Goal: Information Seeking & Learning: Learn about a topic

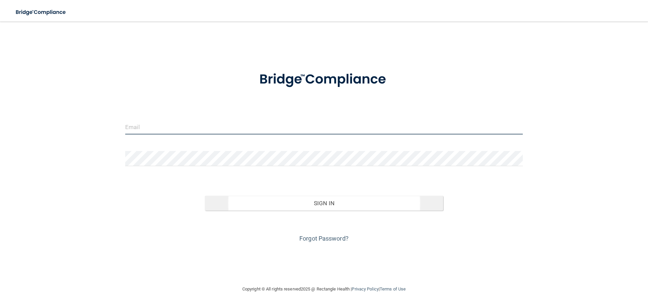
type input "[EMAIL_ADDRESS][DOMAIN_NAME]"
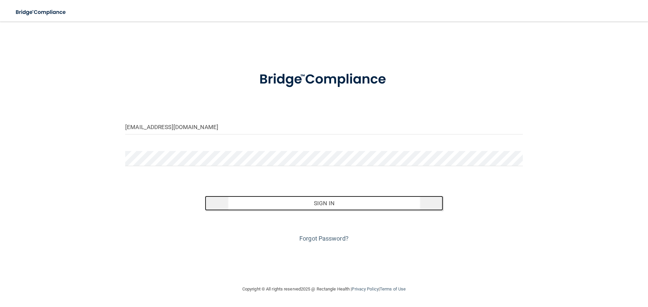
click at [324, 207] on button "Sign In" at bounding box center [324, 203] width 239 height 15
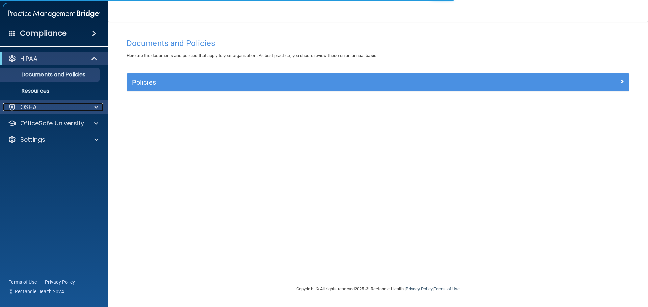
click at [43, 103] on div "OSHA" at bounding box center [45, 107] width 84 height 8
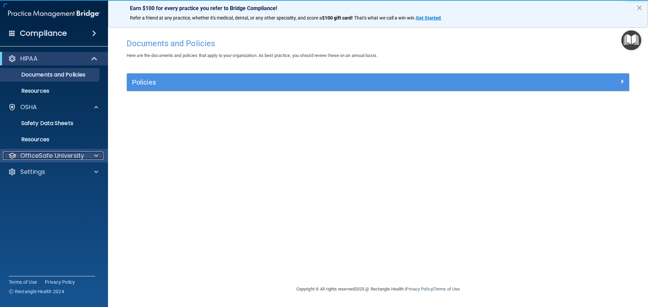
click at [41, 158] on p "OfficeSafe University" at bounding box center [52, 156] width 64 height 8
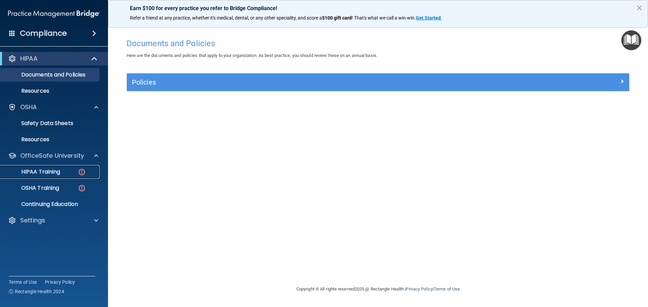
click at [41, 169] on p "HIPAA Training" at bounding box center [32, 172] width 56 height 7
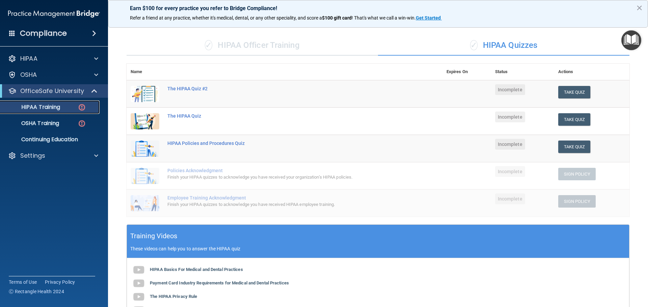
scroll to position [135, 0]
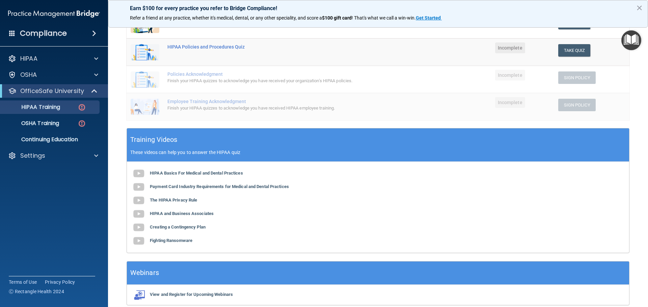
click at [179, 168] on div "HIPAA Basics For Medical and Dental Practices Payment Card Industry Requirement…" at bounding box center [378, 207] width 502 height 91
click at [178, 173] on b "HIPAA Basics For Medical and Dental Practices" at bounding box center [196, 173] width 93 height 5
click at [200, 187] on b "Payment Card Industry Requirements for Medical and Dental Practices" at bounding box center [219, 186] width 139 height 5
click at [178, 201] on b "The HIPAA Privacy Rule" at bounding box center [173, 200] width 47 height 5
click at [186, 214] on b "HIPAA and Business Associates" at bounding box center [182, 213] width 64 height 5
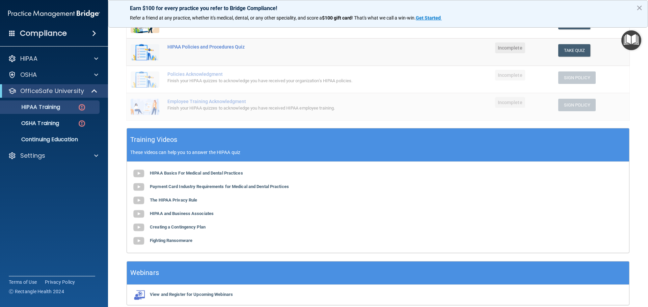
scroll to position [165, 0]
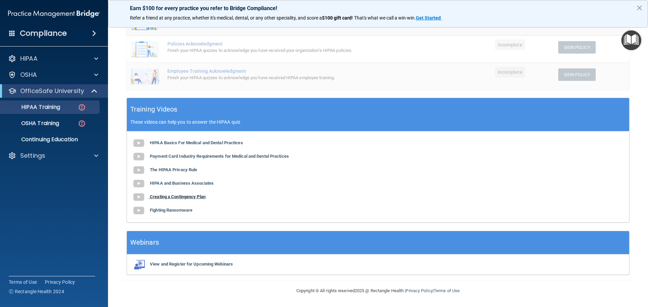
click at [177, 198] on b "Creating a Contingency Plan" at bounding box center [178, 196] width 56 height 5
click at [166, 210] on b "Fighting Ransomware" at bounding box center [171, 210] width 43 height 5
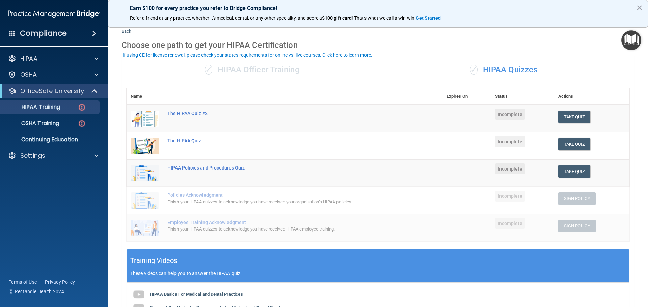
scroll to position [0, 0]
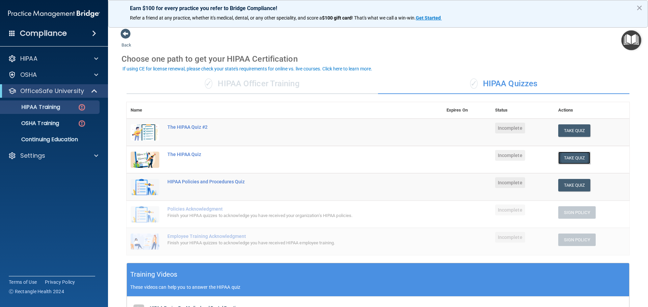
click at [576, 159] on button "Take Quiz" at bounding box center [574, 158] width 32 height 12
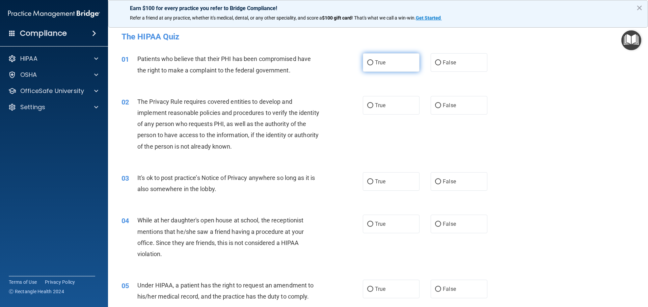
click at [371, 63] on label "True" at bounding box center [391, 62] width 57 height 19
click at [367, 63] on input "True" at bounding box center [370, 62] width 6 height 5
radio input "true"
click at [367, 104] on input "True" at bounding box center [370, 105] width 6 height 5
radio input "true"
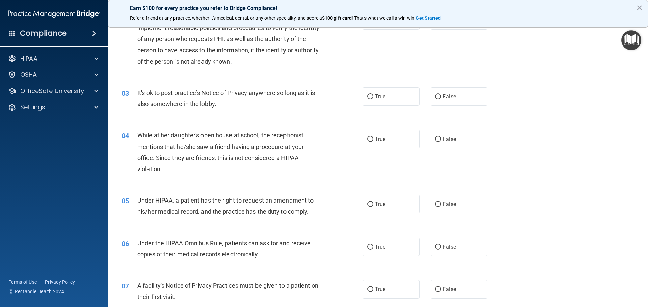
scroll to position [101, 0]
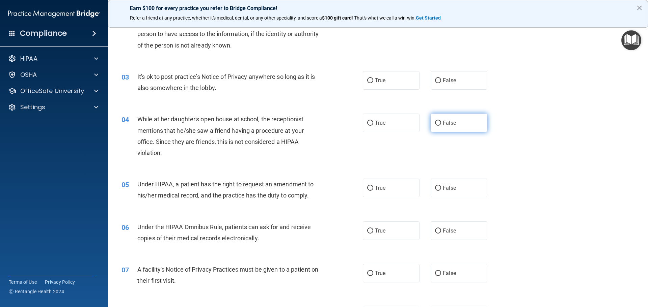
click at [436, 123] on input "False" at bounding box center [438, 123] width 6 height 5
radio input "true"
click at [367, 80] on input "True" at bounding box center [370, 80] width 6 height 5
radio input "true"
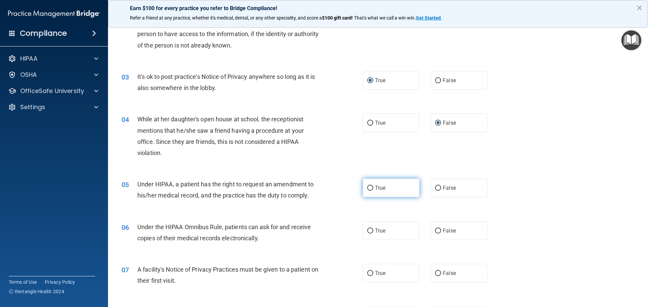
drag, startPoint x: 370, startPoint y: 186, endPoint x: 362, endPoint y: 190, distance: 9.1
click at [369, 187] on input "True" at bounding box center [370, 188] width 6 height 5
radio input "true"
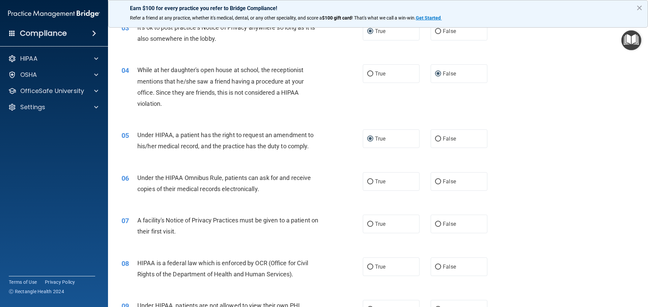
scroll to position [169, 0]
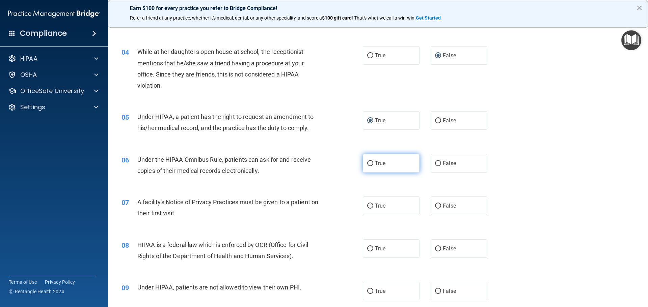
click at [369, 164] on input "True" at bounding box center [370, 163] width 6 height 5
radio input "true"
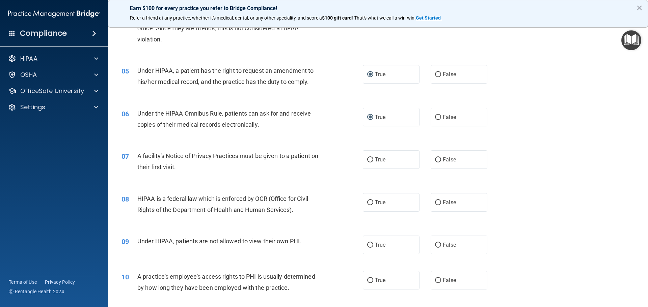
scroll to position [236, 0]
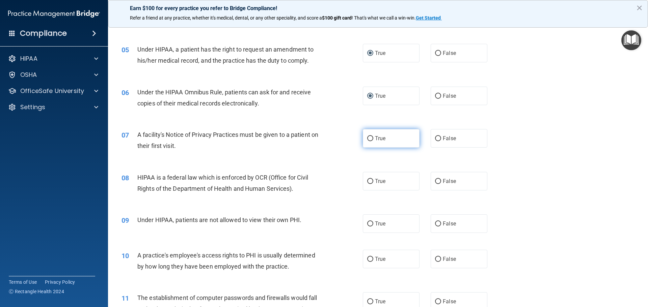
click at [370, 139] on input "True" at bounding box center [370, 138] width 6 height 5
radio input "true"
click at [371, 180] on label "True" at bounding box center [391, 181] width 57 height 19
click at [371, 180] on input "True" at bounding box center [370, 181] width 6 height 5
radio input "true"
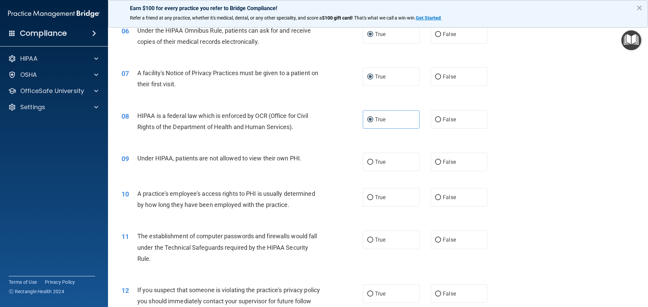
scroll to position [304, 0]
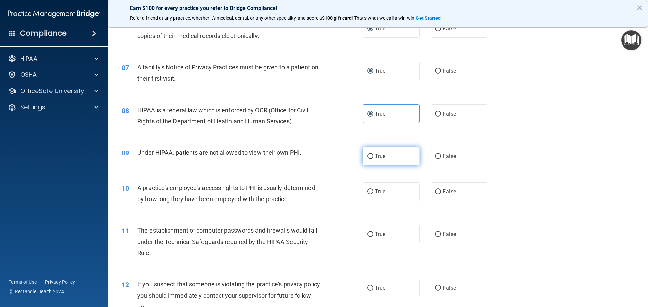
drag, startPoint x: 435, startPoint y: 155, endPoint x: 403, endPoint y: 157, distance: 32.8
click at [435, 155] on input "False" at bounding box center [438, 156] width 6 height 5
radio input "true"
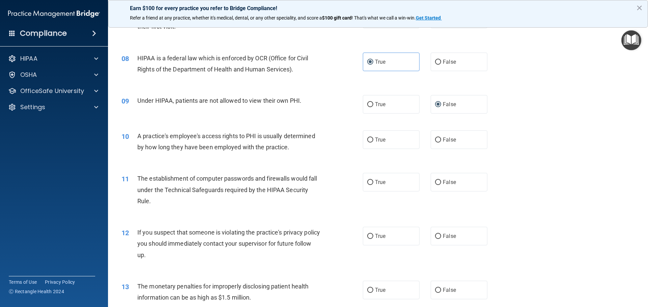
scroll to position [371, 0]
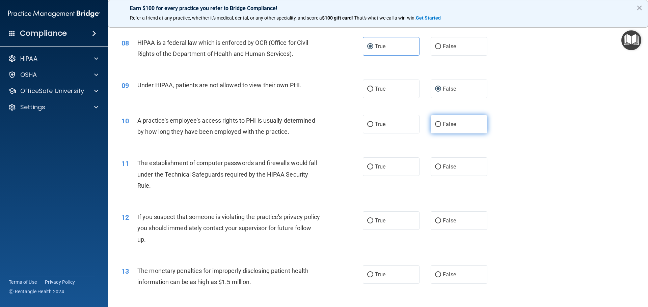
click at [435, 124] on input "False" at bounding box center [438, 124] width 6 height 5
radio input "true"
drag, startPoint x: 369, startPoint y: 170, endPoint x: 364, endPoint y: 171, distance: 5.5
click at [367, 170] on label "True" at bounding box center [391, 167] width 57 height 19
click at [367, 170] on input "True" at bounding box center [370, 167] width 6 height 5
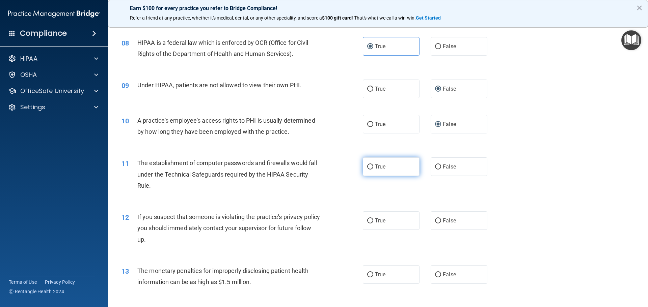
radio input "true"
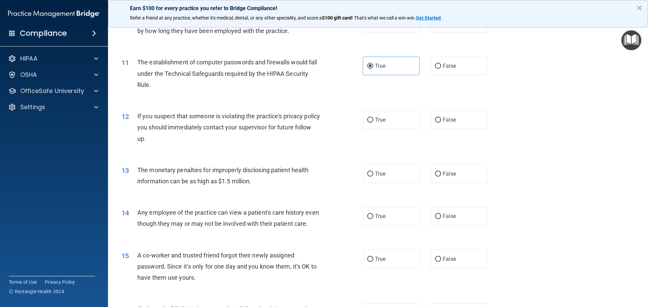
scroll to position [472, 0]
click at [378, 118] on span "True" at bounding box center [380, 119] width 10 height 6
click at [363, 118] on label "True" at bounding box center [391, 119] width 57 height 19
click at [367, 118] on input "True" at bounding box center [370, 119] width 6 height 5
radio input "true"
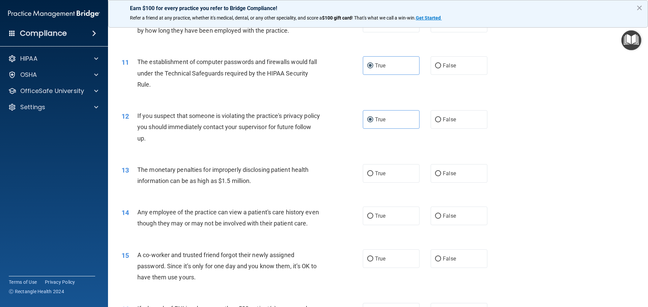
scroll to position [506, 0]
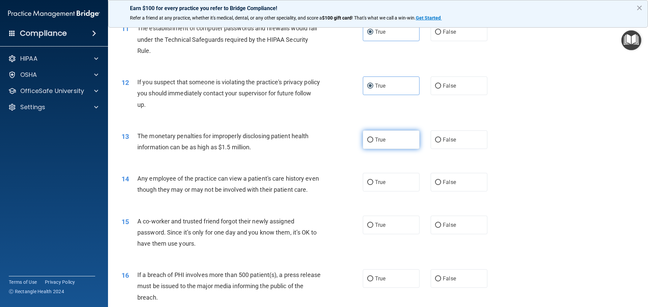
click at [367, 141] on input "True" at bounding box center [370, 140] width 6 height 5
radio input "true"
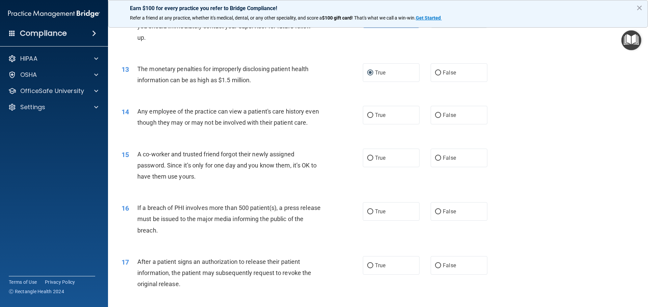
scroll to position [574, 0]
click at [431, 114] on label "False" at bounding box center [459, 115] width 57 height 19
click at [435, 114] on input "False" at bounding box center [438, 115] width 6 height 5
radio input "true"
click at [438, 167] on label "False" at bounding box center [459, 157] width 57 height 19
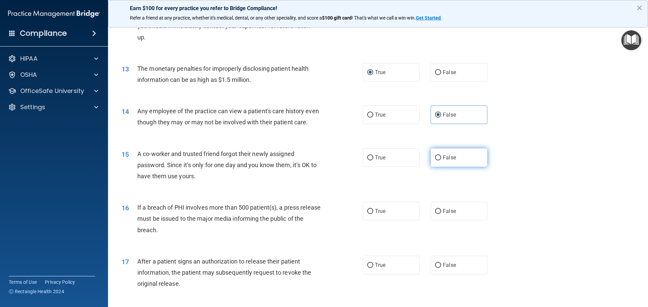
click at [438, 161] on input "False" at bounding box center [438, 158] width 6 height 5
radio input "true"
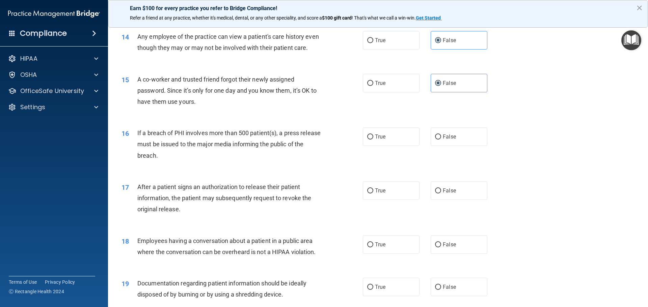
scroll to position [675, 0]
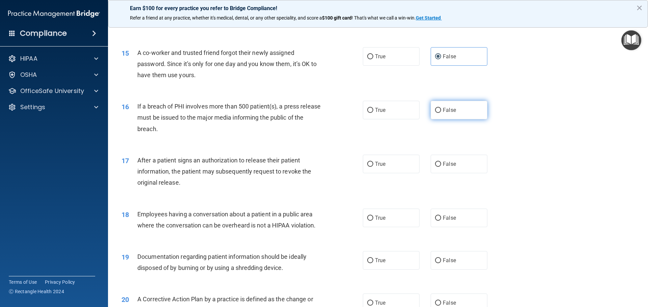
click at [438, 119] on label "False" at bounding box center [459, 110] width 57 height 19
click at [438, 113] on input "False" at bounding box center [438, 110] width 6 height 5
radio input "true"
click at [368, 167] on input "True" at bounding box center [370, 164] width 6 height 5
radio input "true"
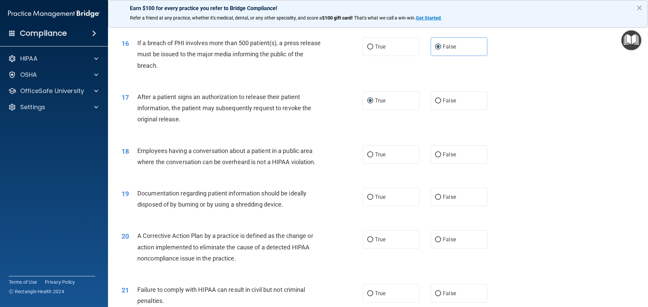
scroll to position [742, 0]
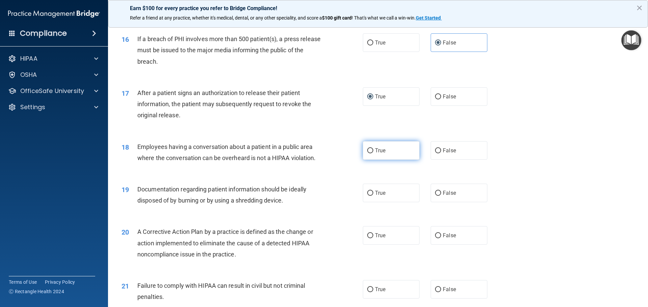
click at [381, 154] on span "True" at bounding box center [380, 150] width 10 height 6
click at [373, 154] on input "True" at bounding box center [370, 150] width 6 height 5
radio input "true"
click at [371, 196] on input "True" at bounding box center [370, 193] width 6 height 5
radio input "true"
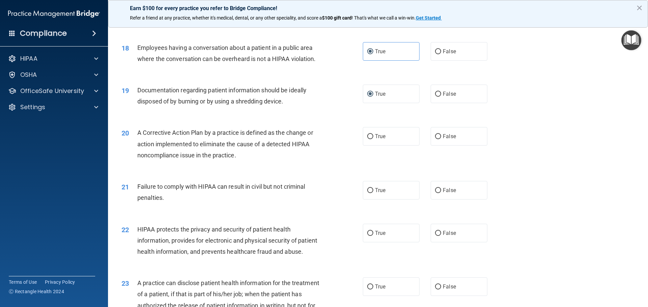
scroll to position [844, 0]
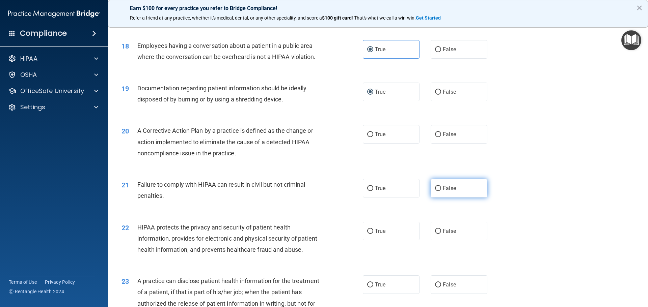
click at [436, 191] on input "False" at bounding box center [438, 188] width 6 height 5
radio input "true"
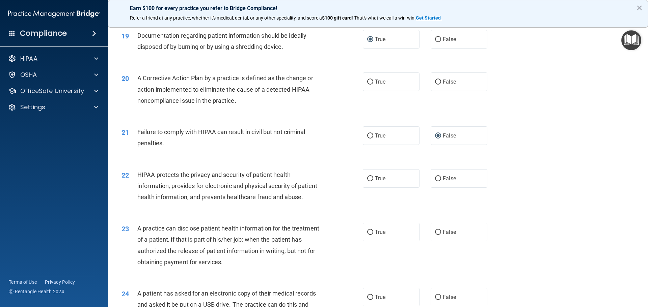
scroll to position [851, 0]
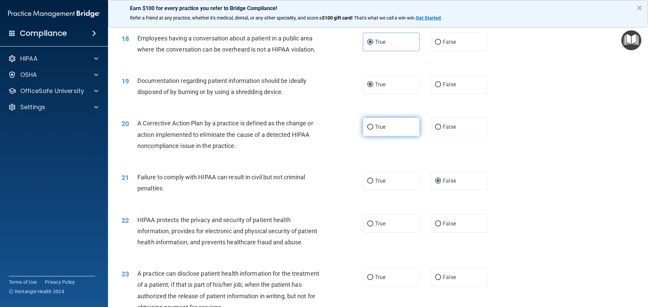
click at [369, 130] on input "True" at bounding box center [370, 127] width 6 height 5
radio input "true"
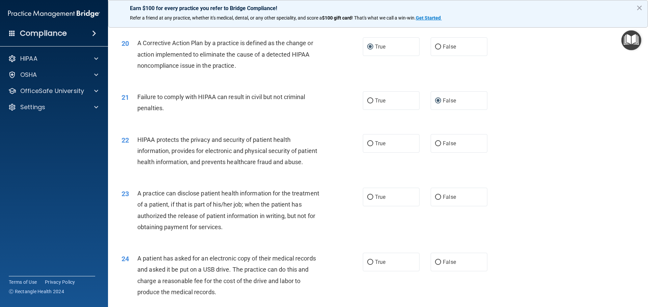
scroll to position [952, 0]
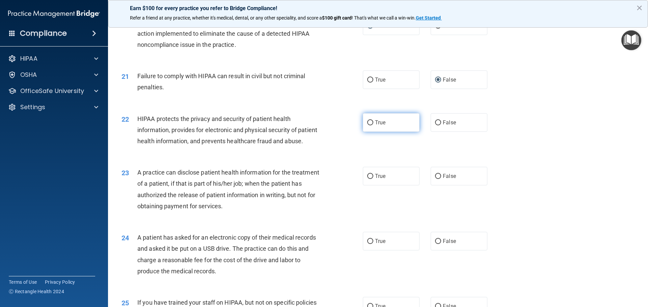
click at [369, 126] on input "True" at bounding box center [370, 122] width 6 height 5
radio input "true"
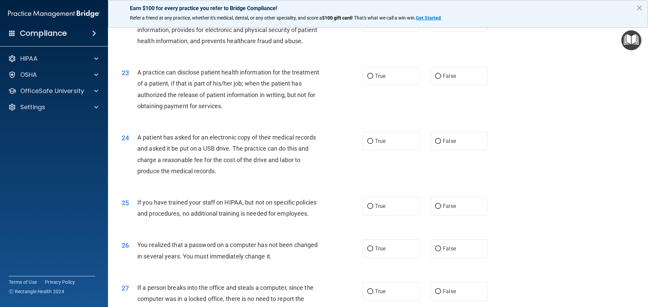
scroll to position [1054, 0]
click at [378, 78] on span "True" at bounding box center [380, 75] width 10 height 6
click at [373, 78] on input "True" at bounding box center [370, 75] width 6 height 5
radio input "true"
click at [435, 143] on input "False" at bounding box center [438, 140] width 6 height 5
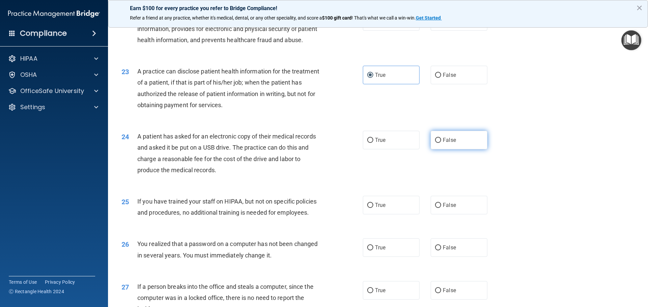
radio input "true"
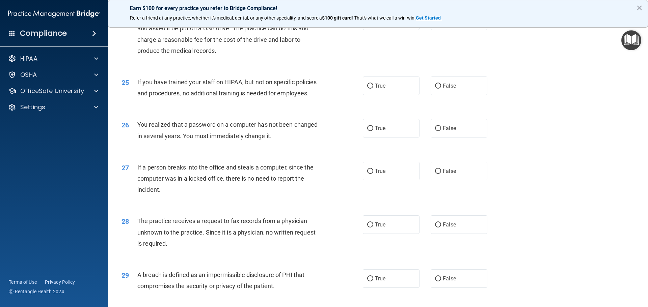
scroll to position [1189, 0]
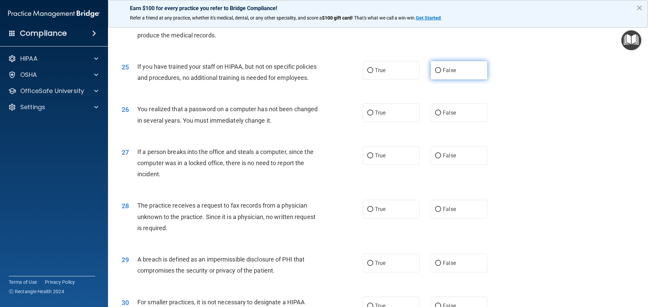
click at [450, 80] on label "False" at bounding box center [459, 70] width 57 height 19
click at [441, 73] on input "False" at bounding box center [438, 70] width 6 height 5
radio input "true"
click at [367, 116] on input "True" at bounding box center [370, 113] width 6 height 5
radio input "true"
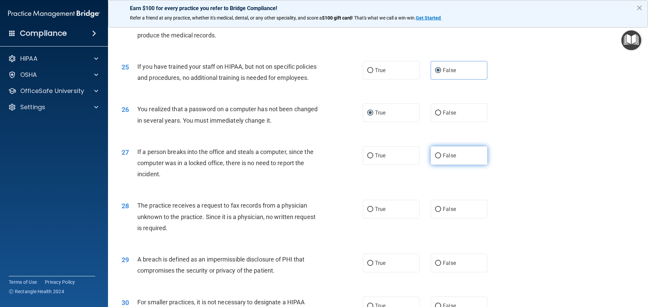
click at [435, 159] on input "False" at bounding box center [438, 156] width 6 height 5
radio input "true"
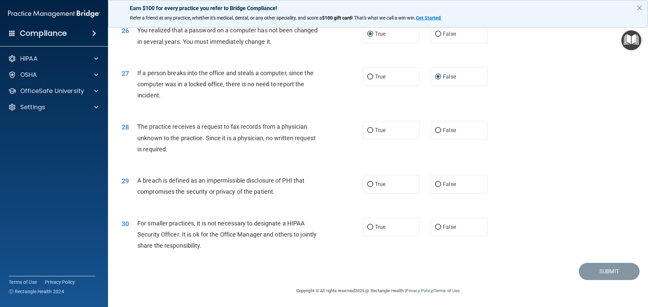
scroll to position [1290, 0]
click at [370, 131] on input "True" at bounding box center [370, 130] width 6 height 5
radio input "true"
drag, startPoint x: 372, startPoint y: 185, endPoint x: 364, endPoint y: 187, distance: 8.0
click at [372, 185] on label "True" at bounding box center [391, 184] width 57 height 19
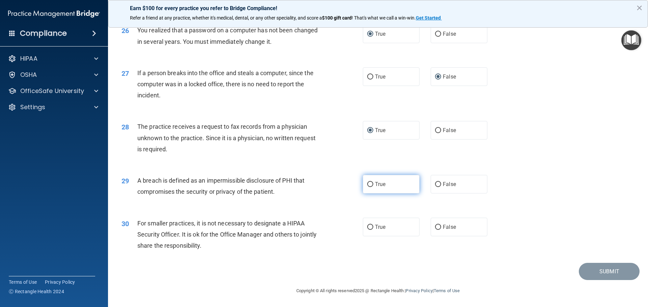
click at [372, 185] on input "True" at bounding box center [370, 184] width 6 height 5
radio input "true"
click at [437, 227] on input "False" at bounding box center [438, 227] width 6 height 5
radio input "true"
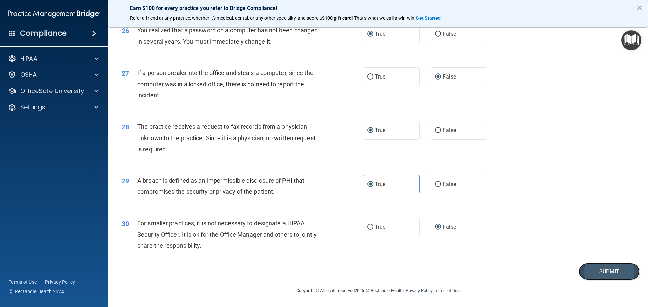
click at [597, 270] on button "Submit" at bounding box center [609, 271] width 61 height 17
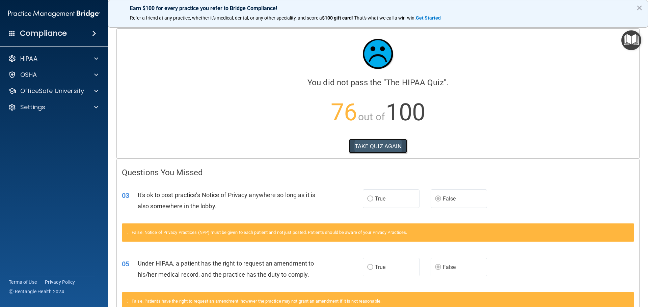
click at [376, 146] on button "TAKE QUIZ AGAIN" at bounding box center [378, 146] width 58 height 15
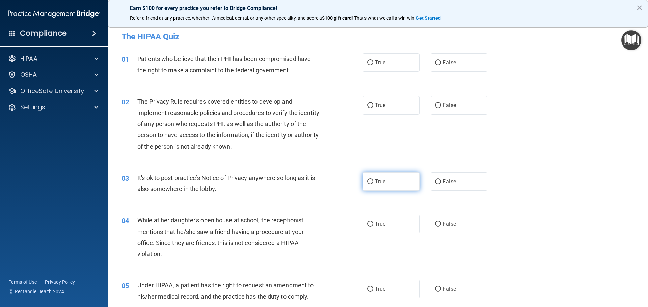
click at [368, 183] on input "True" at bounding box center [370, 182] width 6 height 5
radio input "true"
click at [368, 63] on input "True" at bounding box center [370, 62] width 6 height 5
radio input "true"
click at [367, 106] on input "True" at bounding box center [370, 105] width 6 height 5
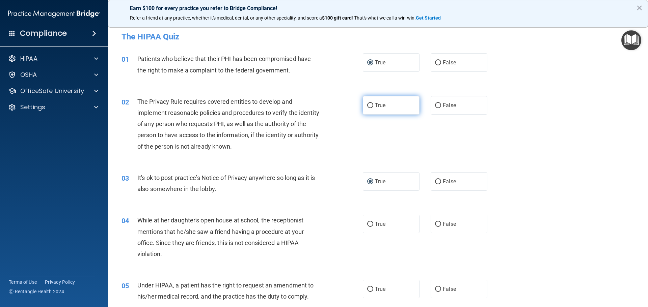
radio input "true"
click at [369, 290] on input "True" at bounding box center [370, 289] width 6 height 5
radio input "true"
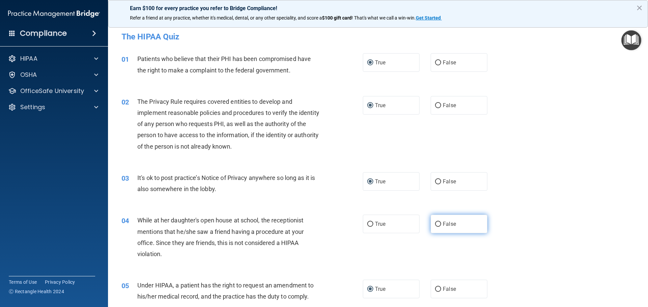
click at [431, 222] on label "False" at bounding box center [459, 224] width 57 height 19
click at [435, 222] on input "False" at bounding box center [438, 224] width 6 height 5
radio input "true"
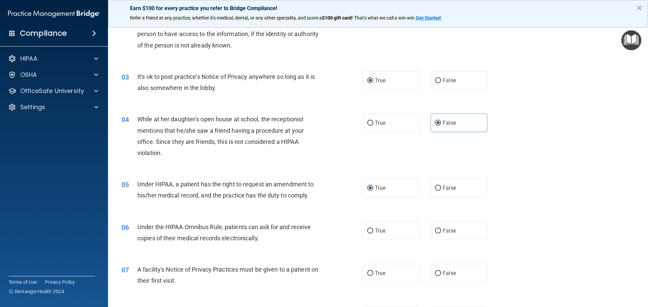
scroll to position [135, 0]
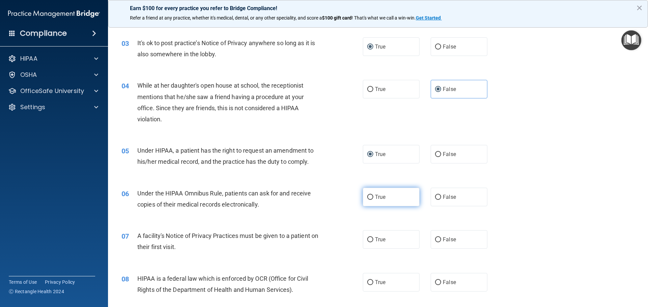
click at [369, 198] on input "True" at bounding box center [370, 197] width 6 height 5
radio input "true"
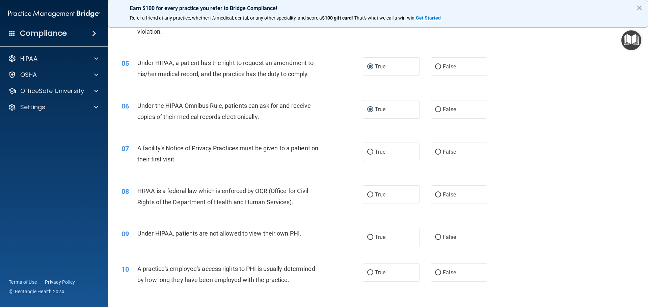
scroll to position [236, 0]
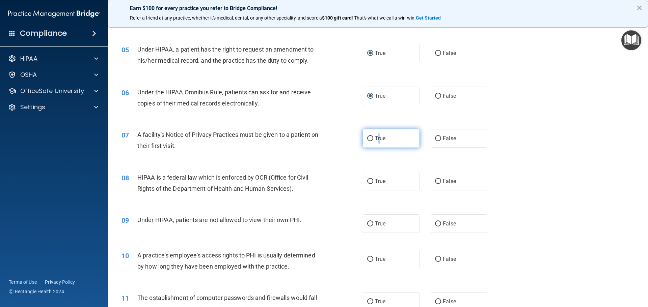
click at [376, 137] on span "True" at bounding box center [380, 138] width 10 height 6
drag, startPoint x: 369, startPoint y: 138, endPoint x: 365, endPoint y: 140, distance: 3.6
click at [368, 139] on input "True" at bounding box center [370, 138] width 6 height 5
radio input "true"
click at [368, 181] on input "True" at bounding box center [370, 181] width 6 height 5
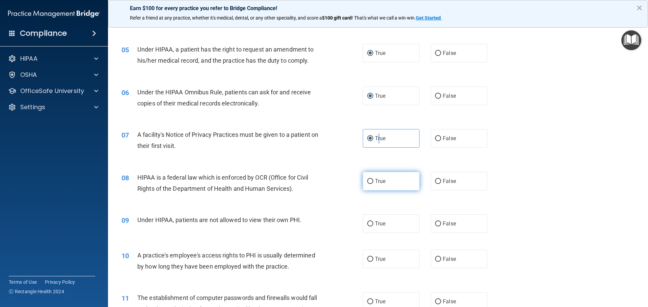
radio input "true"
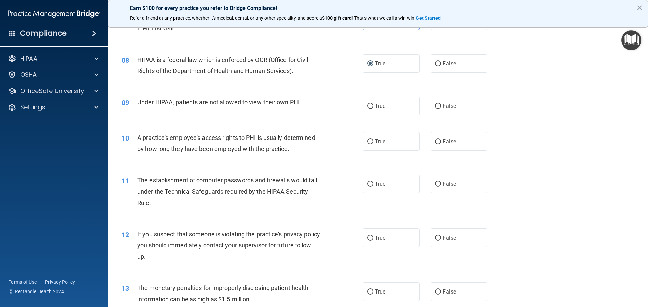
scroll to position [371, 0]
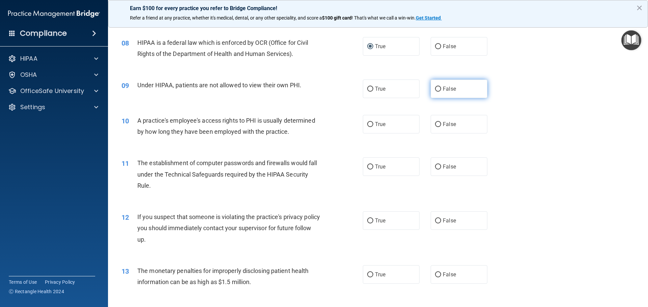
click at [435, 89] on input "False" at bounding box center [438, 89] width 6 height 5
radio input "true"
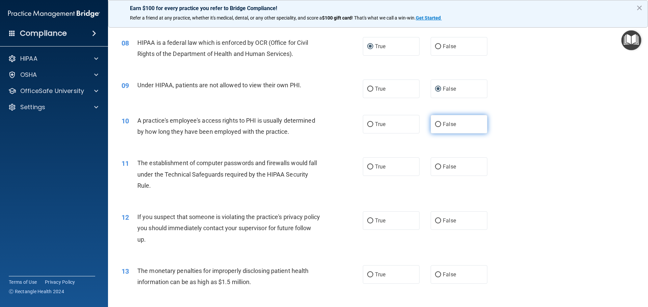
click at [435, 123] on input "False" at bounding box center [438, 124] width 6 height 5
radio input "true"
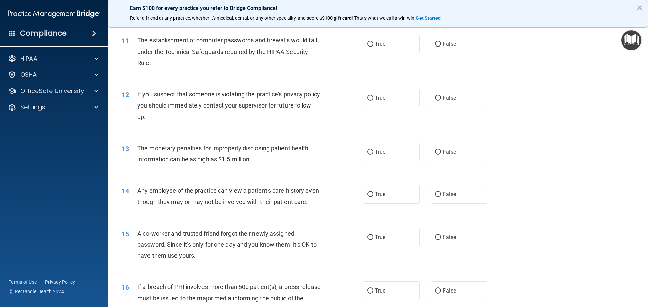
scroll to position [506, 0]
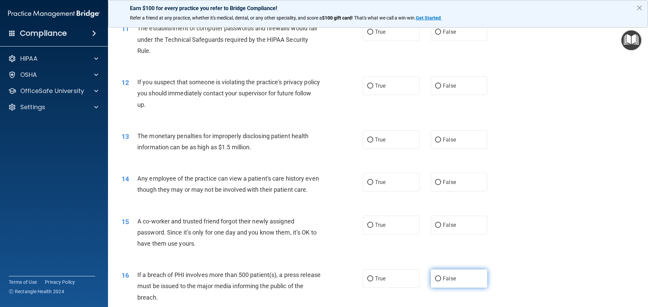
click at [435, 282] on input "False" at bounding box center [438, 279] width 6 height 5
radio input "true"
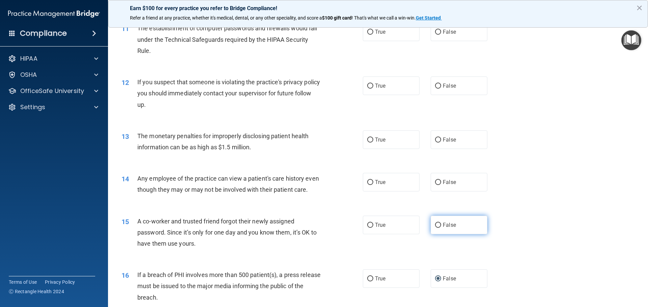
click at [436, 228] on input "False" at bounding box center [438, 225] width 6 height 5
radio input "true"
click at [432, 184] on label "False" at bounding box center [459, 182] width 57 height 19
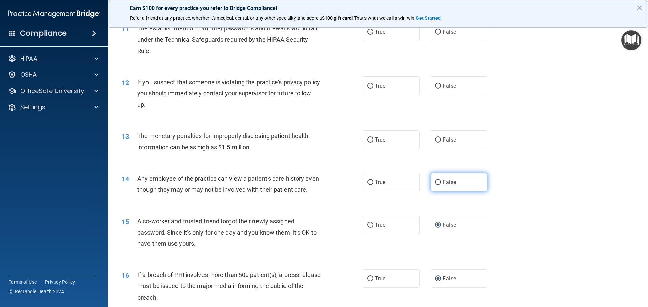
click at [435, 181] on input "False" at bounding box center [438, 182] width 6 height 5
radio input "true"
click at [368, 140] on input "True" at bounding box center [370, 140] width 6 height 5
radio input "true"
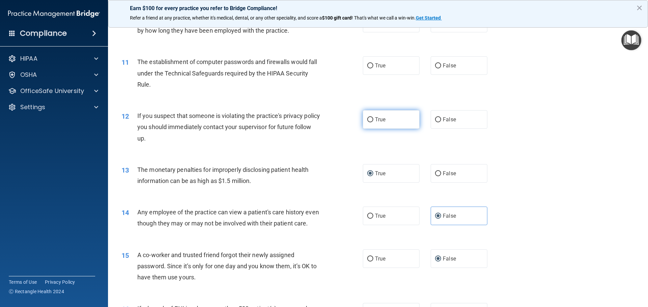
click at [377, 119] on span "True" at bounding box center [380, 119] width 10 height 6
click at [373, 119] on input "True" at bounding box center [370, 119] width 6 height 5
radio input "true"
click at [363, 66] on label "True" at bounding box center [391, 65] width 57 height 19
click at [367, 66] on input "True" at bounding box center [370, 65] width 6 height 5
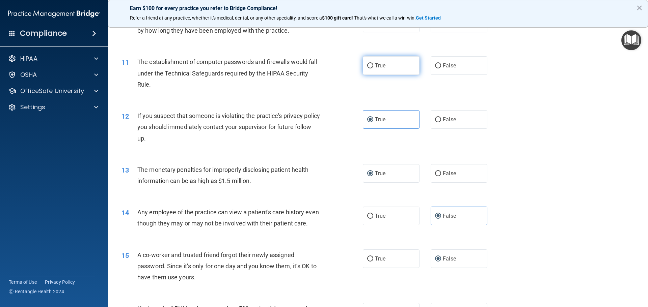
radio input "true"
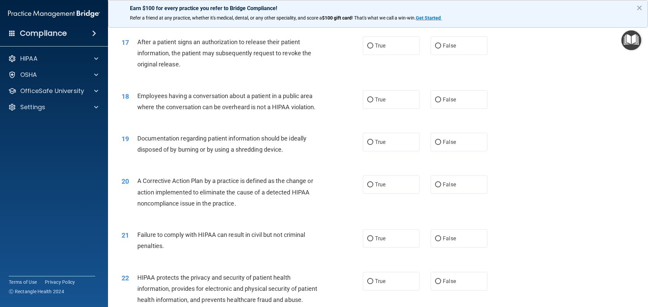
scroll to position [810, 0]
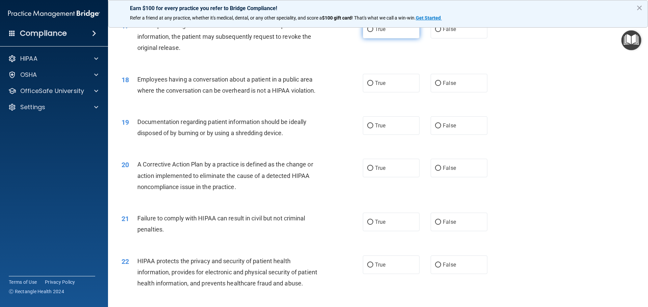
drag, startPoint x: 375, startPoint y: 41, endPoint x: 367, endPoint y: 42, distance: 8.1
click at [375, 32] on span "True" at bounding box center [380, 29] width 10 height 6
click at [367, 32] on input "True" at bounding box center [370, 29] width 6 height 5
radio input "true"
click at [370, 86] on input "True" at bounding box center [370, 83] width 6 height 5
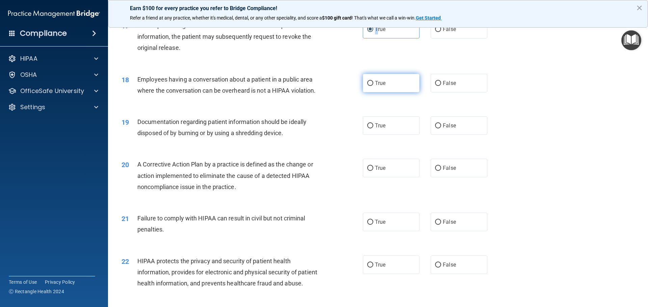
radio input "true"
click at [364, 135] on label "True" at bounding box center [391, 125] width 57 height 19
click at [367, 129] on input "True" at bounding box center [370, 126] width 6 height 5
radio input "true"
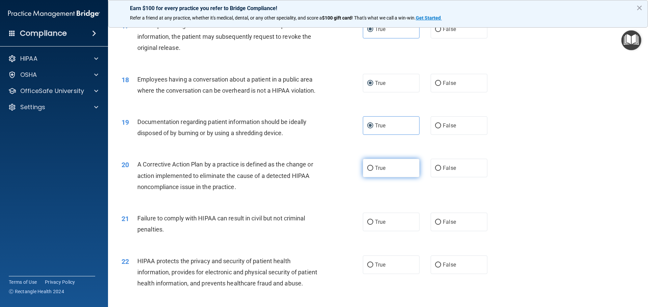
click at [367, 171] on input "True" at bounding box center [370, 168] width 6 height 5
radio input "true"
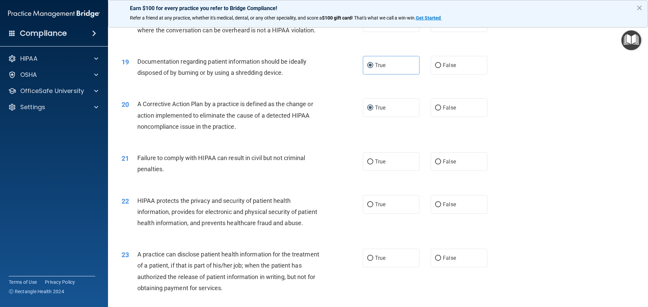
scroll to position [911, 0]
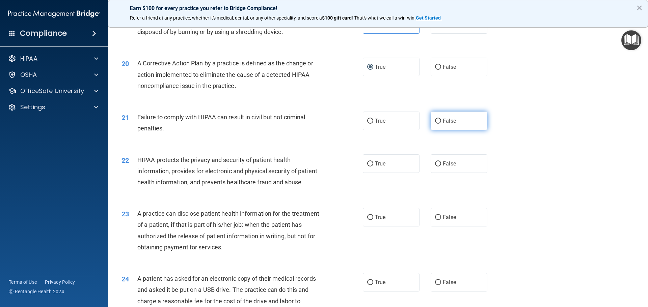
click at [444, 124] on span "False" at bounding box center [449, 121] width 13 height 6
click at [441, 124] on input "False" at bounding box center [438, 121] width 6 height 5
radio input "true"
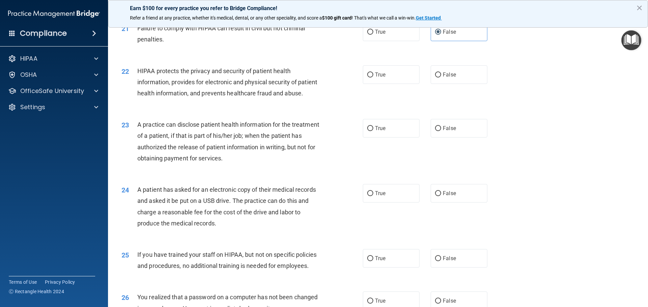
scroll to position [1012, 0]
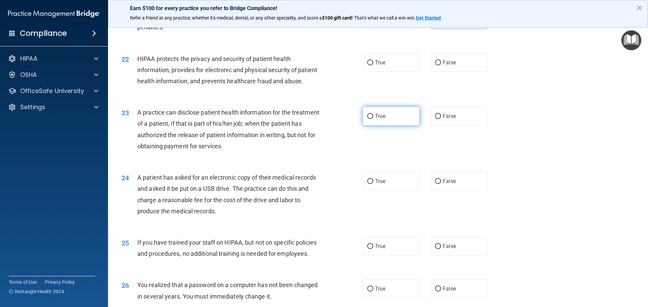
click at [367, 119] on input "True" at bounding box center [370, 116] width 6 height 5
radio input "true"
click at [435, 184] on input "False" at bounding box center [438, 181] width 6 height 5
radio input "true"
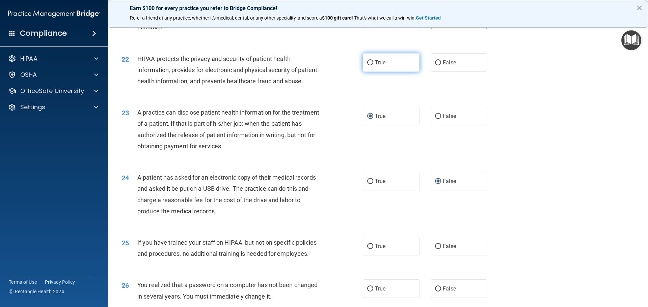
click at [371, 72] on label "True" at bounding box center [391, 62] width 57 height 19
click at [371, 65] on input "True" at bounding box center [370, 62] width 6 height 5
radio input "true"
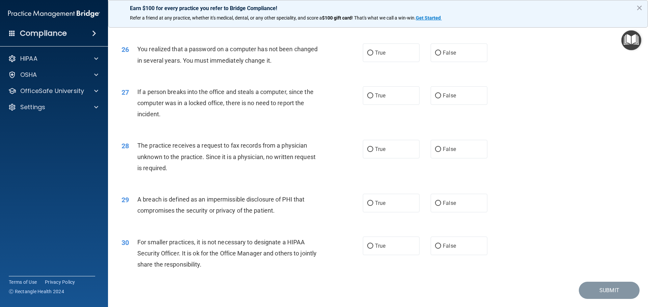
scroll to position [1215, 0]
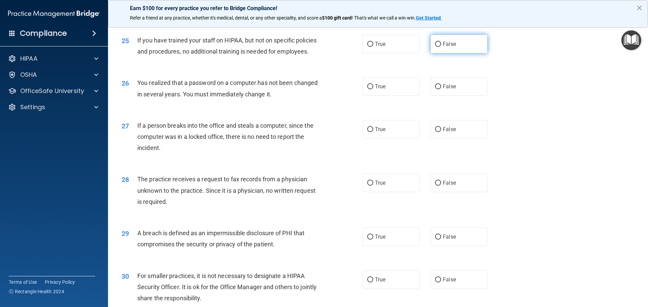
click at [433, 53] on label "False" at bounding box center [459, 44] width 57 height 19
drag, startPoint x: 435, startPoint y: 66, endPoint x: 420, endPoint y: 72, distance: 15.4
click at [435, 47] on input "False" at bounding box center [438, 44] width 6 height 5
radio input "true"
click at [367, 89] on input "True" at bounding box center [370, 86] width 6 height 5
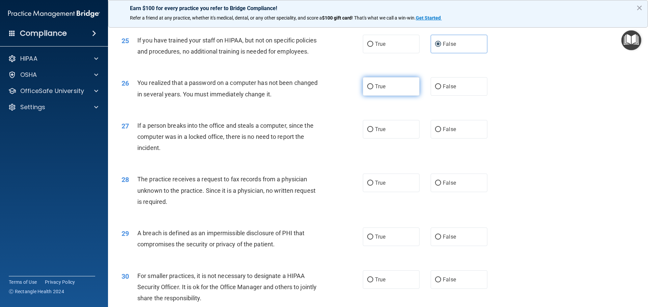
radio input "true"
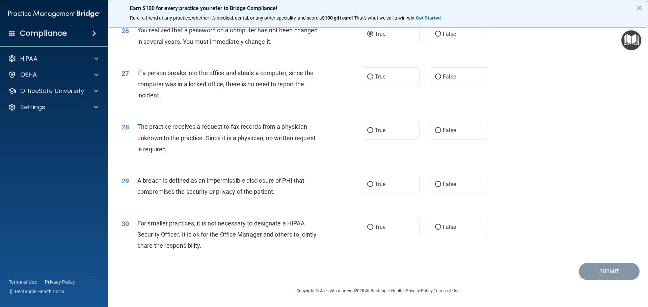
scroll to position [1282, 0]
drag, startPoint x: 435, startPoint y: 83, endPoint x: 428, endPoint y: 84, distance: 7.5
click at [435, 80] on input "False" at bounding box center [438, 77] width 6 height 5
radio input "true"
drag, startPoint x: 367, startPoint y: 138, endPoint x: 362, endPoint y: 139, distance: 4.9
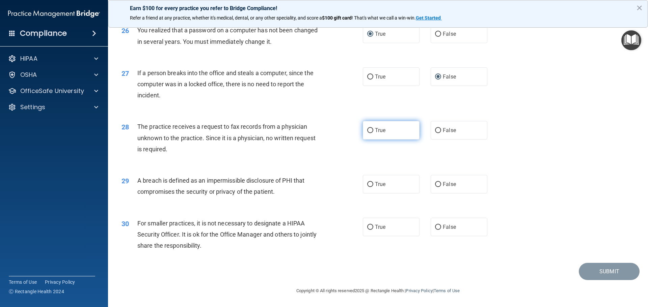
click at [367, 133] on input "True" at bounding box center [370, 130] width 6 height 5
radio input "true"
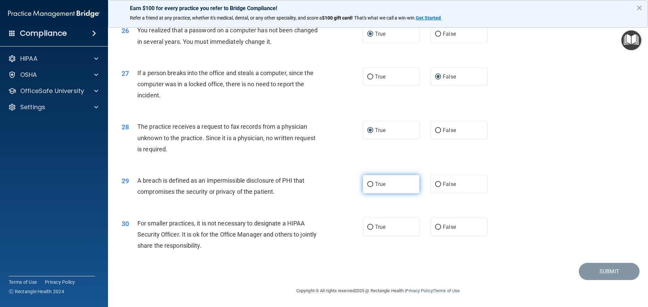
click at [371, 193] on label "True" at bounding box center [391, 184] width 57 height 19
click at [371, 187] on input "True" at bounding box center [370, 184] width 6 height 5
radio input "true"
click at [436, 230] on input "False" at bounding box center [438, 227] width 6 height 5
radio input "true"
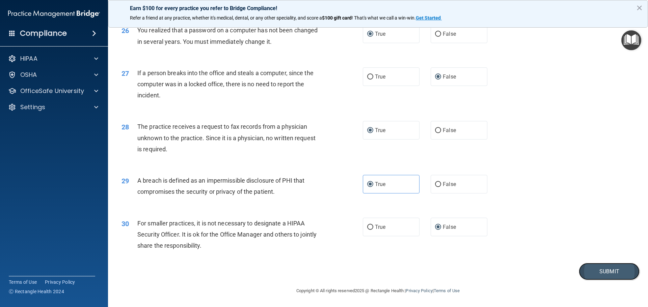
click at [603, 279] on button "Submit" at bounding box center [609, 271] width 61 height 17
click at [594, 280] on button "Submit" at bounding box center [609, 271] width 61 height 17
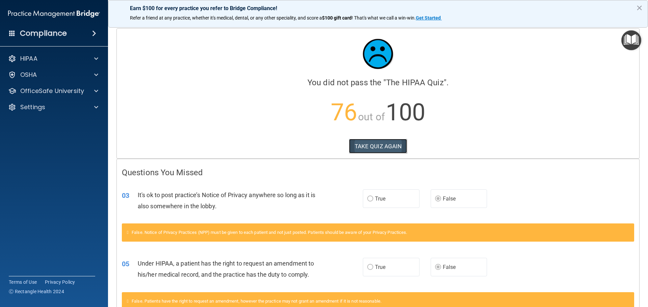
click at [367, 146] on button "TAKE QUIZ AGAIN" at bounding box center [378, 146] width 58 height 15
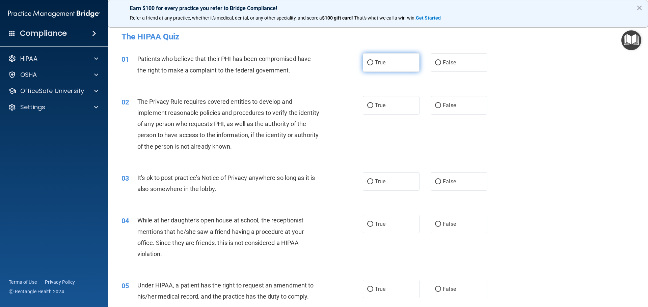
click at [369, 61] on label "True" at bounding box center [391, 62] width 57 height 19
drag, startPoint x: 366, startPoint y: 62, endPoint x: 361, endPoint y: 68, distance: 7.7
click at [367, 63] on input "True" at bounding box center [370, 62] width 6 height 5
radio input "true"
click at [369, 103] on input "True" at bounding box center [370, 105] width 6 height 5
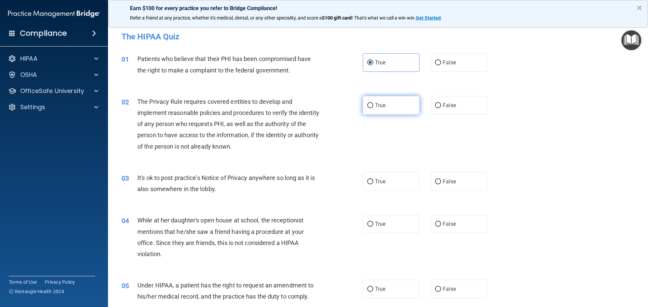
radio input "true"
click at [435, 181] on input "False" at bounding box center [438, 182] width 6 height 5
radio input "true"
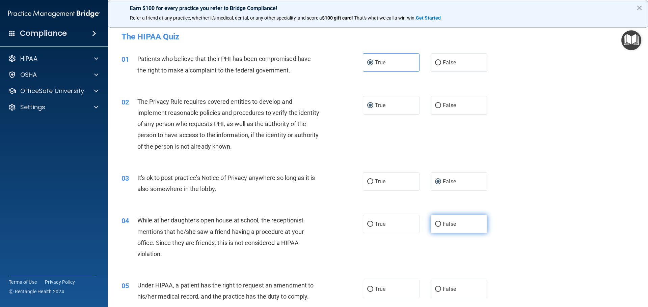
click at [437, 224] on input "False" at bounding box center [438, 224] width 6 height 5
radio input "true"
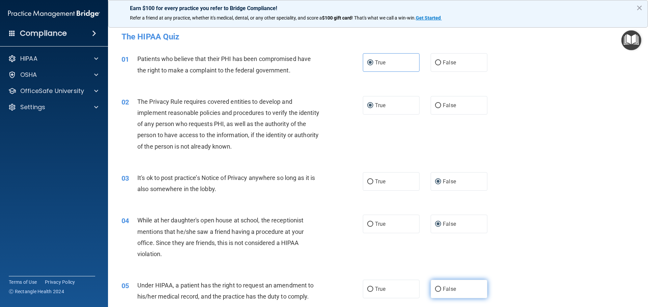
click at [435, 291] on input "False" at bounding box center [438, 289] width 6 height 5
radio input "true"
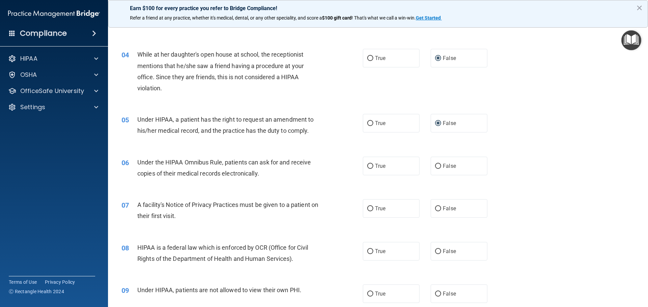
scroll to position [202, 0]
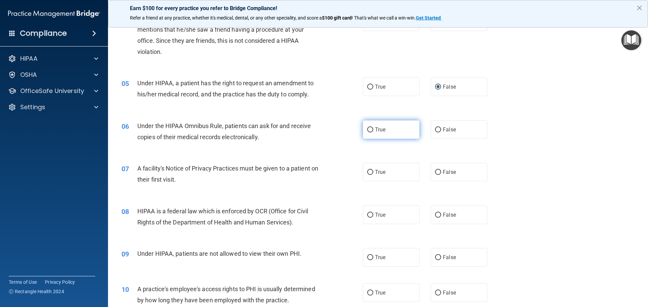
click at [367, 131] on input "True" at bounding box center [370, 130] width 6 height 5
radio input "true"
click at [364, 173] on label "True" at bounding box center [391, 172] width 57 height 19
click at [367, 173] on input "True" at bounding box center [370, 172] width 6 height 5
radio input "true"
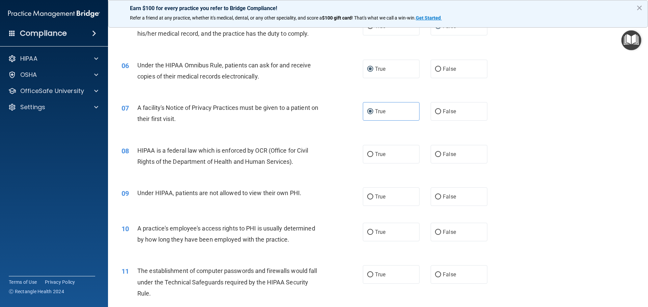
scroll to position [270, 0]
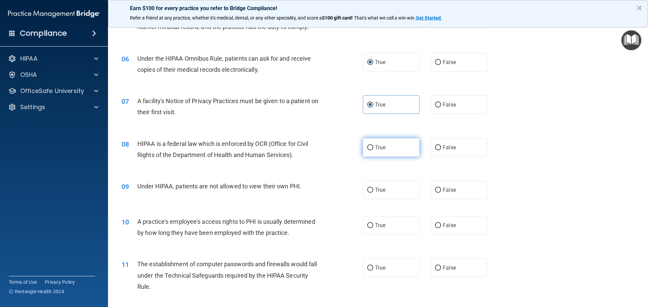
click at [367, 147] on input "True" at bounding box center [370, 147] width 6 height 5
radio input "true"
click at [435, 190] on input "False" at bounding box center [438, 190] width 6 height 5
radio input "true"
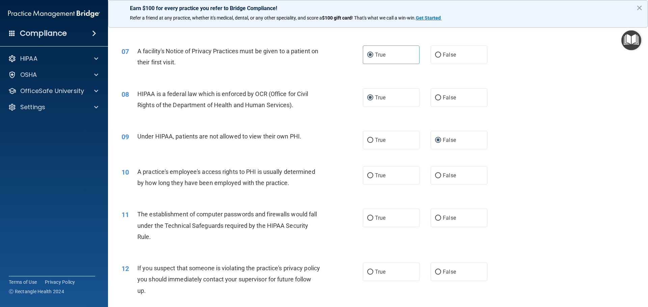
scroll to position [337, 0]
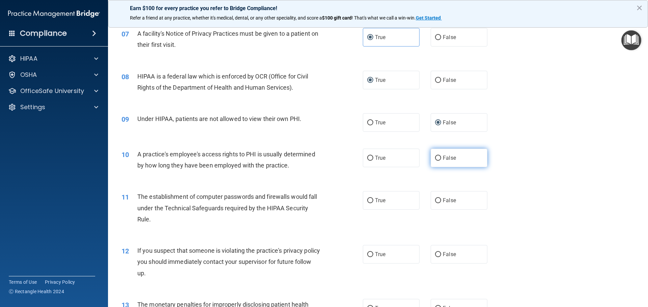
click at [436, 159] on input "False" at bounding box center [438, 158] width 6 height 5
radio input "true"
click at [368, 199] on input "True" at bounding box center [370, 200] width 6 height 5
radio input "true"
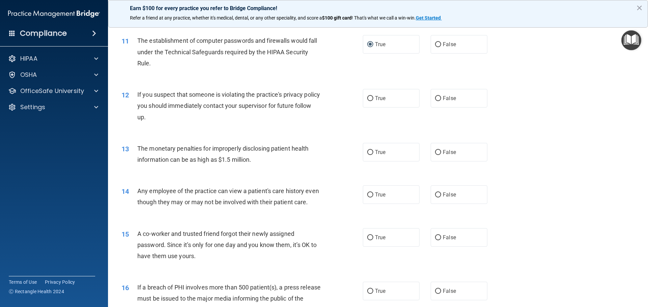
scroll to position [506, 0]
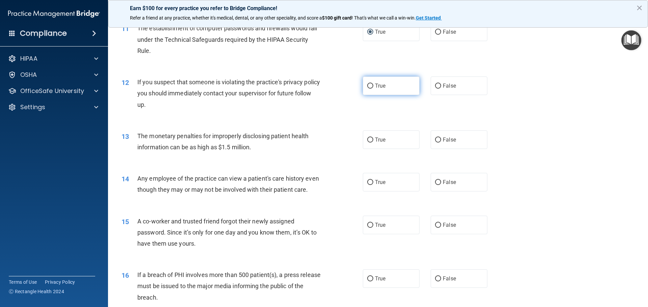
click at [369, 85] on input "True" at bounding box center [370, 86] width 6 height 5
radio input "true"
click at [364, 139] on label "True" at bounding box center [391, 140] width 57 height 19
click at [367, 139] on input "True" at bounding box center [370, 140] width 6 height 5
radio input "true"
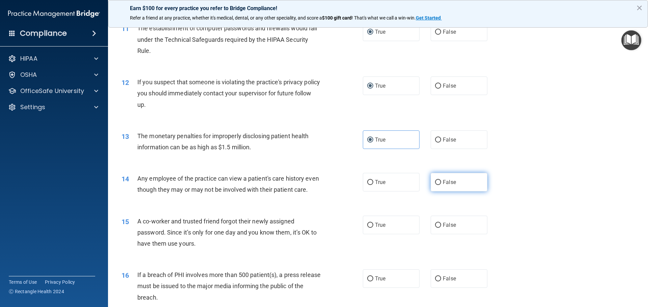
click at [437, 182] on input "False" at bounding box center [438, 182] width 6 height 5
radio input "true"
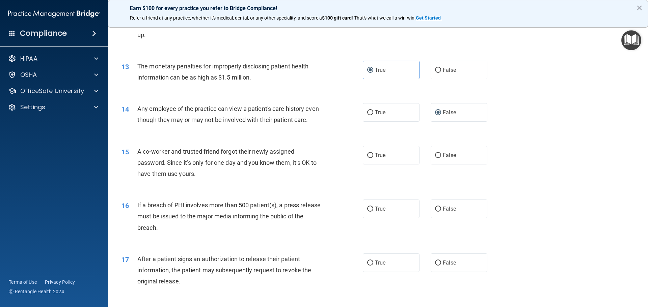
scroll to position [607, 0]
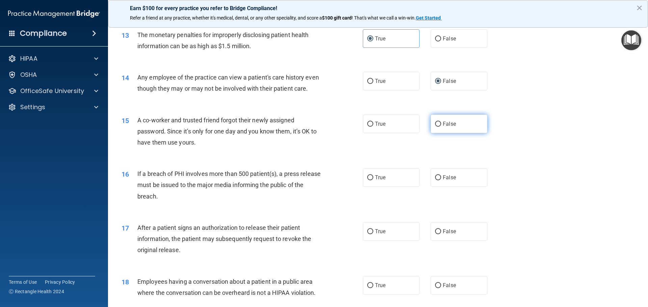
click at [436, 127] on input "False" at bounding box center [438, 124] width 6 height 5
radio input "true"
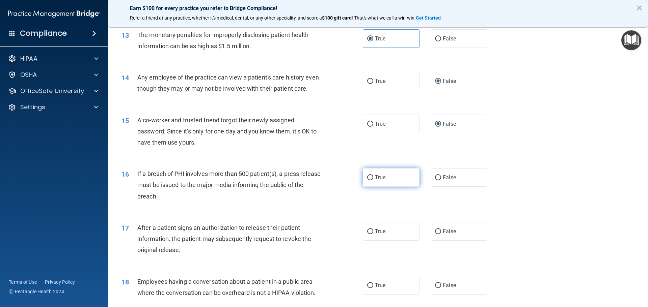
click at [368, 181] on input "True" at bounding box center [370, 177] width 6 height 5
radio input "true"
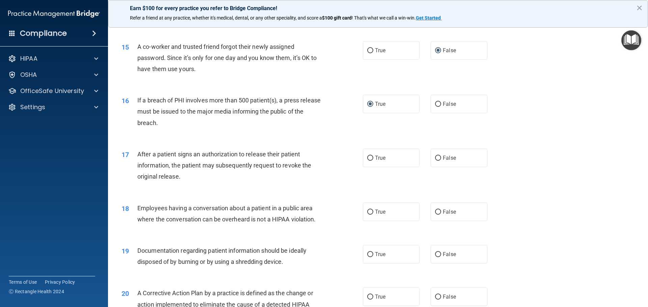
scroll to position [709, 0]
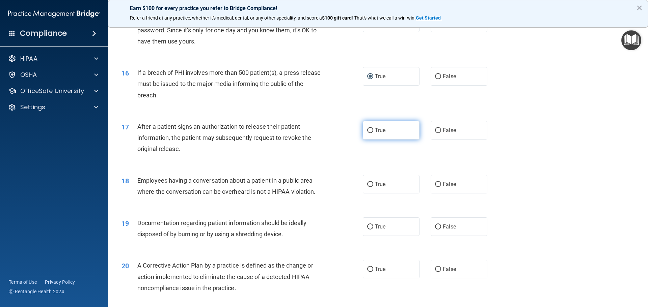
click at [368, 133] on input "True" at bounding box center [370, 130] width 6 height 5
radio input "true"
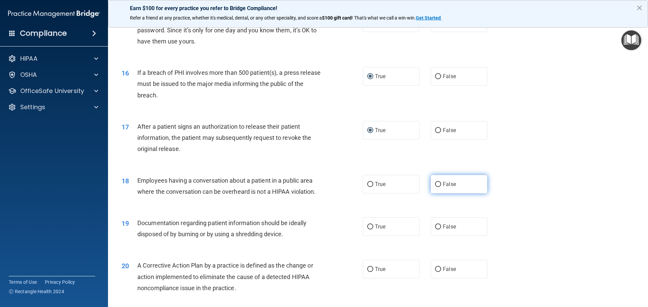
click at [435, 187] on input "False" at bounding box center [438, 184] width 6 height 5
radio input "true"
click at [371, 236] on label "True" at bounding box center [391, 227] width 57 height 19
click at [369, 230] on input "True" at bounding box center [370, 227] width 6 height 5
radio input "true"
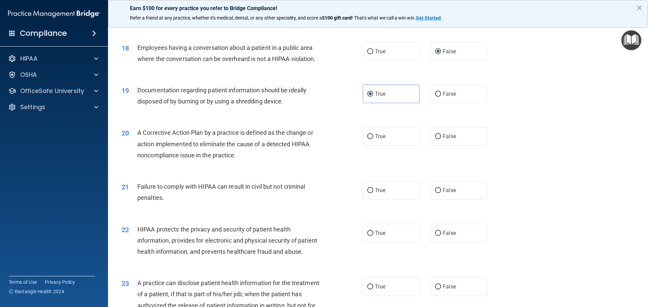
scroll to position [844, 0]
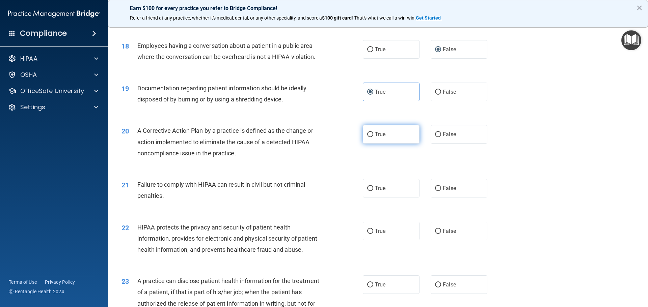
click at [370, 137] on input "True" at bounding box center [370, 134] width 6 height 5
radio input "true"
click at [435, 191] on input "False" at bounding box center [438, 188] width 6 height 5
radio input "true"
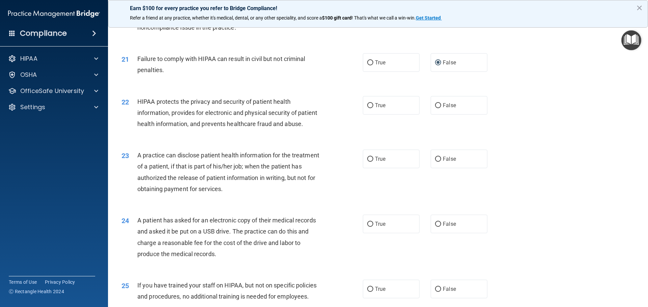
scroll to position [979, 0]
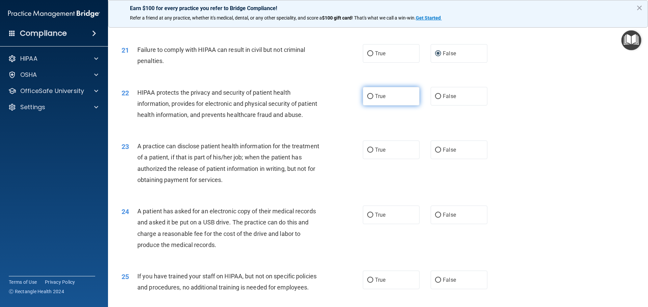
click at [367, 99] on input "True" at bounding box center [370, 96] width 6 height 5
radio input "true"
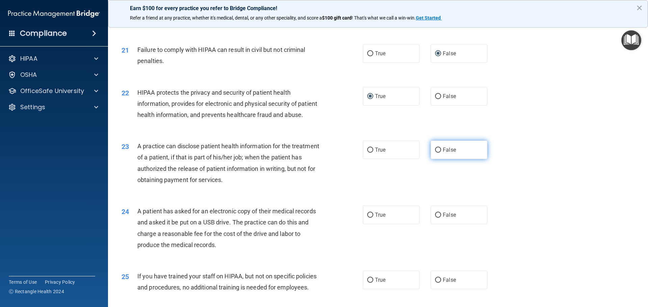
click at [438, 159] on label "False" at bounding box center [459, 150] width 57 height 19
click at [435, 153] on input "False" at bounding box center [438, 150] width 6 height 5
radio input "true"
click at [367, 218] on input "True" at bounding box center [370, 215] width 6 height 5
radio input "true"
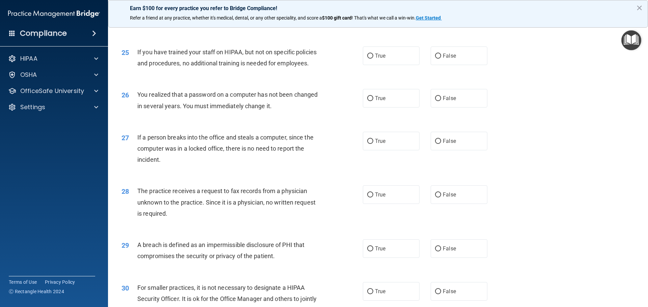
scroll to position [1215, 0]
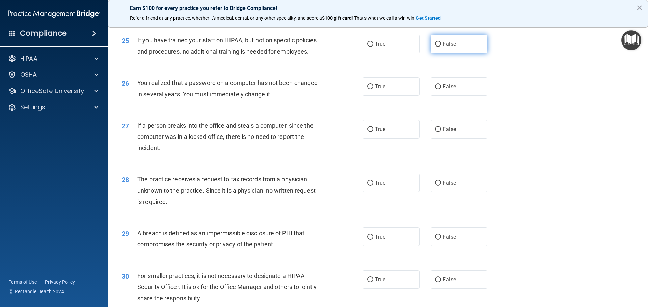
click at [435, 47] on input "False" at bounding box center [438, 44] width 6 height 5
radio input "true"
click at [371, 96] on label "True" at bounding box center [391, 86] width 57 height 19
click at [371, 89] on input "True" at bounding box center [370, 86] width 6 height 5
radio input "true"
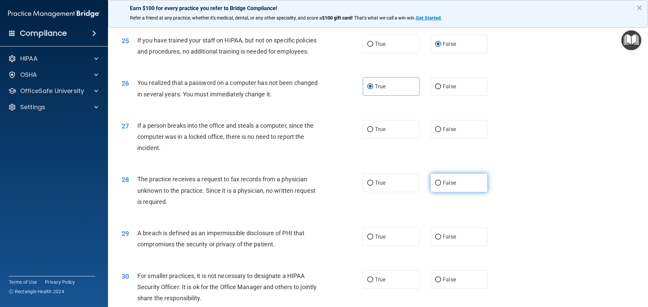
click at [436, 186] on input "False" at bounding box center [438, 183] width 6 height 5
radio input "true"
click at [438, 132] on input "False" at bounding box center [438, 129] width 6 height 5
radio input "true"
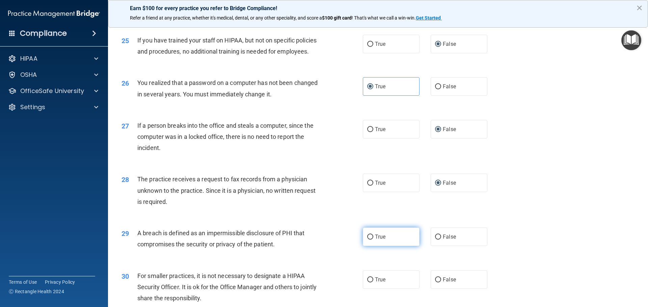
click at [371, 240] on input "True" at bounding box center [370, 237] width 6 height 5
radio input "true"
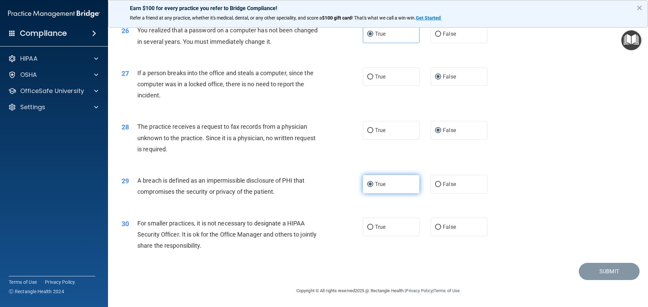
scroll to position [1290, 0]
click at [437, 227] on input "False" at bounding box center [438, 227] width 6 height 5
radio input "true"
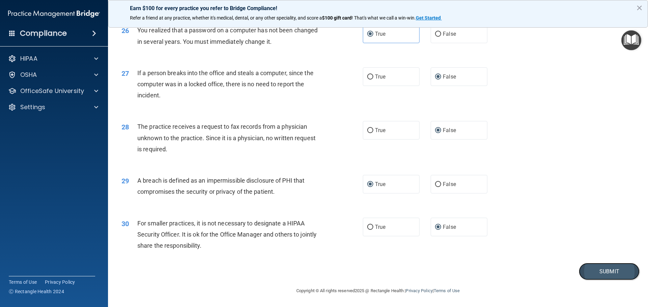
click at [598, 270] on button "Submit" at bounding box center [609, 271] width 61 height 17
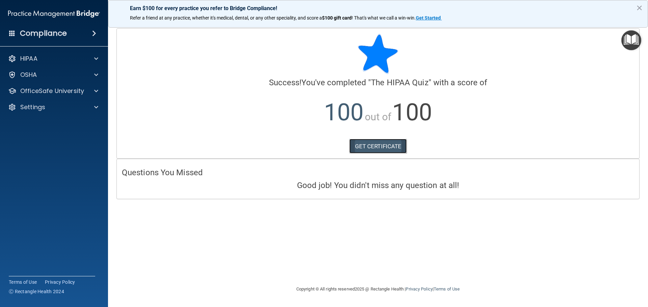
click at [377, 145] on link "GET CERTIFICATE" at bounding box center [378, 146] width 58 height 15
click at [94, 35] on span at bounding box center [94, 33] width 4 height 8
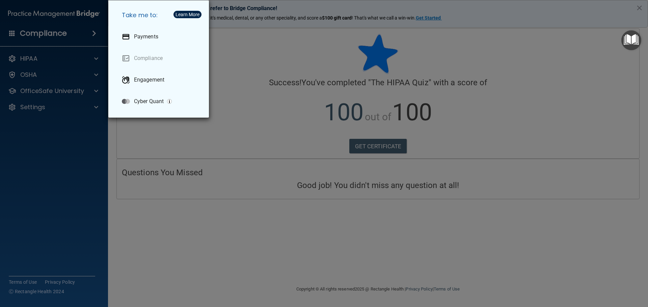
click at [94, 34] on div "Take me to: Payments Compliance Engagement Cyber Quant" at bounding box center [324, 153] width 648 height 307
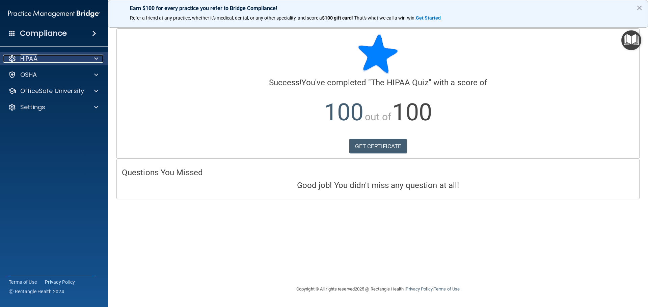
click at [93, 57] on div at bounding box center [95, 59] width 17 height 8
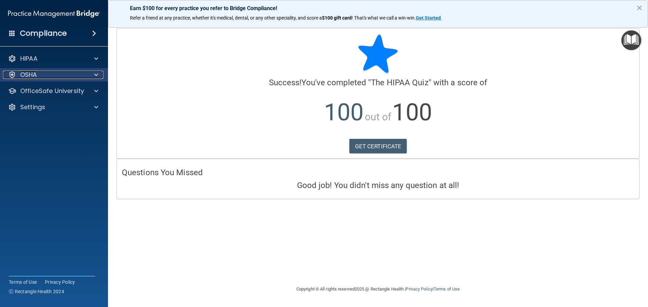
click at [95, 74] on span at bounding box center [96, 75] width 4 height 8
click at [96, 76] on span at bounding box center [96, 75] width 4 height 8
click at [94, 91] on span at bounding box center [96, 91] width 4 height 8
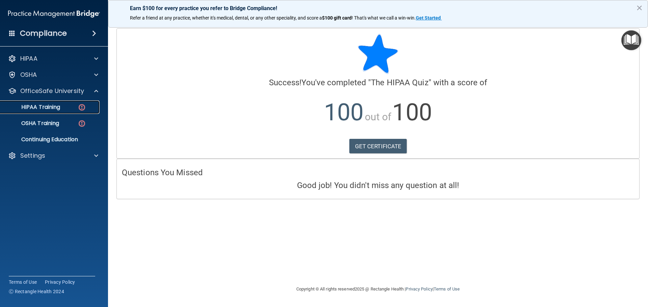
click at [55, 107] on p "HIPAA Training" at bounding box center [32, 107] width 56 height 7
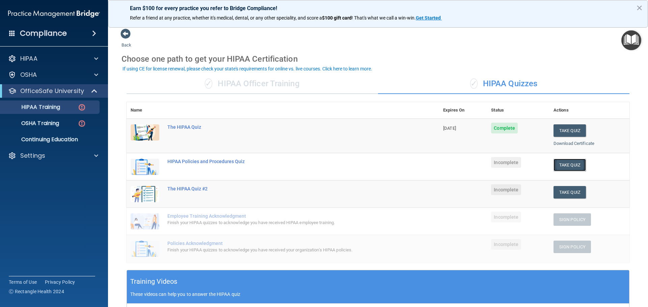
click at [570, 164] on button "Take Quiz" at bounding box center [569, 165] width 32 height 12
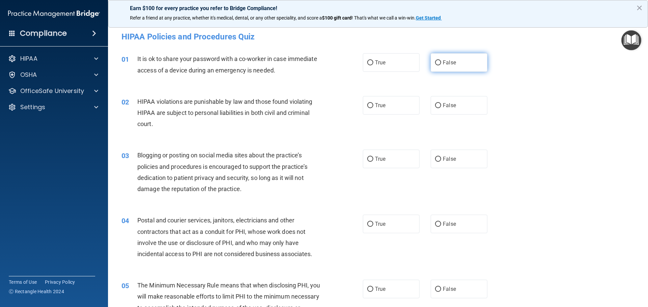
click at [439, 61] on label "False" at bounding box center [459, 62] width 57 height 19
click at [439, 61] on input "False" at bounding box center [438, 62] width 6 height 5
radio input "true"
click at [368, 104] on input "True" at bounding box center [370, 105] width 6 height 5
radio input "true"
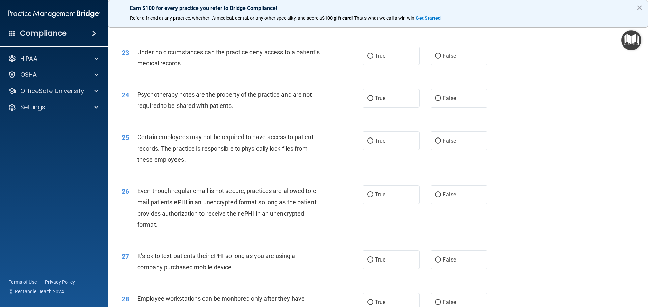
scroll to position [1387, 0]
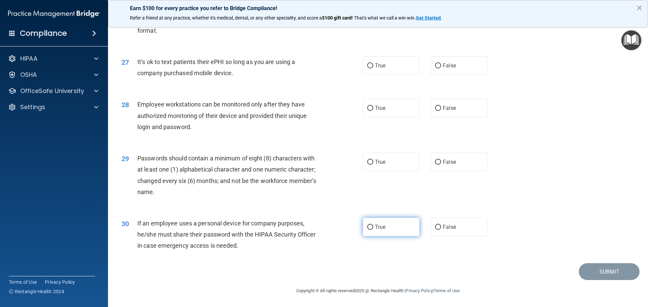
click at [368, 227] on input "True" at bounding box center [370, 227] width 6 height 5
radio input "true"
click at [436, 225] on input "False" at bounding box center [438, 227] width 6 height 5
radio input "true"
radio input "false"
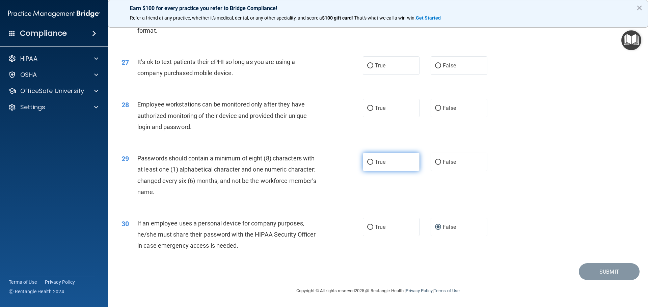
click at [367, 161] on input "True" at bounding box center [370, 162] width 6 height 5
radio input "true"
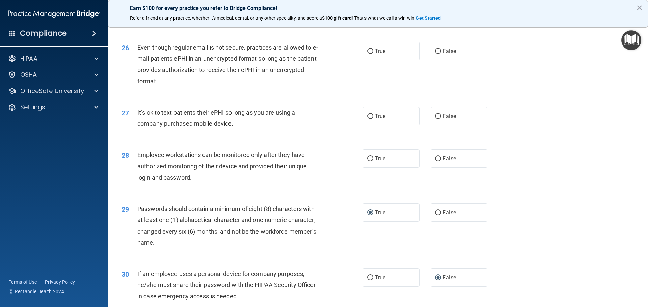
scroll to position [1319, 0]
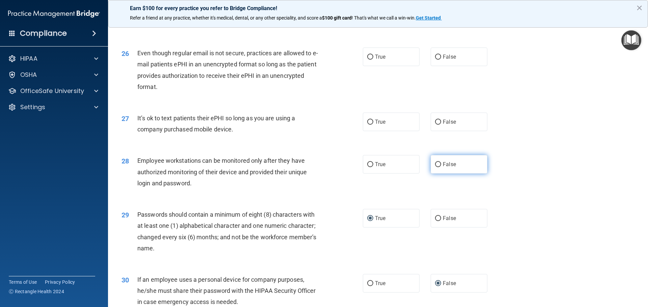
click at [435, 167] on input "False" at bounding box center [438, 164] width 6 height 5
radio input "true"
drag, startPoint x: 438, startPoint y: 130, endPoint x: 434, endPoint y: 132, distance: 5.1
click at [437, 131] on label "False" at bounding box center [459, 122] width 57 height 19
click at [437, 125] on input "False" at bounding box center [438, 122] width 6 height 5
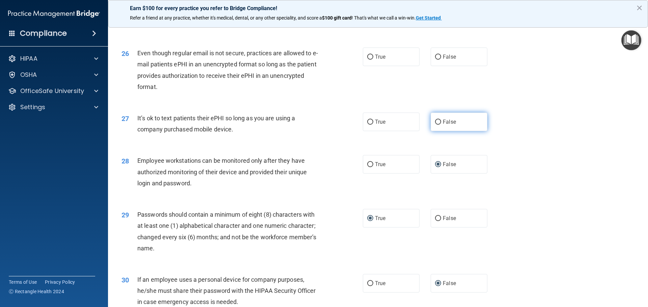
radio input "true"
click at [435, 125] on input "False" at bounding box center [438, 122] width 6 height 5
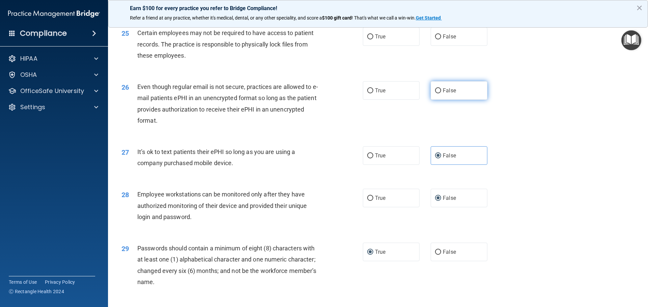
click at [435, 93] on input "False" at bounding box center [438, 90] width 6 height 5
radio input "true"
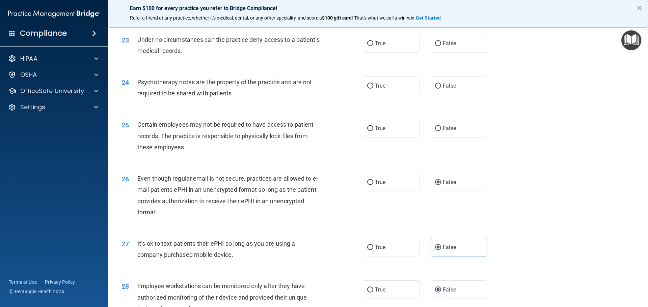
scroll to position [1184, 0]
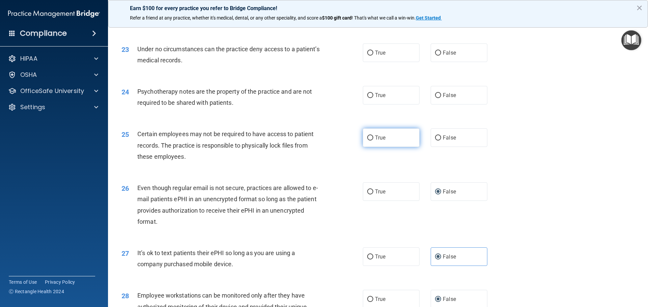
click at [369, 141] on input "True" at bounding box center [370, 138] width 6 height 5
radio input "true"
click at [369, 98] on input "True" at bounding box center [370, 95] width 6 height 5
radio input "true"
click at [367, 56] on input "True" at bounding box center [370, 53] width 6 height 5
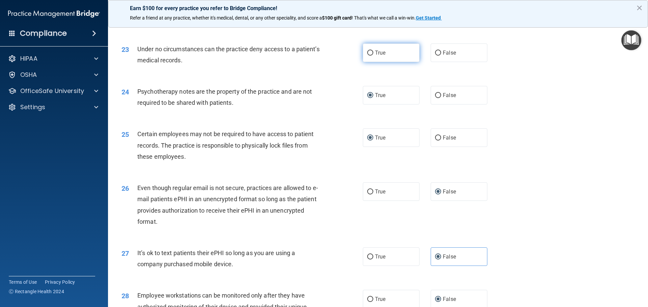
radio input "true"
click at [436, 141] on input "False" at bounding box center [438, 138] width 6 height 5
radio input "true"
radio input "false"
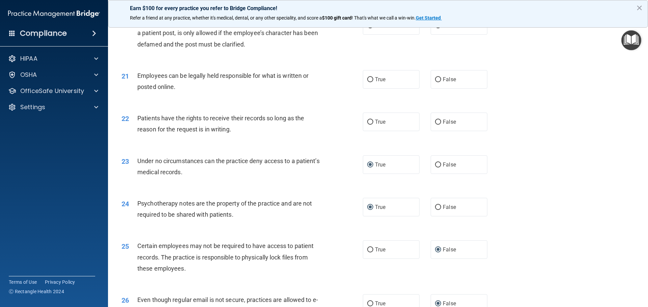
scroll to position [1049, 0]
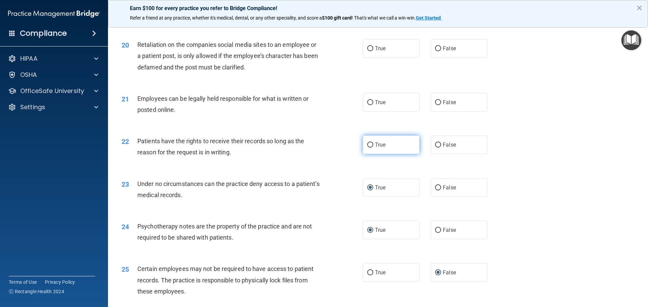
click at [369, 148] on input "True" at bounding box center [370, 145] width 6 height 5
radio input "true"
click at [367, 105] on input "True" at bounding box center [370, 102] width 6 height 5
radio input "true"
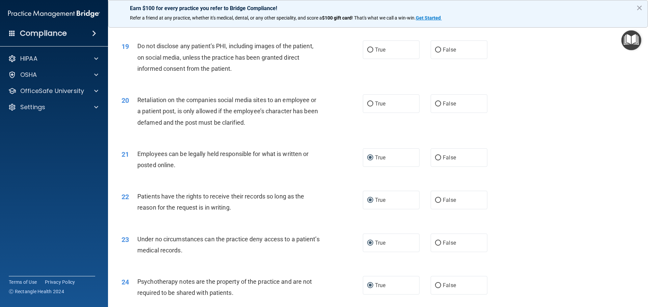
scroll to position [982, 0]
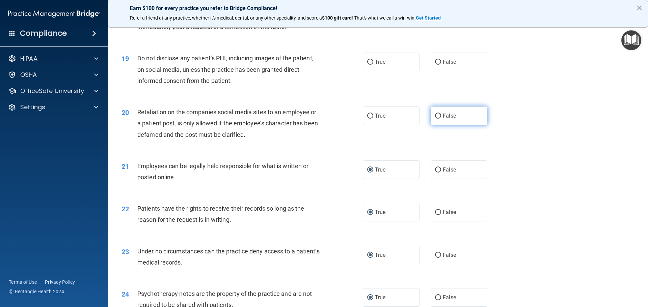
click at [435, 119] on input "False" at bounding box center [438, 116] width 6 height 5
radio input "true"
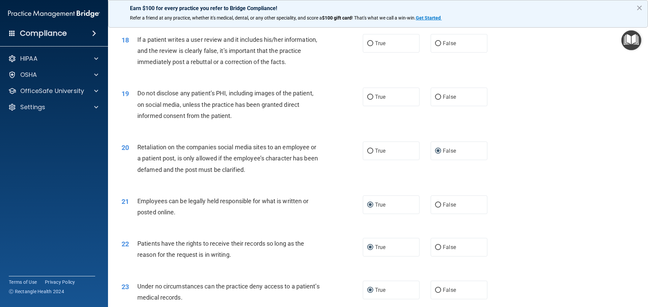
scroll to position [914, 0]
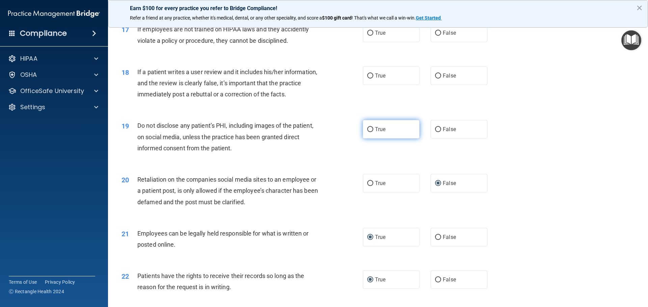
click at [369, 132] on input "True" at bounding box center [370, 129] width 6 height 5
radio input "true"
click at [369, 79] on input "True" at bounding box center [370, 76] width 6 height 5
radio input "true"
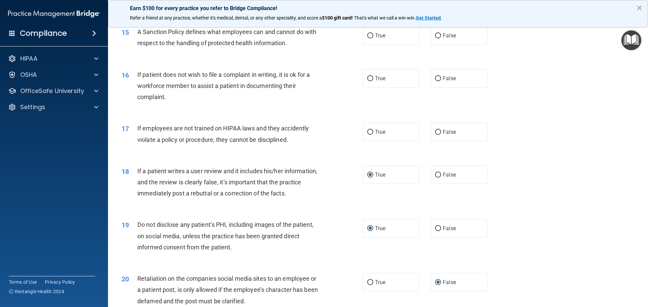
scroll to position [813, 0]
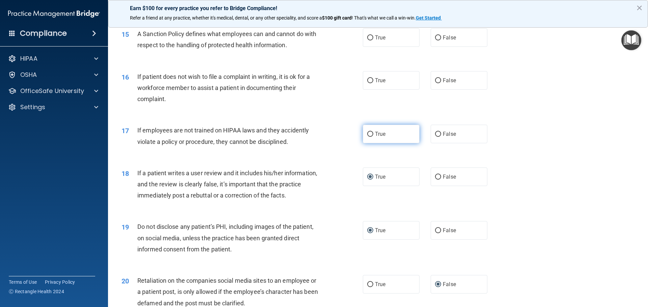
click at [367, 137] on input "True" at bounding box center [370, 134] width 6 height 5
radio input "true"
click at [435, 137] on input "False" at bounding box center [438, 134] width 6 height 5
radio input "true"
radio input "false"
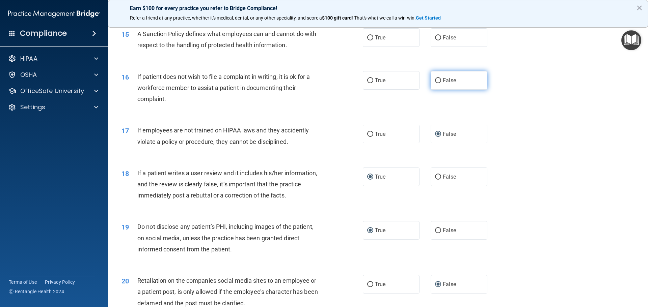
click at [438, 90] on label "False" at bounding box center [459, 80] width 57 height 19
click at [438, 83] on input "False" at bounding box center [438, 80] width 6 height 5
radio input "true"
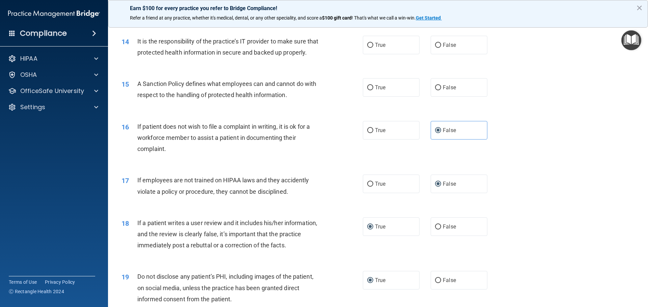
scroll to position [745, 0]
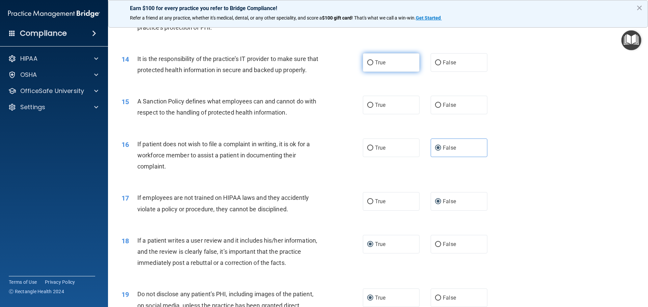
click at [368, 63] on input "True" at bounding box center [370, 62] width 6 height 5
radio input "true"
click at [438, 64] on label "False" at bounding box center [459, 62] width 57 height 19
click at [438, 64] on input "False" at bounding box center [438, 62] width 6 height 5
radio input "true"
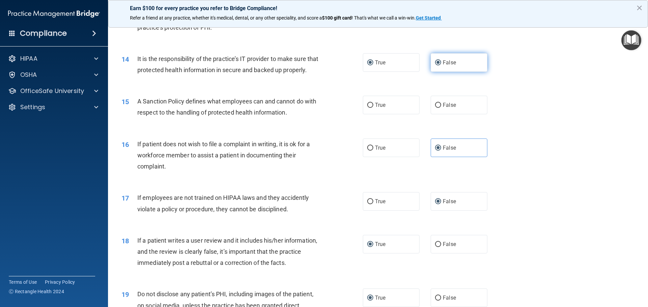
radio input "false"
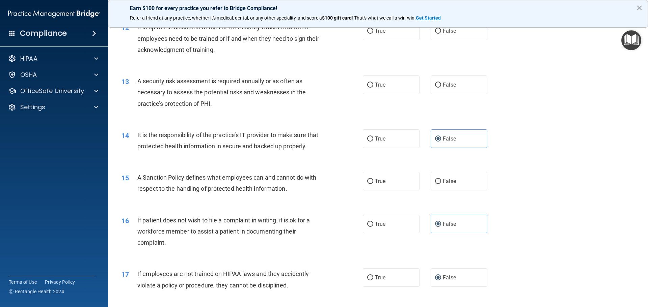
scroll to position [644, 0]
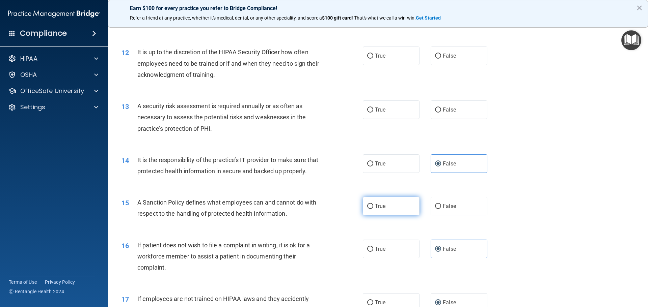
click at [369, 209] on input "True" at bounding box center [370, 206] width 6 height 5
radio input "true"
click at [370, 108] on input "True" at bounding box center [370, 110] width 6 height 5
radio input "true"
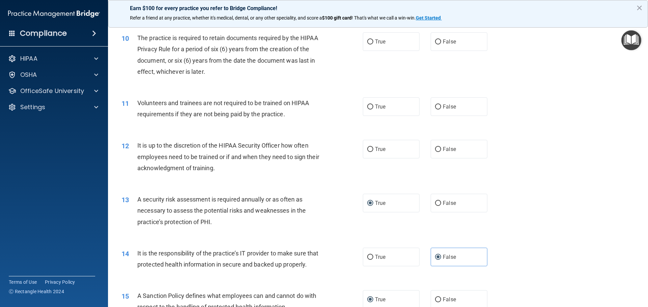
scroll to position [543, 0]
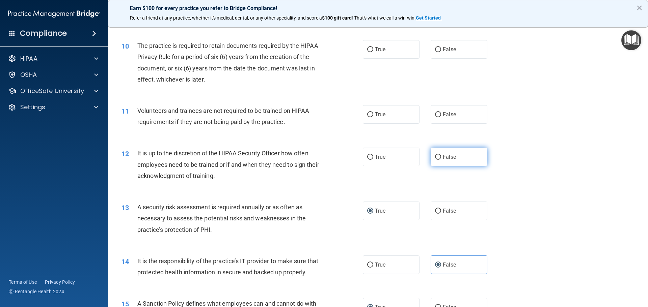
click at [436, 157] on input "False" at bounding box center [438, 157] width 6 height 5
radio input "true"
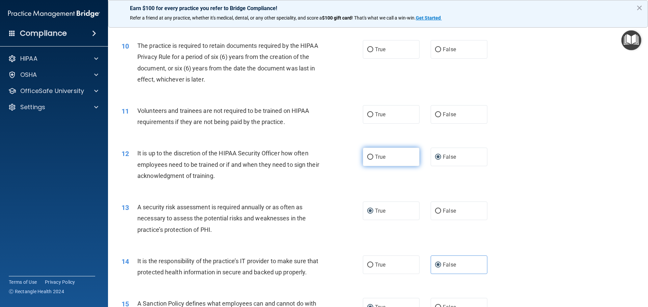
click at [367, 156] on input "True" at bounding box center [370, 157] width 6 height 5
radio input "true"
radio input "false"
drag, startPoint x: 438, startPoint y: 117, endPoint x: 421, endPoint y: 113, distance: 17.2
click at [437, 116] on input "False" at bounding box center [438, 114] width 6 height 5
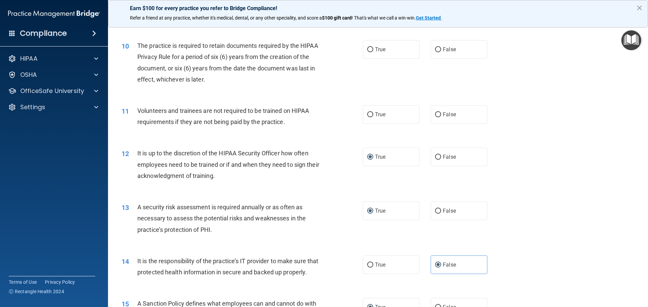
radio input "true"
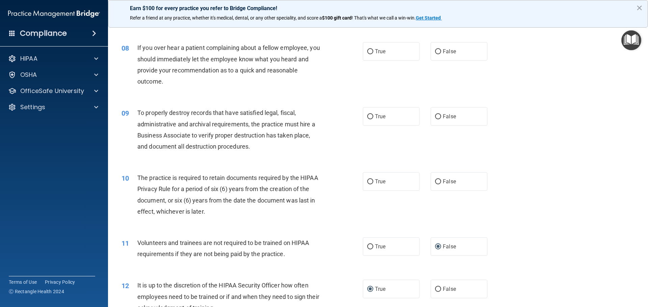
scroll to position [408, 0]
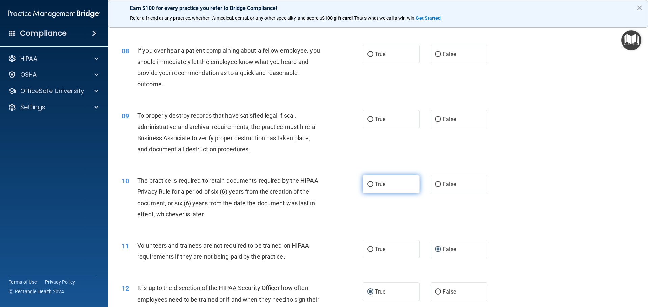
click at [377, 183] on span "True" at bounding box center [380, 184] width 10 height 6
click at [373, 183] on input "True" at bounding box center [370, 184] width 6 height 5
radio input "true"
click at [367, 121] on input "True" at bounding box center [370, 119] width 6 height 5
radio input "true"
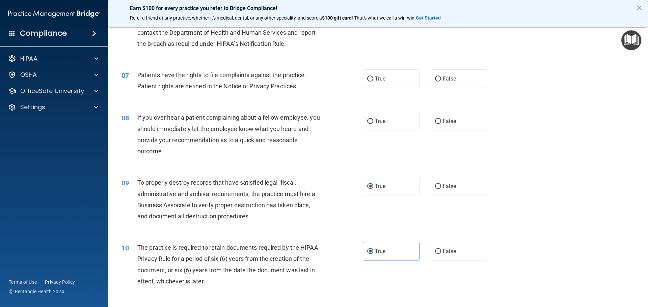
scroll to position [341, 0]
click at [435, 122] on input "False" at bounding box center [438, 121] width 6 height 5
radio input "true"
click at [368, 123] on input "True" at bounding box center [370, 121] width 6 height 5
radio input "true"
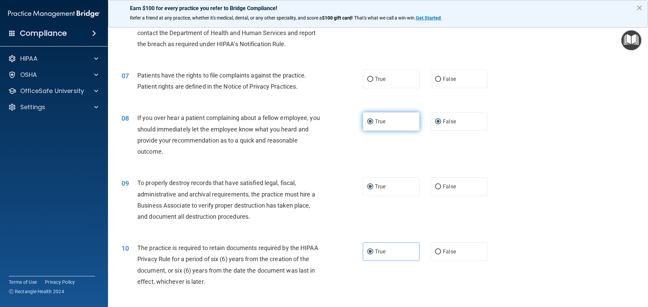
radio input "false"
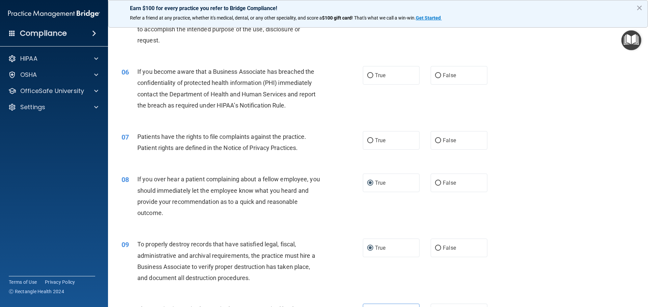
scroll to position [273, 0]
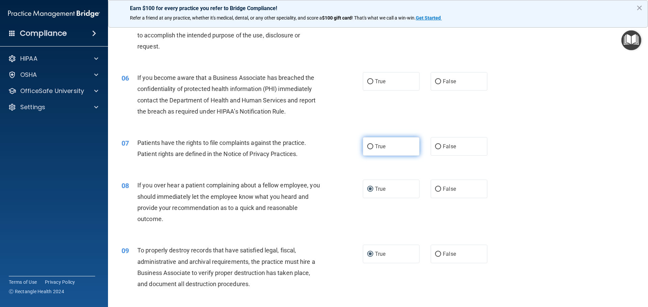
click at [372, 146] on label "True" at bounding box center [391, 146] width 57 height 19
click at [372, 146] on input "True" at bounding box center [370, 146] width 6 height 5
radio input "true"
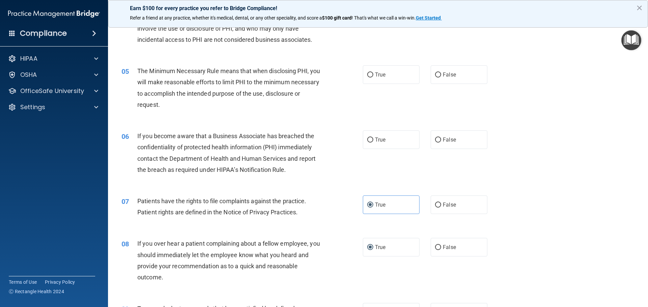
scroll to position [206, 0]
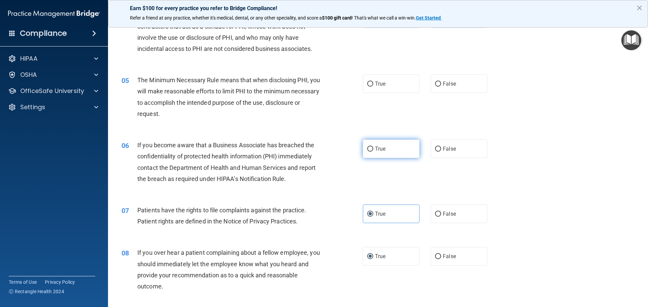
click at [367, 150] on input "True" at bounding box center [370, 149] width 6 height 5
radio input "true"
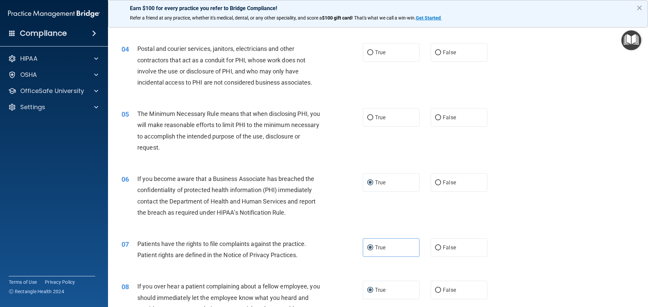
scroll to position [138, 0]
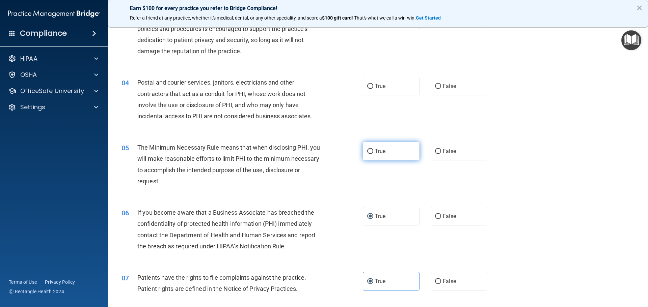
click at [367, 154] on input "True" at bounding box center [370, 151] width 6 height 5
radio input "true"
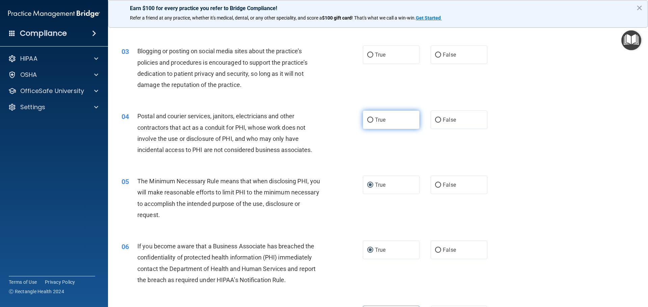
click at [370, 118] on input "True" at bounding box center [370, 120] width 6 height 5
radio input "true"
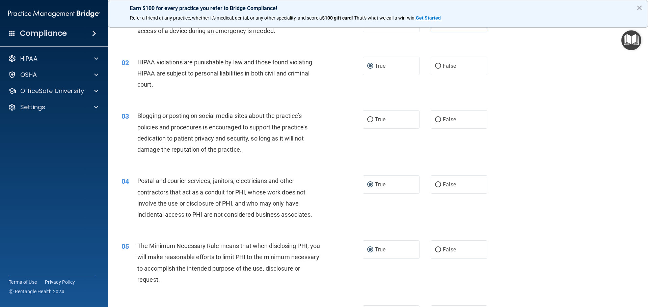
scroll to position [37, 0]
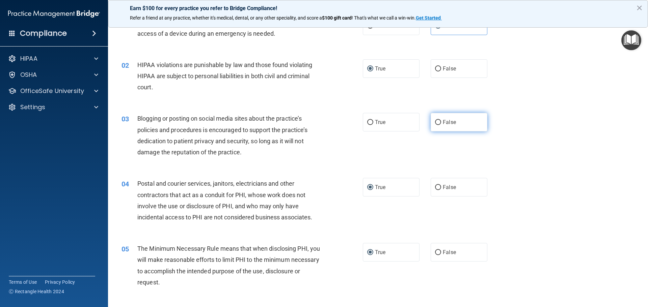
click at [439, 119] on label "False" at bounding box center [459, 122] width 57 height 19
click at [439, 120] on input "False" at bounding box center [438, 122] width 6 height 5
radio input "true"
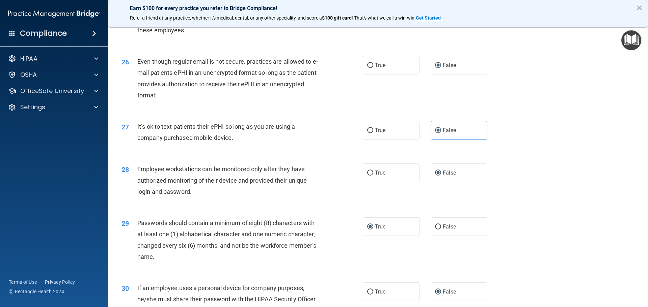
scroll to position [1387, 0]
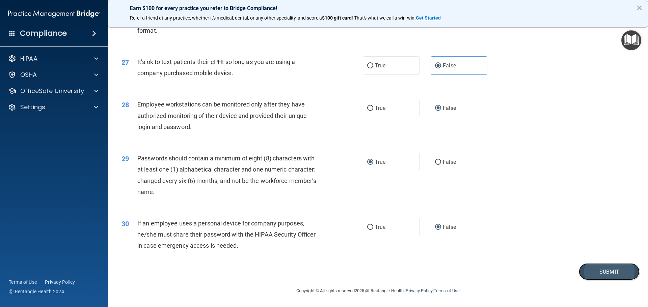
click at [604, 270] on button "Submit" at bounding box center [609, 272] width 61 height 17
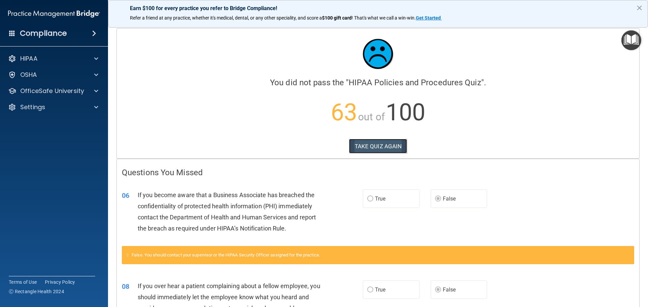
click at [388, 146] on button "TAKE QUIZ AGAIN" at bounding box center [378, 146] width 58 height 15
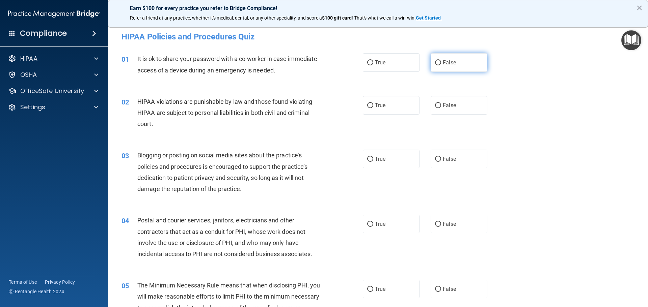
click at [435, 61] on input "False" at bounding box center [438, 62] width 6 height 5
radio input "true"
click at [367, 106] on input "True" at bounding box center [370, 105] width 6 height 5
radio input "true"
click at [437, 157] on input "False" at bounding box center [438, 159] width 6 height 5
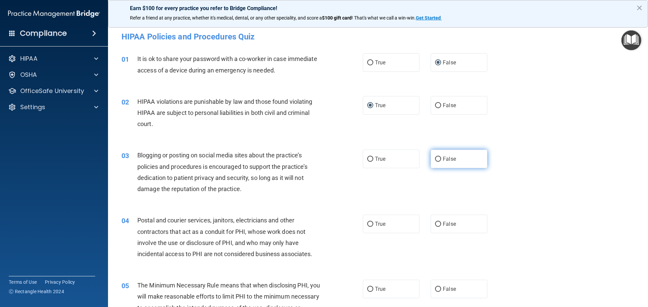
radio input "true"
click at [367, 224] on input "True" at bounding box center [370, 224] width 6 height 5
radio input "true"
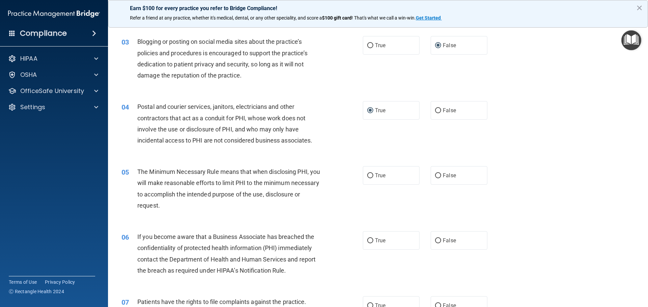
scroll to position [135, 0]
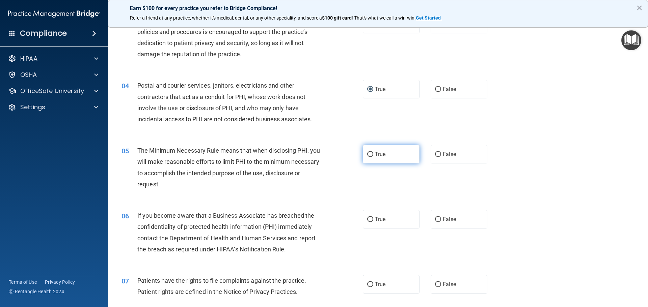
click at [367, 155] on input "True" at bounding box center [370, 154] width 6 height 5
radio input "true"
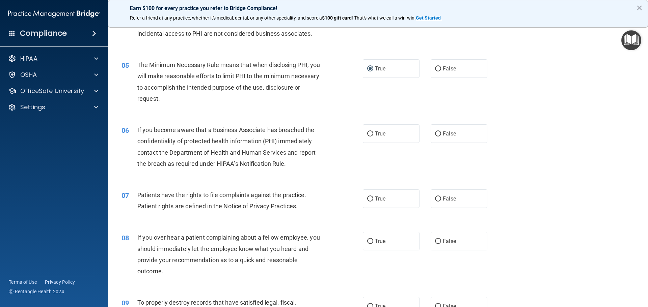
scroll to position [236, 0]
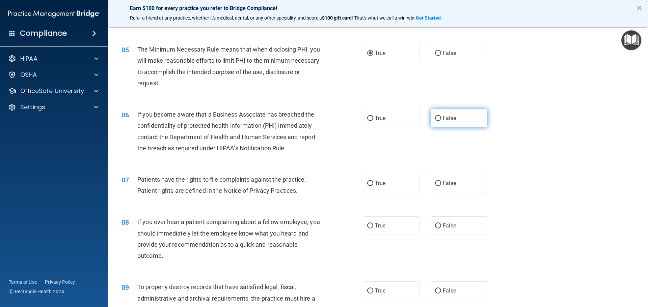
click at [432, 120] on label "False" at bounding box center [459, 118] width 57 height 19
click at [437, 116] on label "False" at bounding box center [459, 118] width 57 height 19
click at [437, 116] on input "False" at bounding box center [438, 118] width 6 height 5
radio input "true"
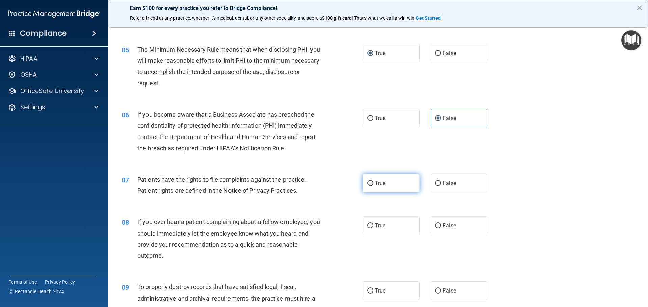
click at [368, 183] on input "True" at bounding box center [370, 183] width 6 height 5
radio input "true"
drag, startPoint x: 438, startPoint y: 224, endPoint x: 434, endPoint y: 225, distance: 4.5
click at [436, 224] on label "False" at bounding box center [459, 226] width 57 height 19
click at [435, 226] on input "False" at bounding box center [438, 226] width 6 height 5
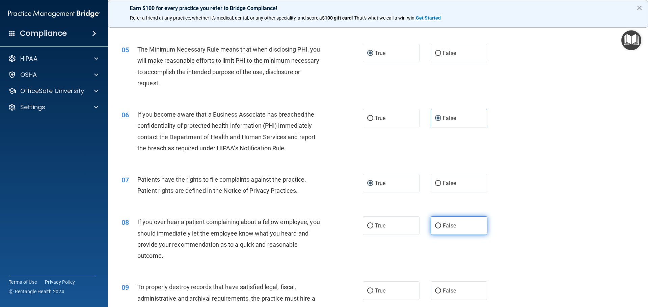
radio input "true"
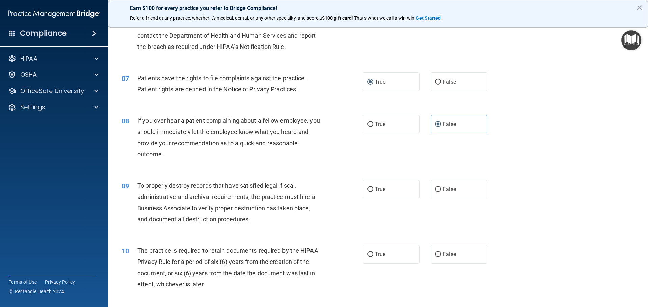
scroll to position [371, 0]
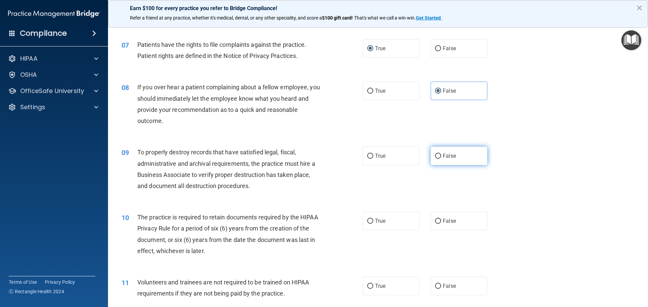
click at [437, 155] on input "False" at bounding box center [438, 156] width 6 height 5
radio input "true"
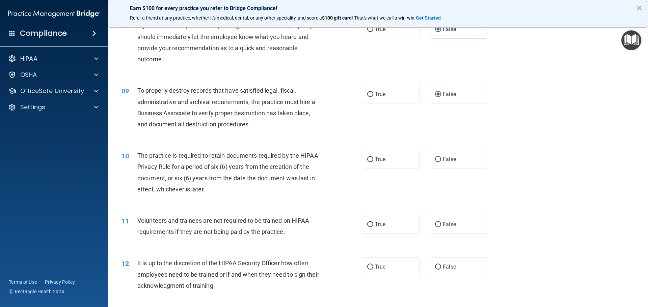
scroll to position [439, 0]
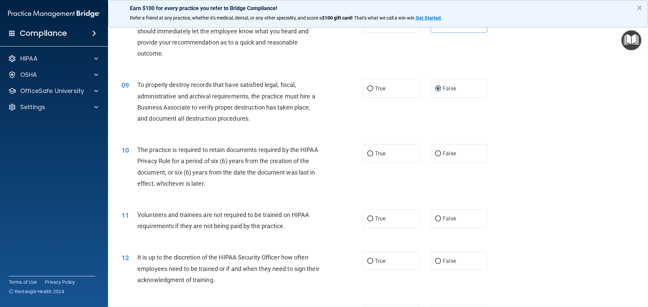
drag, startPoint x: 367, startPoint y: 155, endPoint x: 360, endPoint y: 157, distance: 7.4
click at [367, 156] on input "True" at bounding box center [370, 154] width 6 height 5
radio input "true"
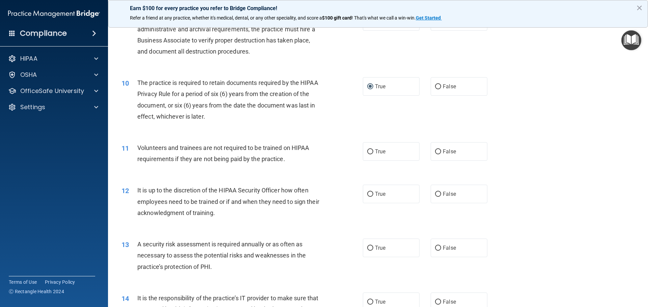
scroll to position [506, 0]
drag, startPoint x: 433, startPoint y: 152, endPoint x: 427, endPoint y: 153, distance: 6.2
click at [435, 153] on input "False" at bounding box center [438, 151] width 6 height 5
radio input "true"
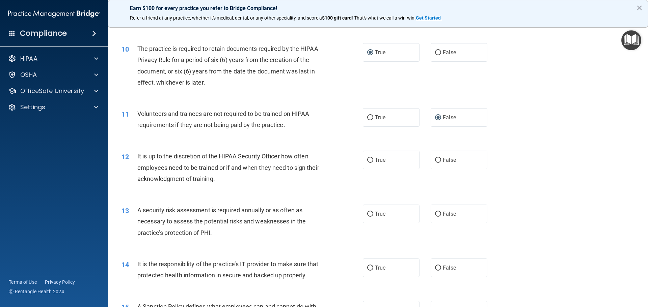
scroll to position [574, 0]
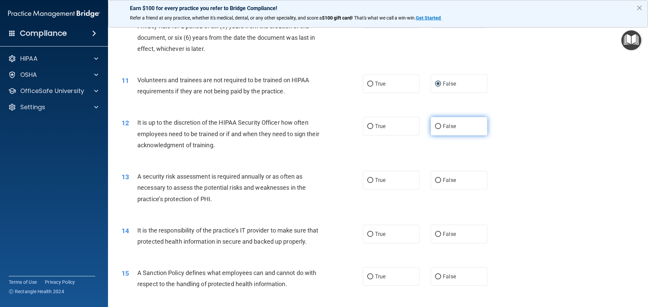
click at [435, 127] on input "False" at bounding box center [438, 126] width 6 height 5
radio input "true"
click at [435, 280] on input "False" at bounding box center [438, 277] width 6 height 5
radio input "true"
click at [367, 179] on input "True" at bounding box center [370, 180] width 6 height 5
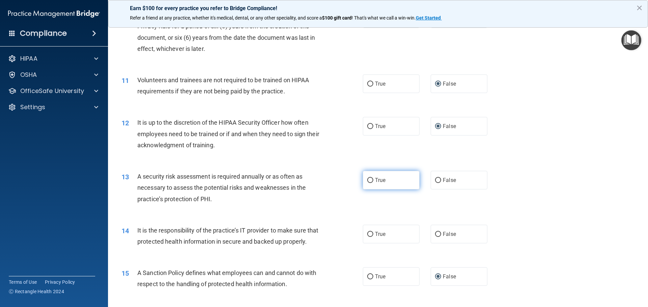
radio input "true"
click at [435, 233] on input "False" at bounding box center [438, 234] width 6 height 5
radio input "true"
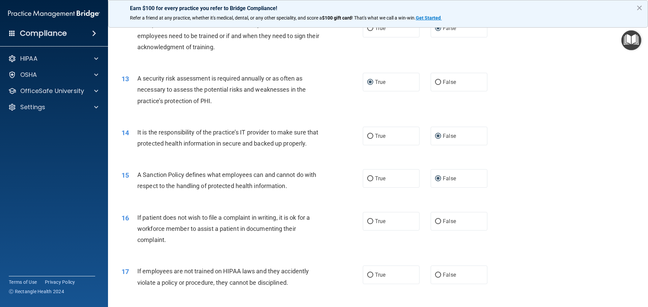
scroll to position [675, 0]
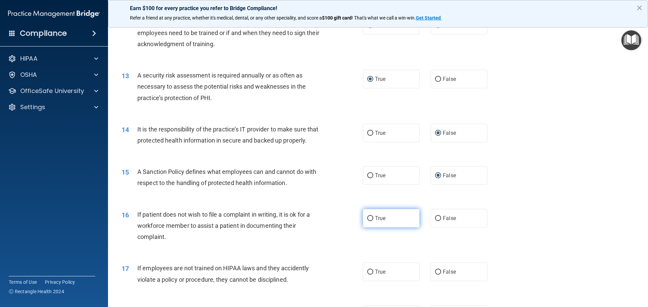
click at [371, 228] on label "True" at bounding box center [391, 218] width 57 height 19
click at [371, 221] on input "True" at bounding box center [370, 218] width 6 height 5
radio input "true"
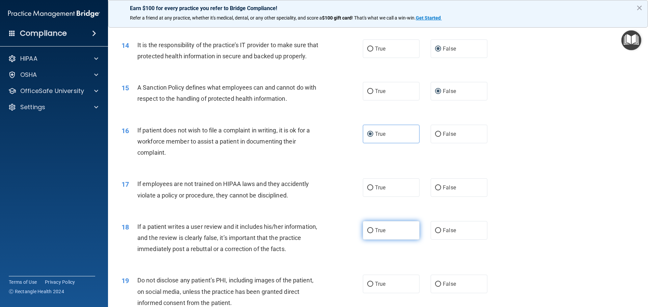
scroll to position [776, 0]
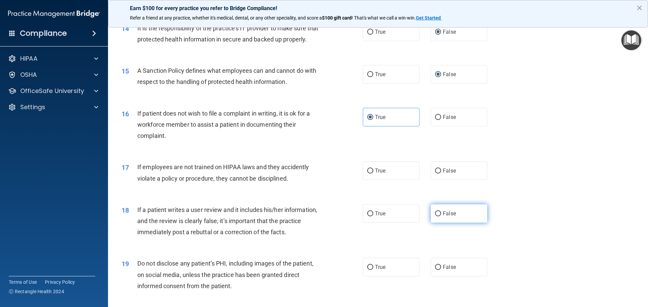
click at [431, 223] on label "False" at bounding box center [459, 214] width 57 height 19
click at [435, 217] on input "False" at bounding box center [438, 214] width 6 height 5
radio input "true"
click at [435, 174] on input "False" at bounding box center [438, 171] width 6 height 5
radio input "true"
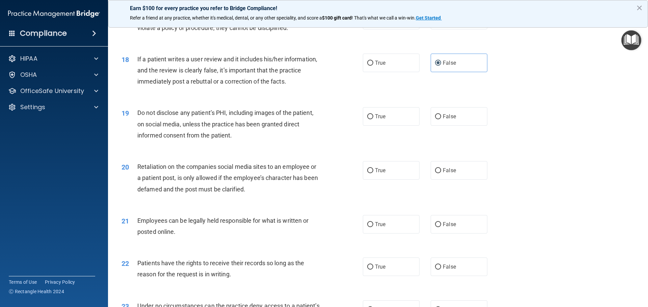
scroll to position [945, 0]
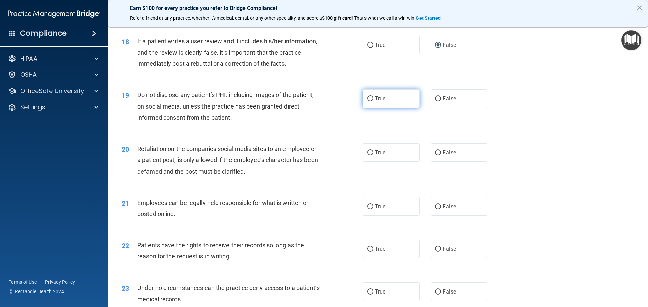
click at [367, 102] on input "True" at bounding box center [370, 99] width 6 height 5
radio input "true"
click at [435, 156] on input "False" at bounding box center [438, 153] width 6 height 5
radio input "true"
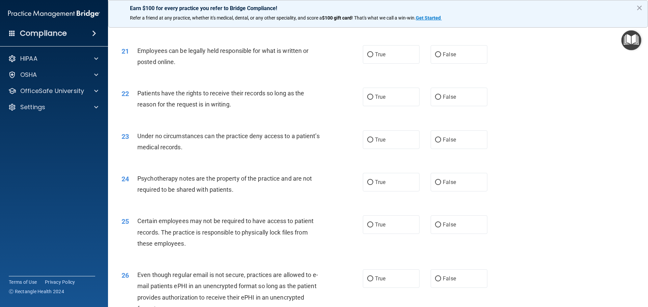
scroll to position [1114, 0]
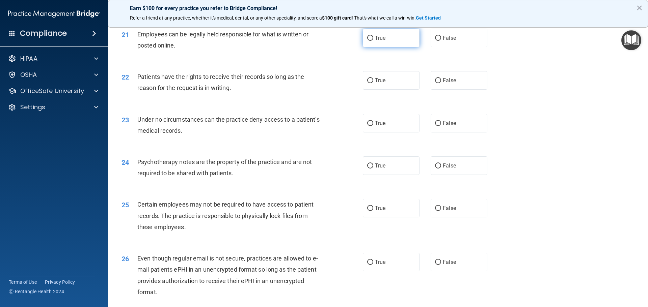
click at [384, 47] on label "True" at bounding box center [391, 38] width 57 height 19
click at [373, 41] on input "True" at bounding box center [370, 38] width 6 height 5
radio input "true"
click at [435, 83] on input "False" at bounding box center [438, 80] width 6 height 5
radio input "true"
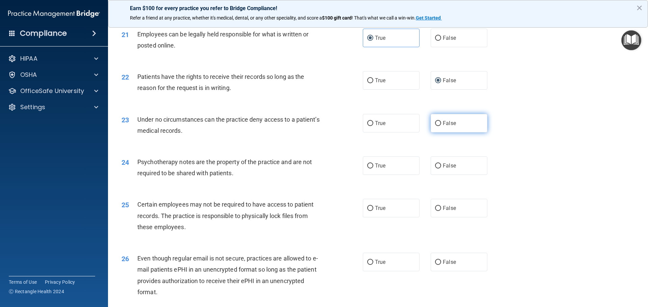
click at [435, 126] on input "False" at bounding box center [438, 123] width 6 height 5
radio input "true"
click at [368, 169] on input "True" at bounding box center [370, 166] width 6 height 5
radio input "true"
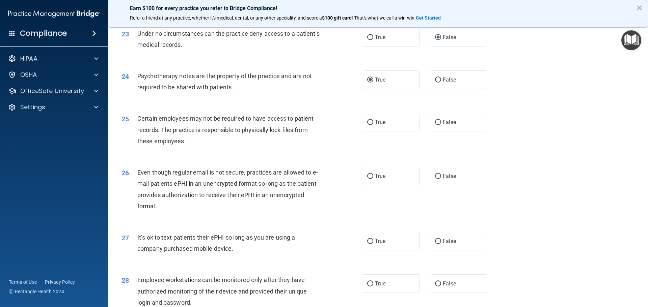
scroll to position [1215, 0]
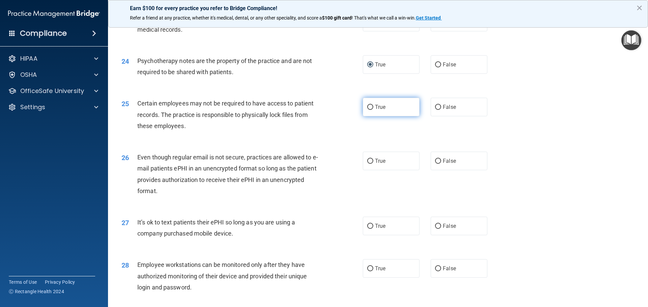
click at [368, 110] on input "True" at bounding box center [370, 107] width 6 height 5
radio input "true"
click at [367, 164] on input "True" at bounding box center [370, 161] width 6 height 5
radio input "true"
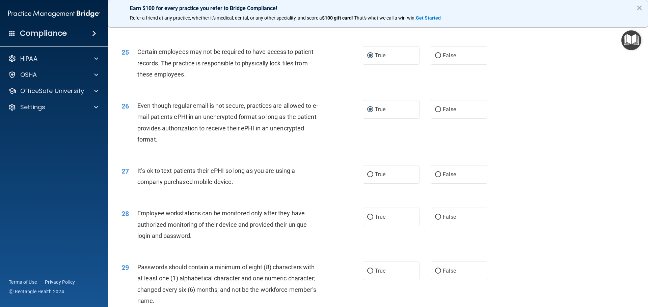
scroll to position [1282, 0]
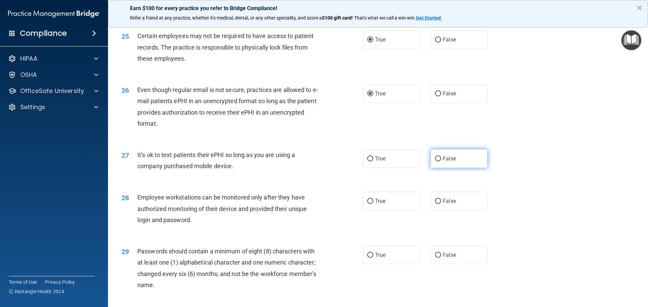
click at [435, 162] on input "False" at bounding box center [438, 159] width 6 height 5
radio input "true"
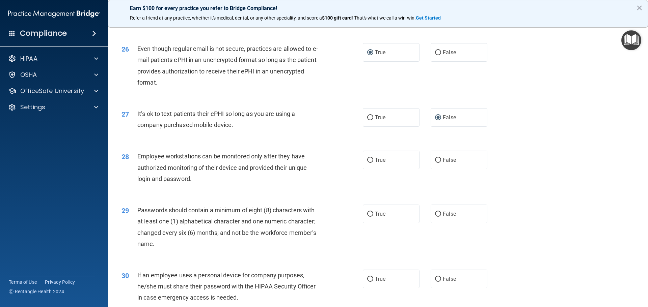
scroll to position [1350, 0]
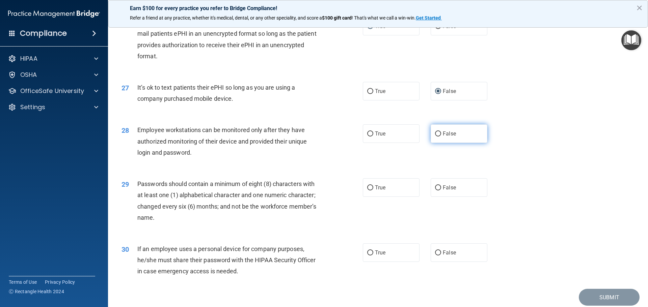
click at [436, 137] on input "False" at bounding box center [438, 134] width 6 height 5
radio input "true"
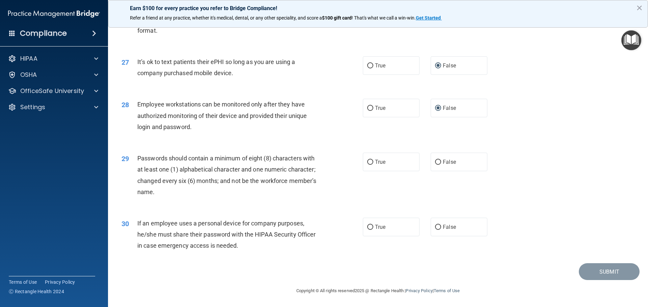
scroll to position [1387, 0]
click at [369, 163] on label "True" at bounding box center [391, 162] width 57 height 19
click at [364, 164] on label "True" at bounding box center [391, 162] width 57 height 19
click at [367, 164] on input "True" at bounding box center [370, 162] width 6 height 5
radio input "true"
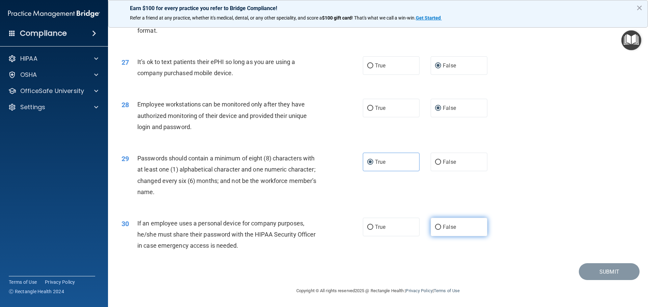
click at [435, 225] on input "False" at bounding box center [438, 227] width 6 height 5
radio input "true"
click at [591, 270] on button "Submit" at bounding box center [609, 272] width 61 height 17
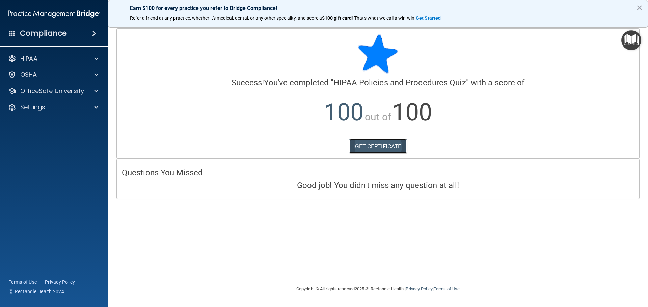
click at [384, 147] on link "GET CERTIFICATE" at bounding box center [378, 146] width 58 height 15
click at [92, 91] on div at bounding box center [95, 91] width 17 height 8
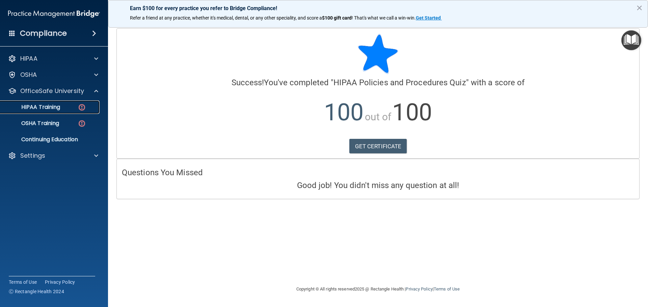
click at [75, 110] on div "HIPAA Training" at bounding box center [50, 107] width 92 height 7
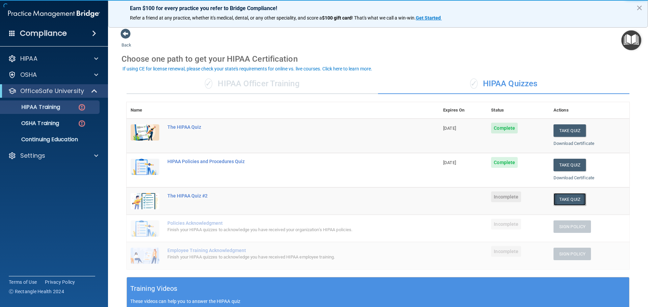
click at [573, 197] on button "Take Quiz" at bounding box center [569, 199] width 32 height 12
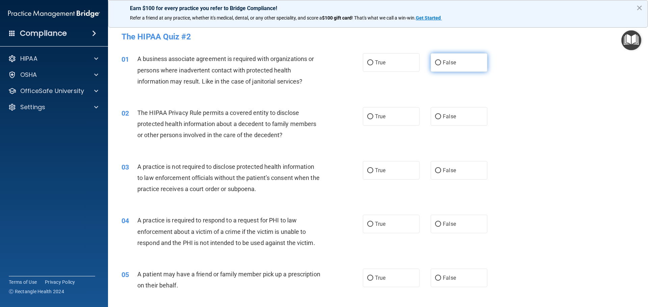
click at [435, 61] on input "False" at bounding box center [438, 62] width 6 height 5
radio input "true"
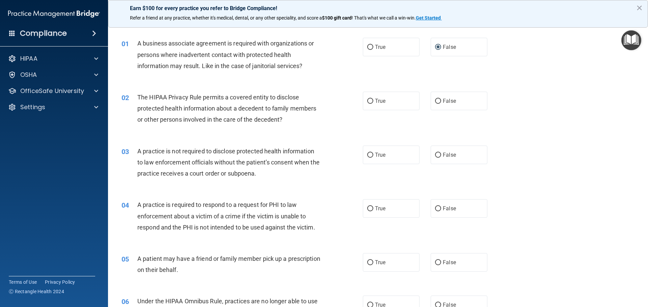
scroll to position [17, 0]
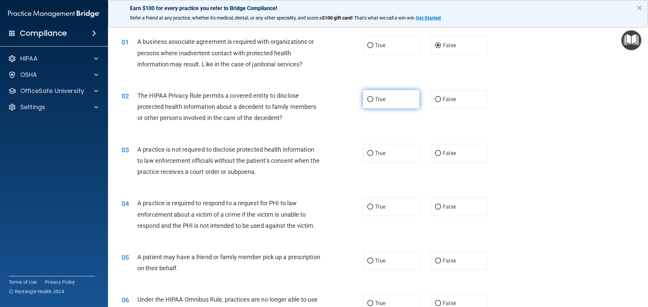
click at [371, 98] on input "True" at bounding box center [370, 99] width 6 height 5
radio input "true"
click at [435, 152] on input "False" at bounding box center [438, 153] width 6 height 5
radio input "true"
click at [367, 205] on input "True" at bounding box center [370, 207] width 6 height 5
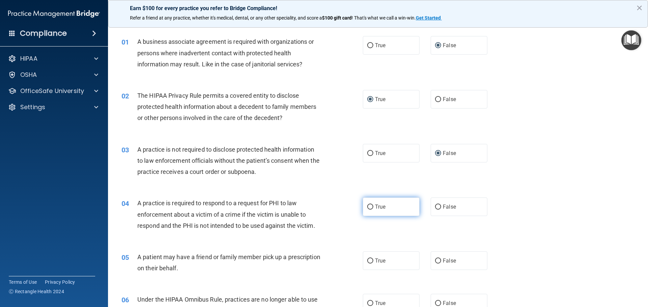
radio input "true"
click at [439, 258] on label "False" at bounding box center [459, 261] width 57 height 19
click at [439, 259] on input "False" at bounding box center [438, 261] width 6 height 5
radio input "true"
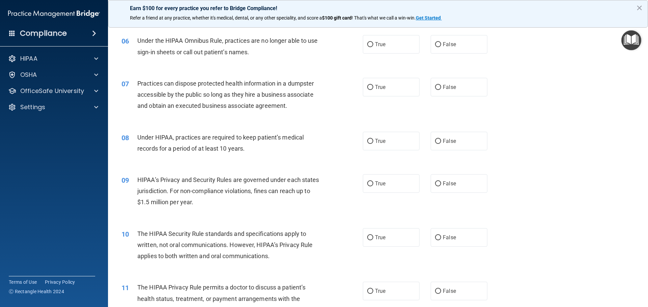
scroll to position [280, 0]
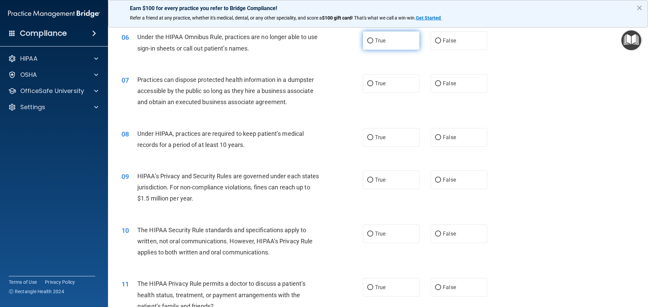
click at [370, 39] on input "True" at bounding box center [370, 40] width 6 height 5
radio input "true"
drag, startPoint x: 438, startPoint y: 83, endPoint x: 426, endPoint y: 84, distance: 11.5
click at [437, 83] on input "False" at bounding box center [438, 83] width 6 height 5
radio input "true"
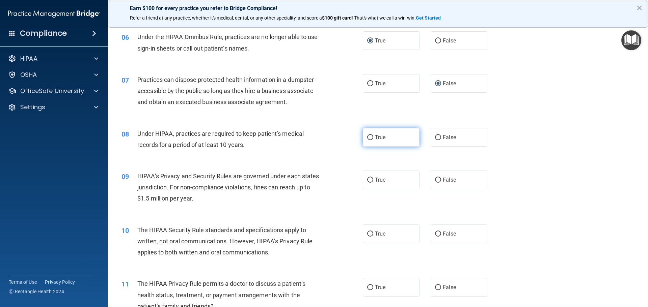
click at [377, 138] on span "True" at bounding box center [380, 137] width 10 height 6
click at [373, 138] on input "True" at bounding box center [370, 137] width 6 height 5
radio input "true"
click at [368, 179] on input "True" at bounding box center [370, 180] width 6 height 5
radio input "true"
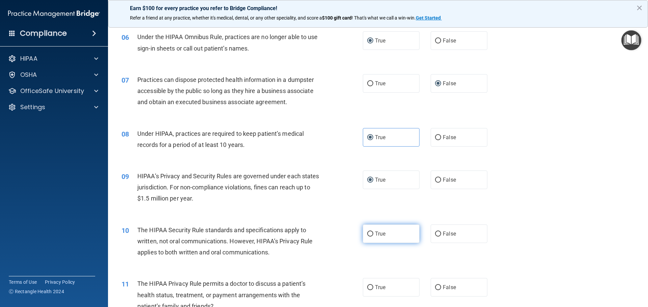
click at [367, 234] on input "True" at bounding box center [370, 234] width 6 height 5
radio input "true"
click at [368, 287] on input "True" at bounding box center [370, 288] width 6 height 5
radio input "true"
click at [579, 178] on div "09 HIPAA’s Privacy and Security Rules are governed under each states jurisdicti…" at bounding box center [377, 189] width 523 height 54
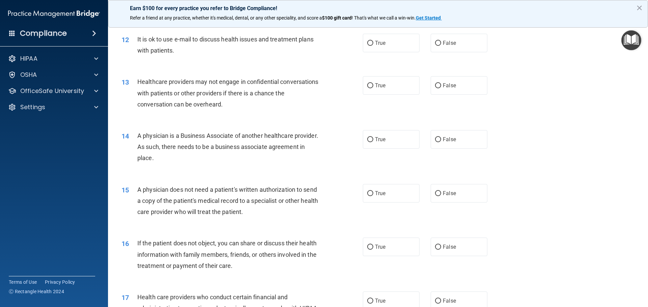
scroll to position [583, 0]
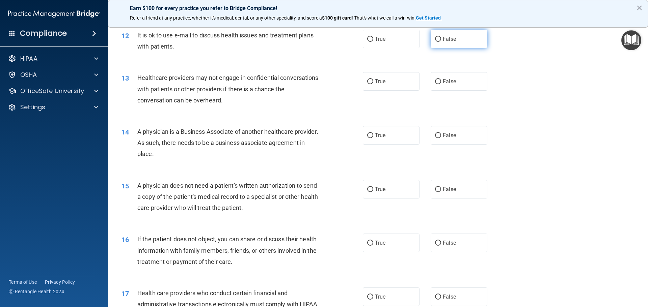
click at [435, 39] on input "False" at bounding box center [438, 39] width 6 height 5
radio input "true"
drag, startPoint x: 368, startPoint y: 83, endPoint x: 355, endPoint y: 87, distance: 13.4
click at [367, 83] on input "True" at bounding box center [370, 81] width 6 height 5
radio input "true"
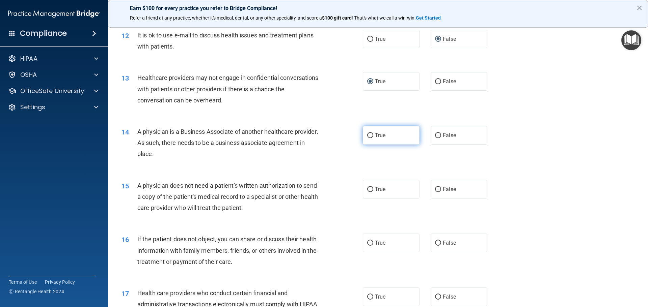
click at [368, 134] on input "True" at bounding box center [370, 135] width 6 height 5
radio input "true"
click at [439, 187] on label "False" at bounding box center [459, 189] width 57 height 19
click at [439, 187] on input "False" at bounding box center [438, 189] width 6 height 5
radio input "true"
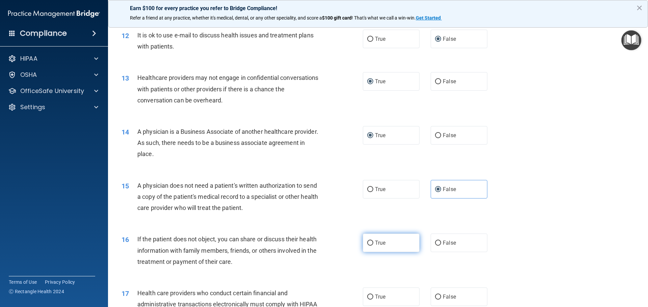
click at [400, 242] on label "True" at bounding box center [391, 243] width 57 height 19
click at [373, 242] on input "True" at bounding box center [370, 243] width 6 height 5
radio input "true"
click at [368, 295] on input "True" at bounding box center [370, 297] width 6 height 5
radio input "true"
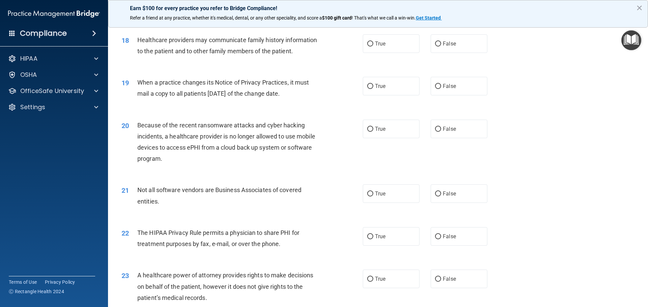
scroll to position [892, 0]
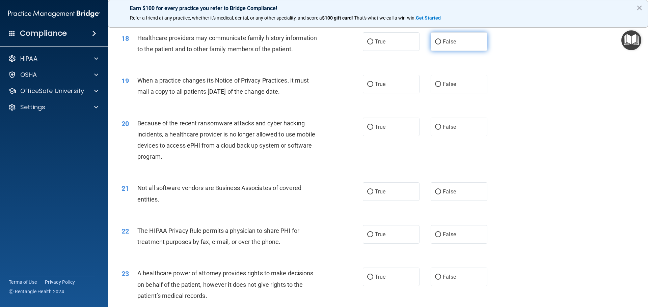
click at [435, 41] on input "False" at bounding box center [438, 41] width 6 height 5
radio input "true"
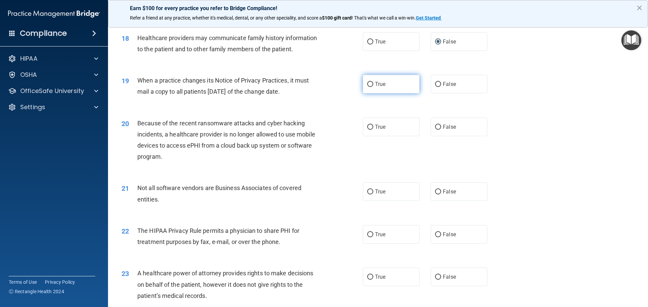
click at [377, 85] on span "True" at bounding box center [380, 84] width 10 height 6
click at [373, 85] on input "True" at bounding box center [370, 84] width 6 height 5
radio input "true"
drag, startPoint x: 374, startPoint y: 128, endPoint x: 329, endPoint y: 134, distance: 46.0
click at [363, 130] on label "True" at bounding box center [391, 127] width 57 height 19
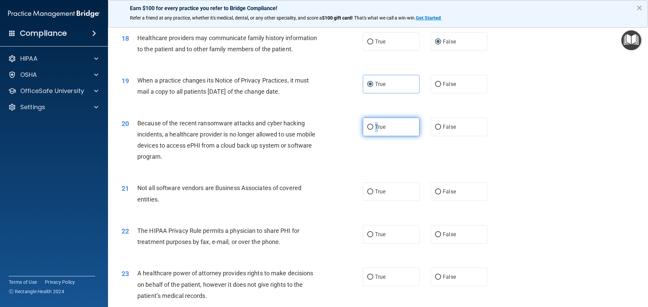
drag, startPoint x: 367, startPoint y: 128, endPoint x: 358, endPoint y: 132, distance: 9.8
click at [367, 128] on input "True" at bounding box center [370, 127] width 6 height 5
radio input "true"
click at [369, 192] on input "True" at bounding box center [370, 192] width 6 height 5
radio input "true"
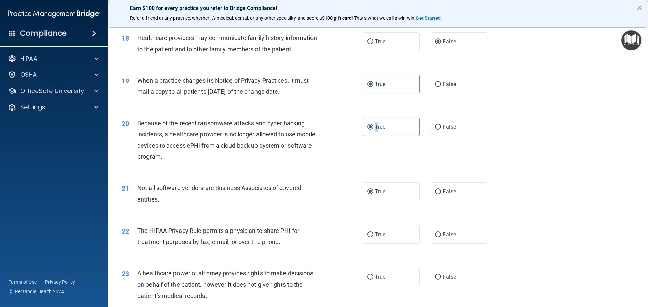
drag, startPoint x: 365, startPoint y: 235, endPoint x: 312, endPoint y: 238, distance: 53.4
click at [367, 235] on input "True" at bounding box center [370, 235] width 6 height 5
radio input "true"
click at [367, 277] on input "True" at bounding box center [370, 277] width 6 height 5
radio input "true"
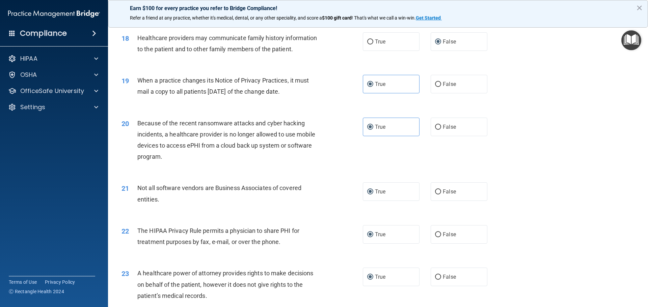
click at [547, 222] on div "22 The HIPAA Privacy Rule permits a physician to share PHI for treatment purpos…" at bounding box center [377, 238] width 523 height 43
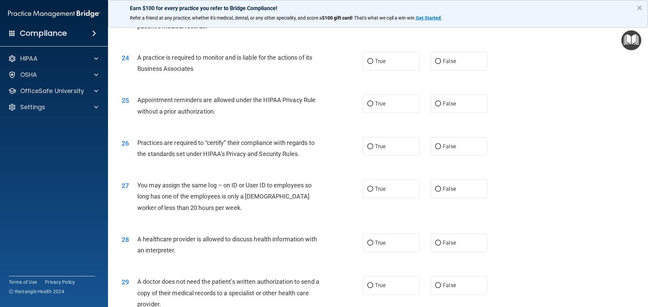
scroll to position [1185, 0]
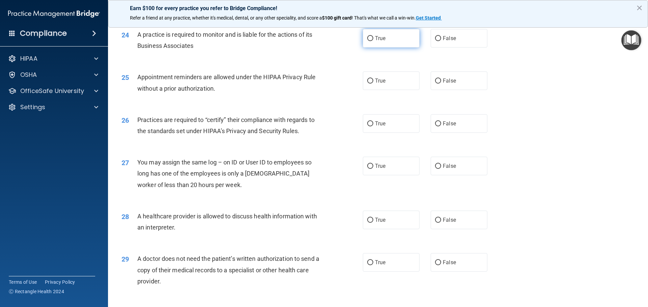
click at [367, 38] on input "True" at bounding box center [370, 38] width 6 height 5
radio input "true"
drag, startPoint x: 369, startPoint y: 81, endPoint x: 362, endPoint y: 82, distance: 6.8
click at [369, 81] on input "True" at bounding box center [370, 81] width 6 height 5
radio input "true"
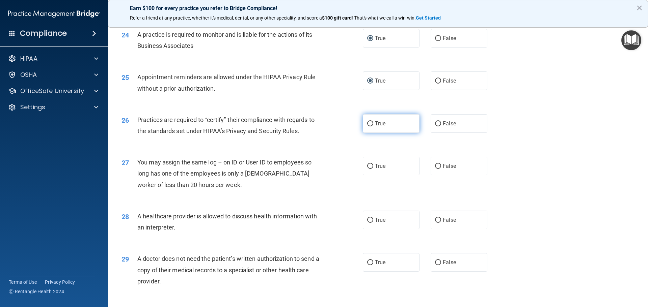
drag, startPoint x: 371, startPoint y: 123, endPoint x: 368, endPoint y: 123, distance: 3.4
click at [371, 123] on label "True" at bounding box center [391, 123] width 57 height 19
click at [371, 123] on input "True" at bounding box center [370, 123] width 6 height 5
radio input "true"
click at [438, 166] on label "False" at bounding box center [459, 166] width 57 height 19
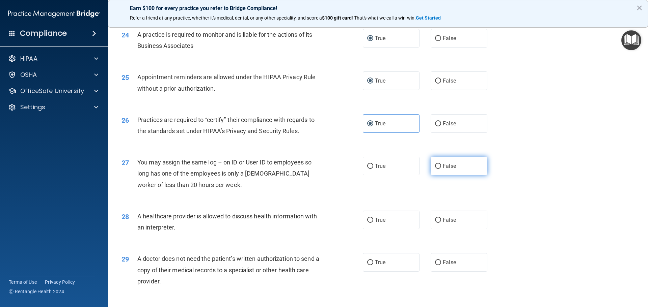
click at [438, 166] on input "False" at bounding box center [438, 166] width 6 height 5
radio input "true"
drag, startPoint x: 443, startPoint y: 218, endPoint x: 439, endPoint y: 218, distance: 4.4
click at [443, 218] on span "False" at bounding box center [449, 220] width 13 height 6
click at [441, 218] on input "False" at bounding box center [438, 220] width 6 height 5
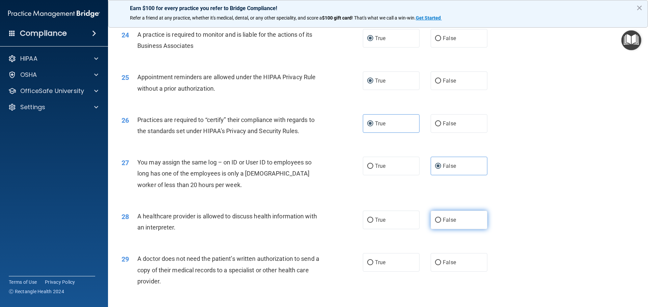
radio input "true"
click at [435, 261] on input "False" at bounding box center [438, 263] width 6 height 5
radio input "true"
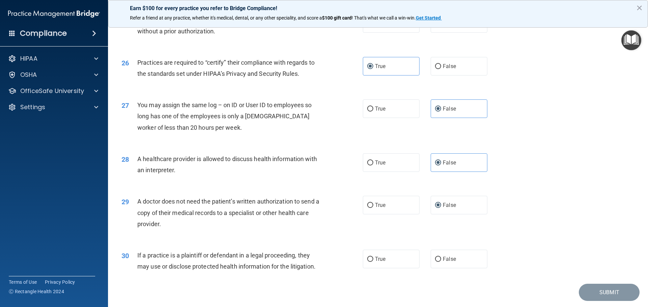
scroll to position [1264, 0]
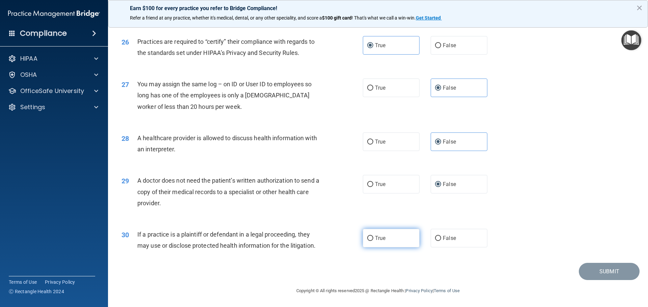
click at [371, 239] on input "True" at bounding box center [370, 238] width 6 height 5
radio input "true"
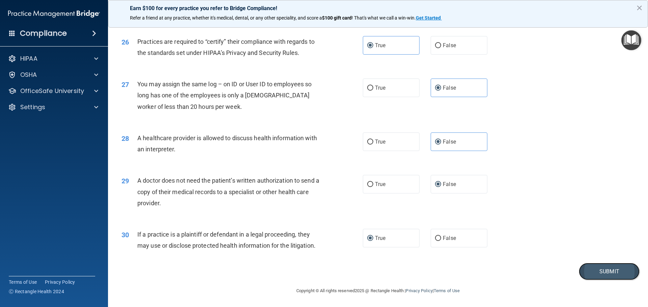
click at [599, 272] on button "Submit" at bounding box center [609, 271] width 61 height 17
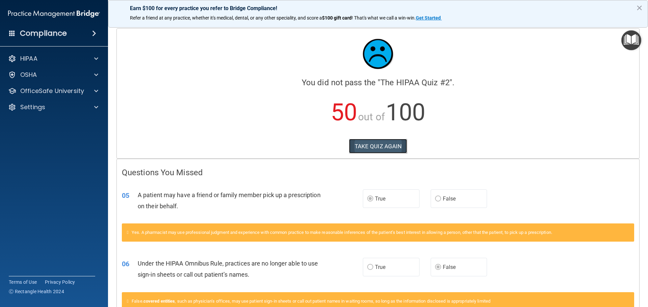
click at [380, 146] on button "TAKE QUIZ AGAIN" at bounding box center [378, 146] width 58 height 15
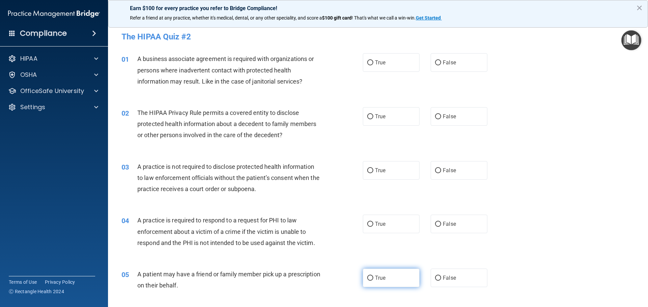
click at [367, 279] on input "True" at bounding box center [370, 278] width 6 height 5
radio input "true"
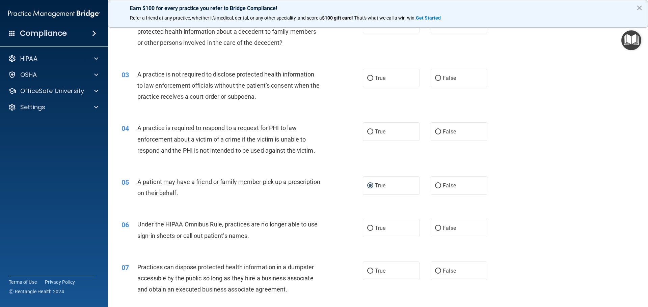
scroll to position [101, 0]
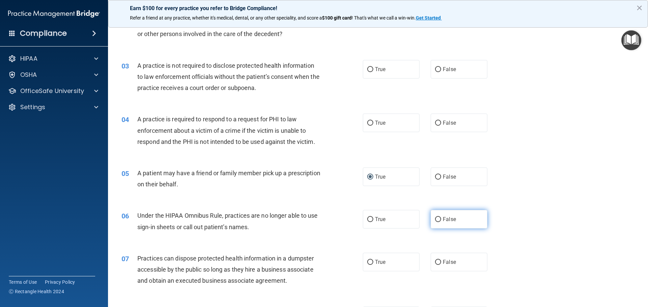
click at [435, 220] on input "False" at bounding box center [438, 219] width 6 height 5
radio input "true"
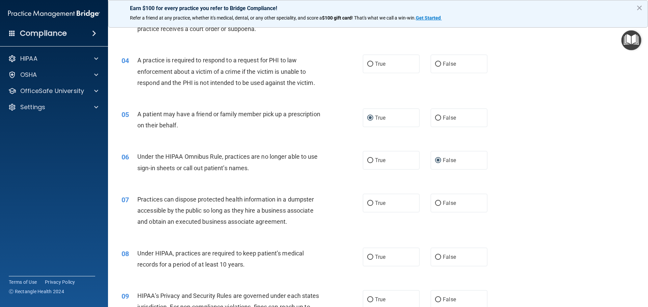
scroll to position [202, 0]
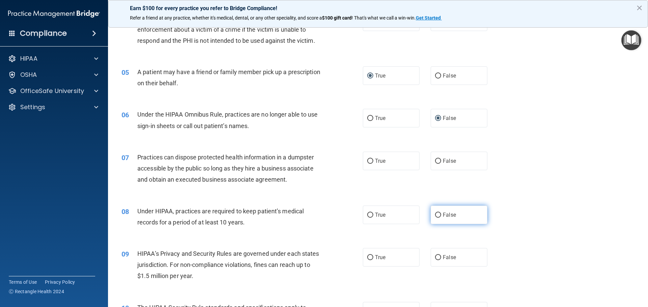
click at [435, 214] on input "False" at bounding box center [438, 215] width 6 height 5
radio input "true"
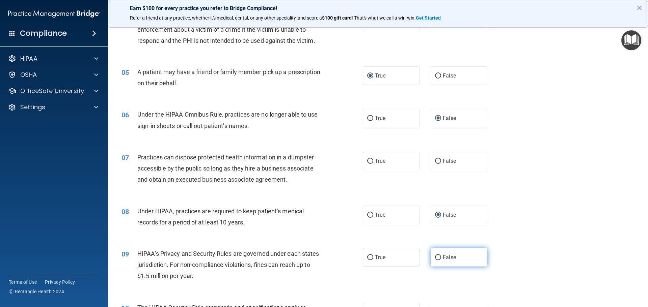
click at [436, 256] on input "False" at bounding box center [438, 257] width 6 height 5
radio input "true"
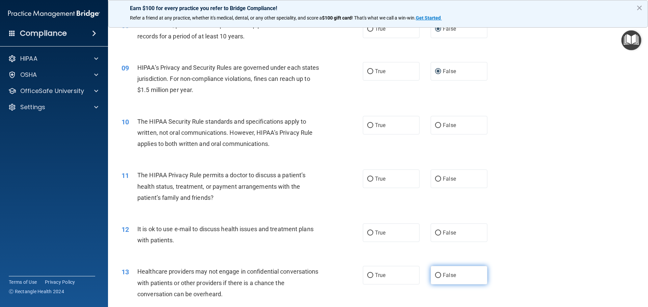
scroll to position [405, 0]
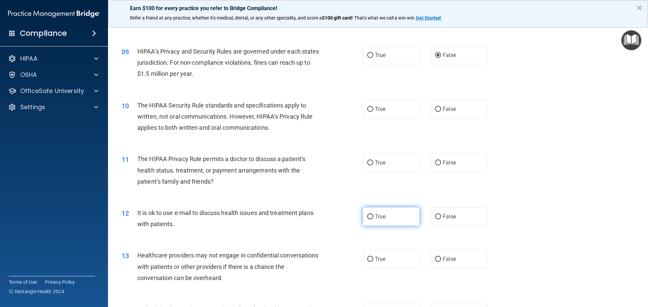
click at [367, 215] on input "True" at bounding box center [370, 217] width 6 height 5
radio input "true"
click at [435, 258] on input "False" at bounding box center [438, 259] width 6 height 5
radio input "true"
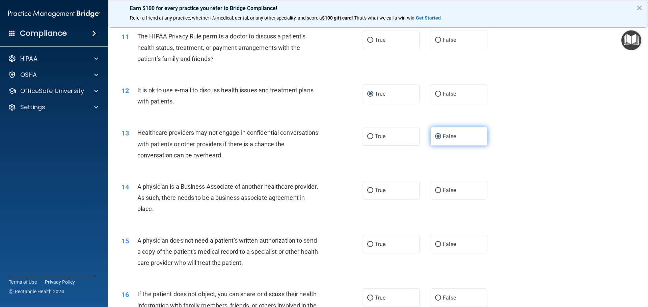
scroll to position [540, 0]
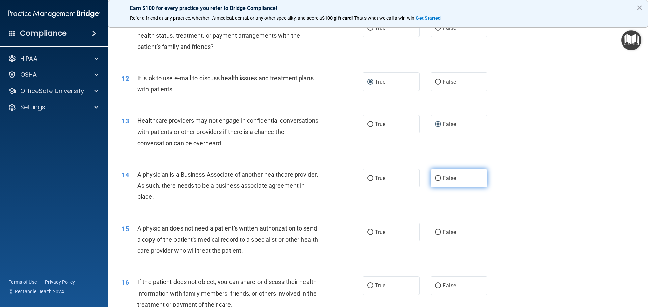
click at [435, 177] on input "False" at bounding box center [438, 178] width 6 height 5
radio input "true"
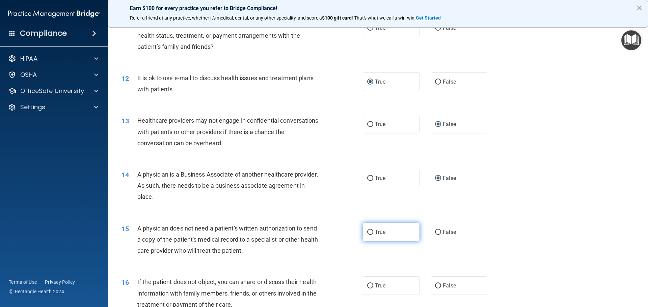
click at [370, 230] on input "True" at bounding box center [370, 232] width 6 height 5
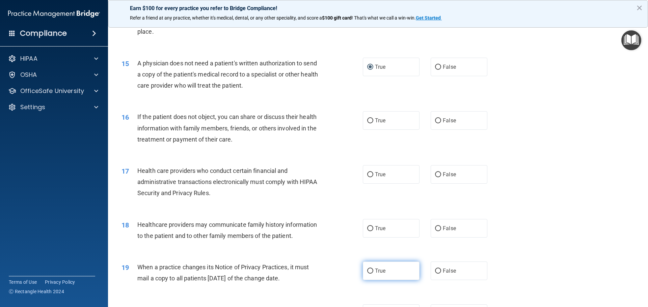
scroll to position [742, 0]
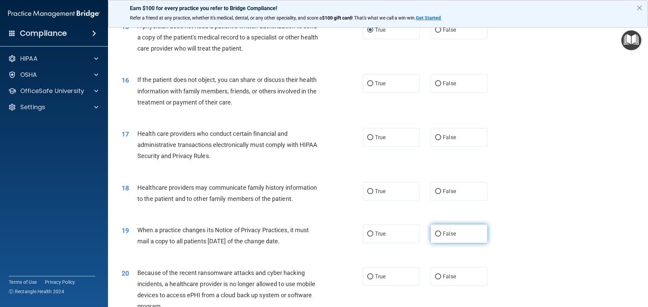
click at [435, 235] on input "False" at bounding box center [438, 234] width 6 height 5
click at [435, 277] on input "False" at bounding box center [438, 277] width 6 height 5
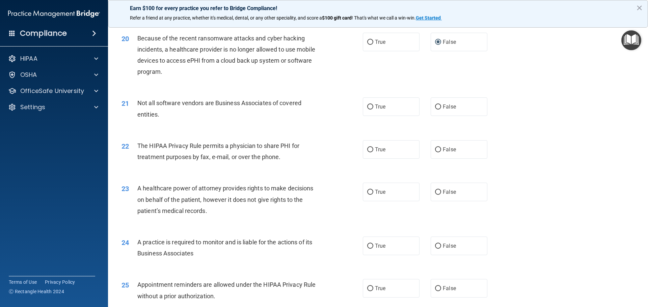
scroll to position [979, 0]
click at [436, 193] on input "False" at bounding box center [438, 191] width 6 height 5
click at [435, 245] on input "False" at bounding box center [438, 245] width 6 height 5
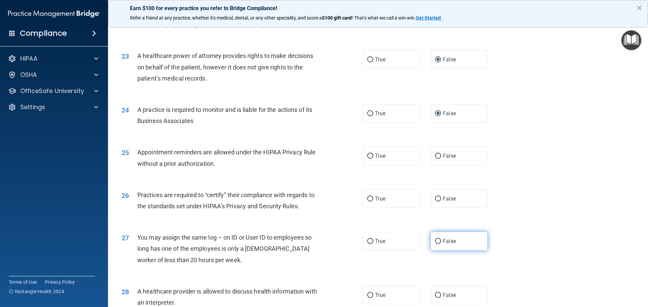
scroll to position [1114, 0]
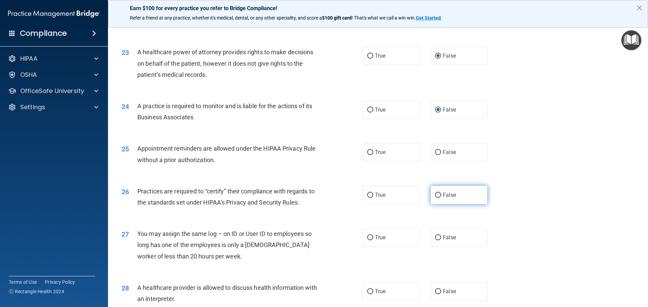
click at [435, 194] on input "False" at bounding box center [438, 195] width 6 height 5
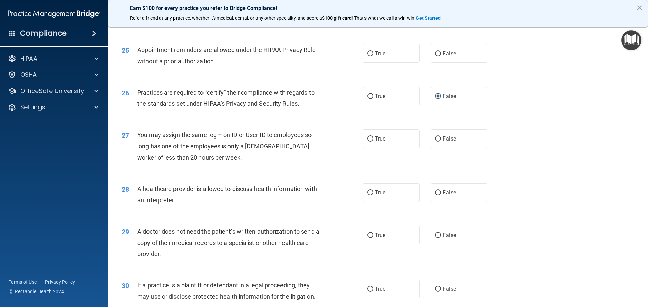
scroll to position [1215, 0]
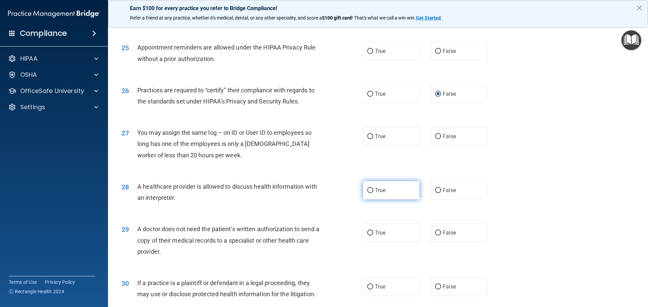
click at [364, 189] on label "True" at bounding box center [391, 190] width 57 height 19
click at [367, 189] on input "True" at bounding box center [370, 190] width 6 height 5
click at [370, 233] on input "True" at bounding box center [370, 233] width 6 height 5
click at [367, 288] on input "True" at bounding box center [370, 287] width 6 height 5
click at [438, 139] on label "False" at bounding box center [459, 136] width 57 height 19
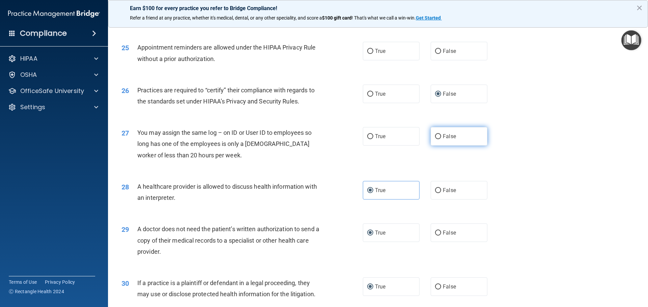
click at [438, 139] on input "False" at bounding box center [438, 136] width 6 height 5
click at [370, 49] on input "True" at bounding box center [370, 51] width 6 height 5
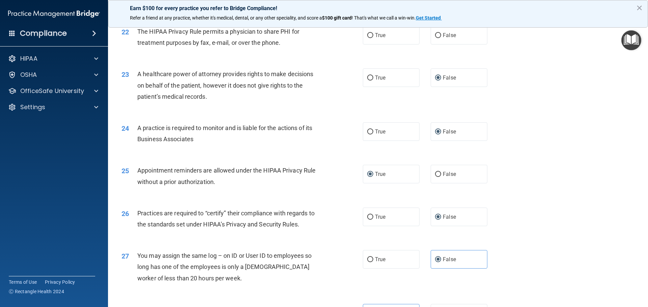
scroll to position [1080, 0]
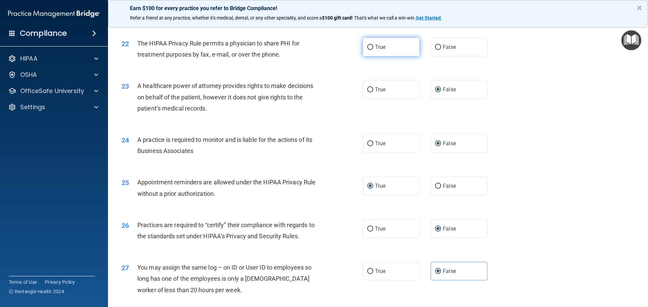
click at [367, 47] on input "True" at bounding box center [370, 47] width 6 height 5
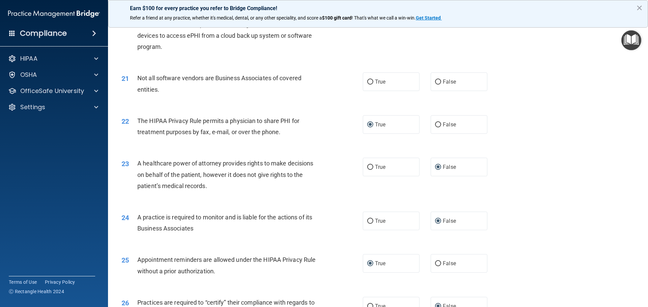
scroll to position [979, 0]
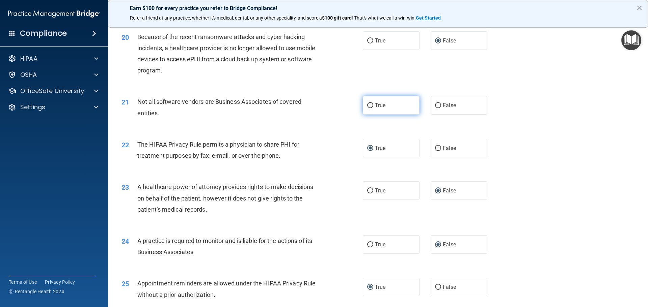
click at [369, 106] on input "True" at bounding box center [370, 105] width 6 height 5
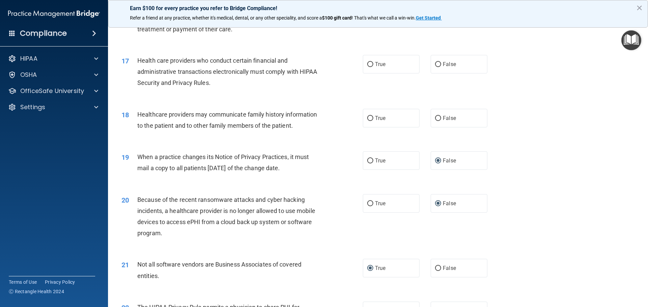
scroll to position [810, 0]
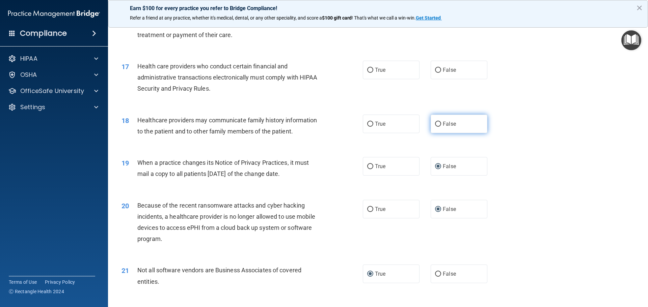
click at [434, 121] on label "False" at bounding box center [459, 124] width 57 height 19
click at [436, 122] on input "False" at bounding box center [438, 124] width 6 height 5
click at [370, 69] on input "True" at bounding box center [370, 70] width 6 height 5
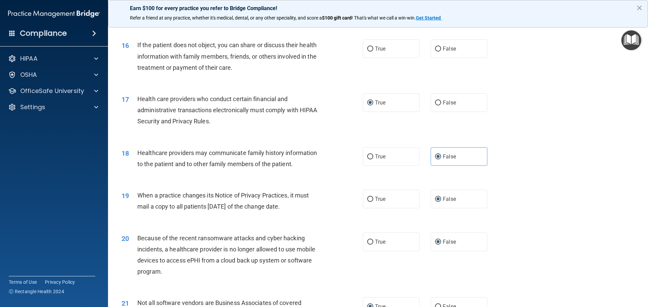
scroll to position [675, 0]
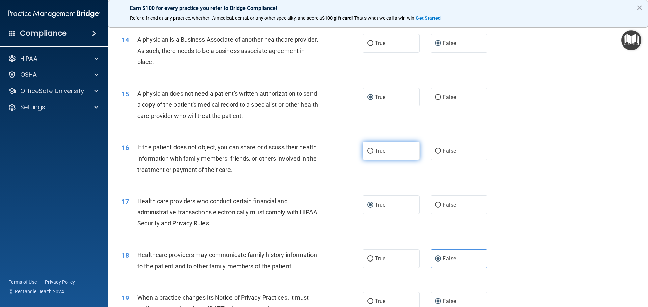
click at [369, 150] on input "True" at bounding box center [370, 151] width 6 height 5
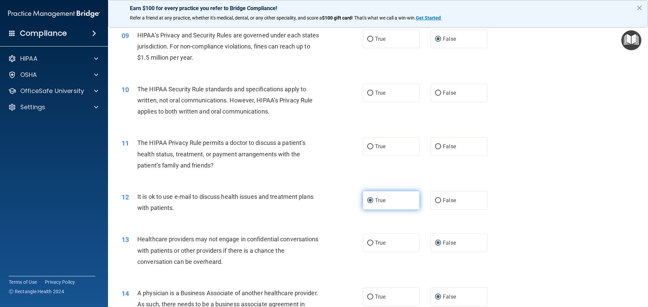
scroll to position [337, 0]
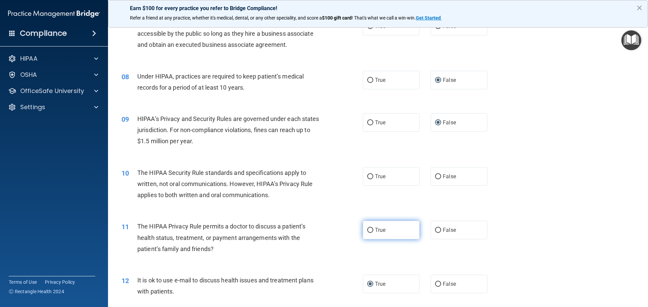
click at [370, 231] on input "True" at bounding box center [370, 230] width 6 height 5
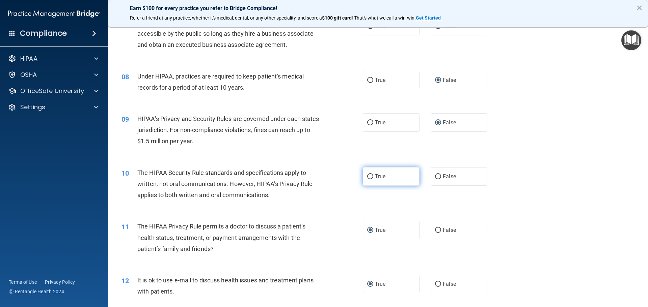
click at [367, 177] on input "True" at bounding box center [370, 176] width 6 height 5
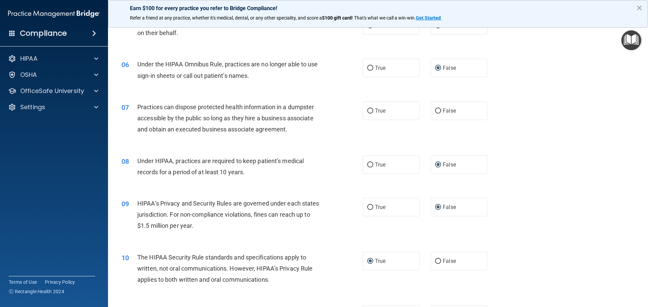
scroll to position [236, 0]
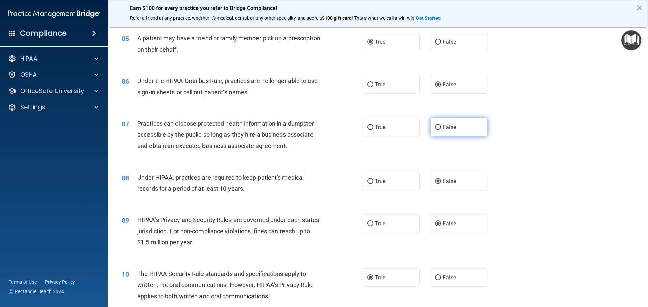
click at [435, 127] on input "False" at bounding box center [438, 127] width 6 height 5
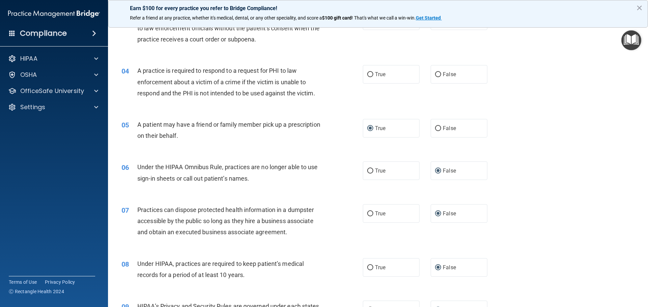
scroll to position [101, 0]
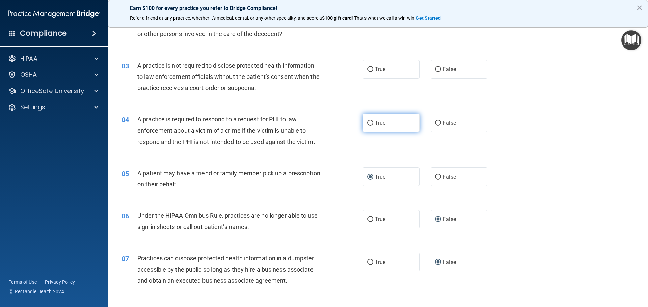
click at [371, 122] on label "True" at bounding box center [391, 123] width 57 height 19
click at [371, 122] on input "True" at bounding box center [370, 123] width 6 height 5
drag, startPoint x: 440, startPoint y: 67, endPoint x: 432, endPoint y: 73, distance: 9.9
click at [443, 67] on span "False" at bounding box center [449, 69] width 13 height 6
click at [440, 67] on input "False" at bounding box center [438, 69] width 6 height 5
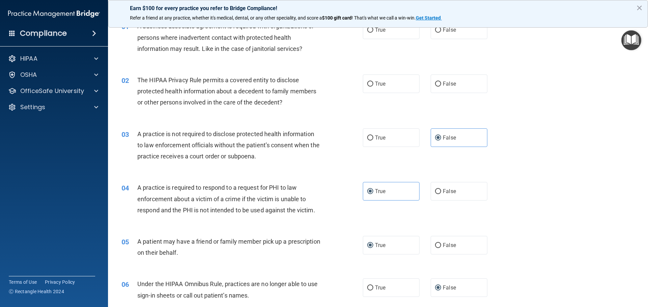
scroll to position [0, 0]
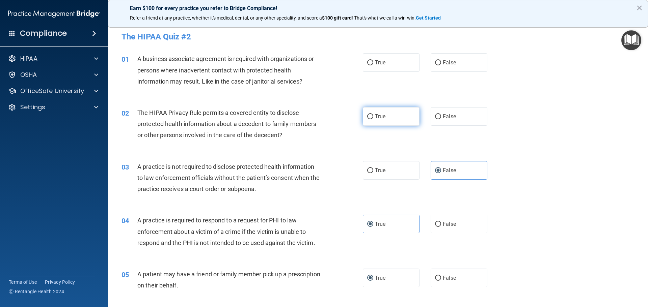
click at [366, 121] on label "True" at bounding box center [391, 116] width 57 height 19
click at [367, 119] on input "True" at bounding box center [370, 116] width 6 height 5
click at [443, 62] on span "False" at bounding box center [449, 62] width 13 height 6
click at [440, 62] on input "False" at bounding box center [438, 62] width 6 height 5
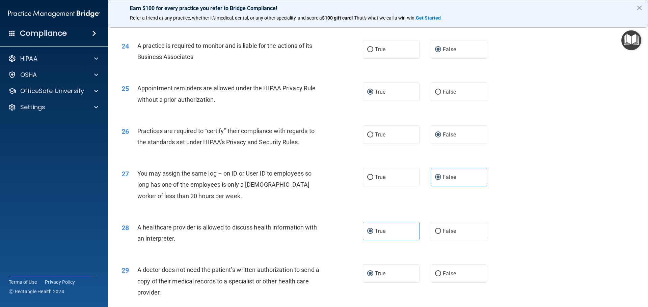
scroll to position [1264, 0]
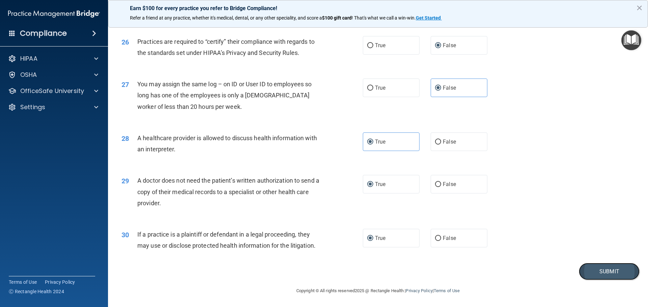
click at [599, 271] on button "Submit" at bounding box center [609, 271] width 61 height 17
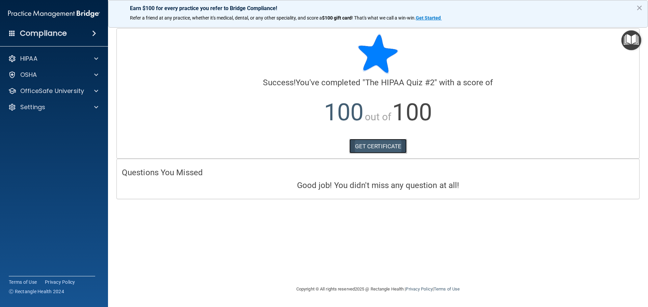
click at [385, 146] on link "GET CERTIFICATE" at bounding box center [378, 146] width 58 height 15
click at [90, 90] on div at bounding box center [95, 91] width 17 height 8
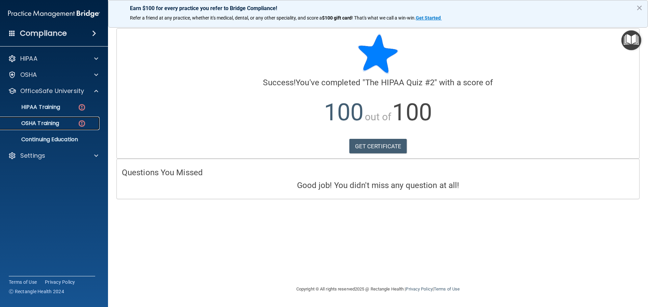
click at [64, 124] on div "OSHA Training" at bounding box center [50, 123] width 92 height 7
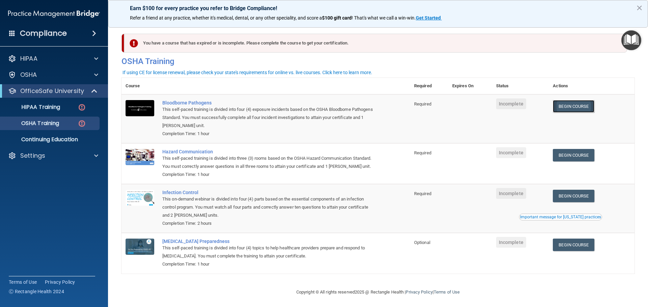
click at [585, 106] on link "Begin Course" at bounding box center [573, 106] width 41 height 12
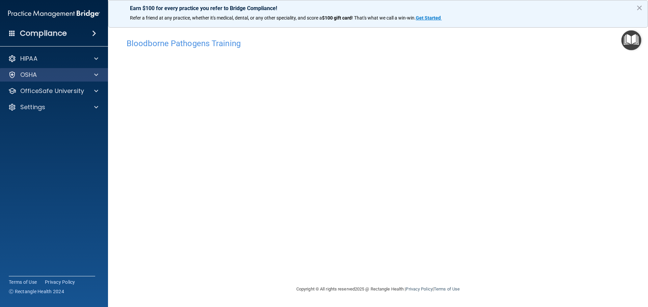
click at [92, 79] on div "OSHA" at bounding box center [54, 74] width 108 height 13
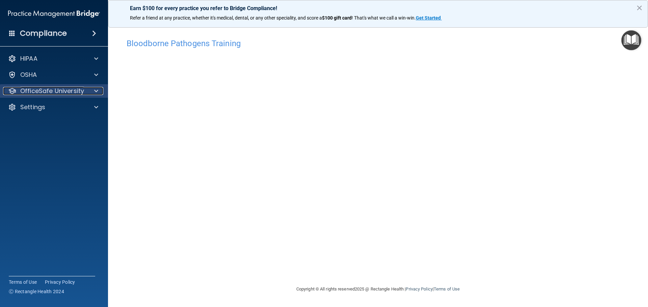
click at [96, 91] on span at bounding box center [96, 91] width 4 height 8
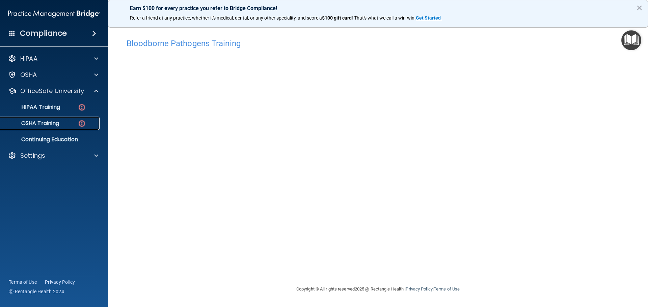
click at [58, 125] on p "OSHA Training" at bounding box center [31, 123] width 55 height 7
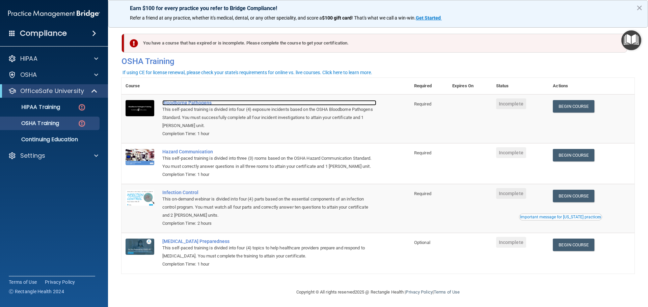
click at [176, 103] on div "Bloodborne Pathogens" at bounding box center [269, 102] width 214 height 5
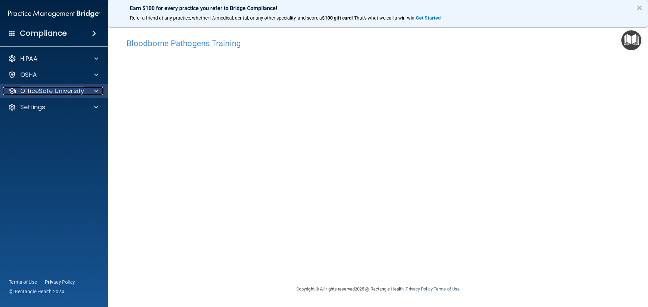
click at [97, 89] on span at bounding box center [96, 91] width 4 height 8
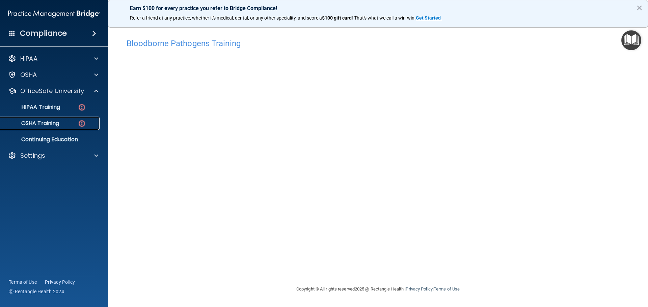
click at [37, 123] on p "OSHA Training" at bounding box center [31, 123] width 55 height 7
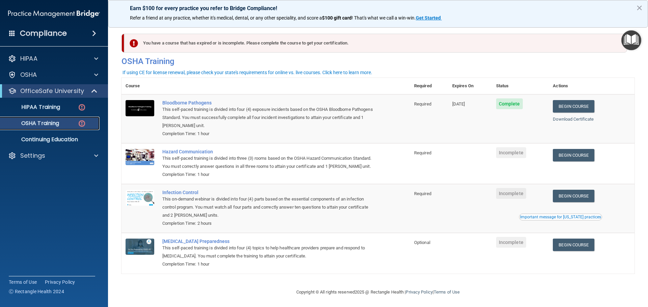
scroll to position [11, 0]
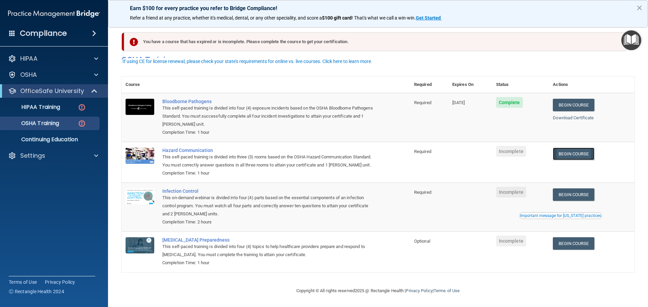
click at [577, 148] on link "Begin Course" at bounding box center [573, 154] width 41 height 12
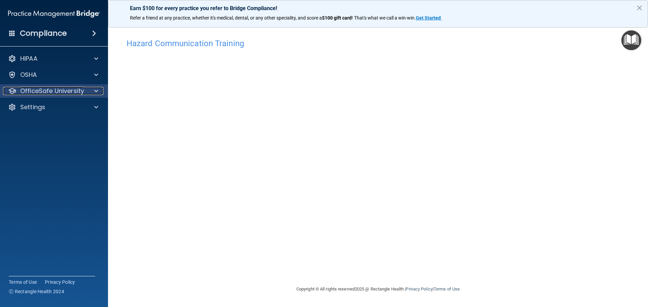
click at [99, 92] on div at bounding box center [95, 91] width 17 height 8
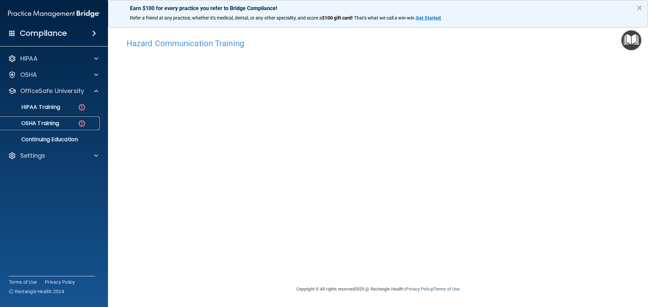
click at [58, 125] on p "OSHA Training" at bounding box center [31, 123] width 55 height 7
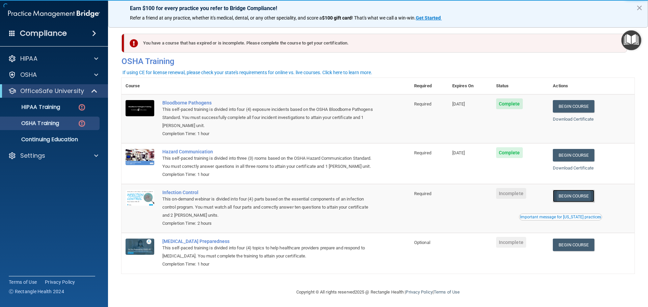
click at [588, 201] on link "Begin Course" at bounding box center [573, 196] width 41 height 12
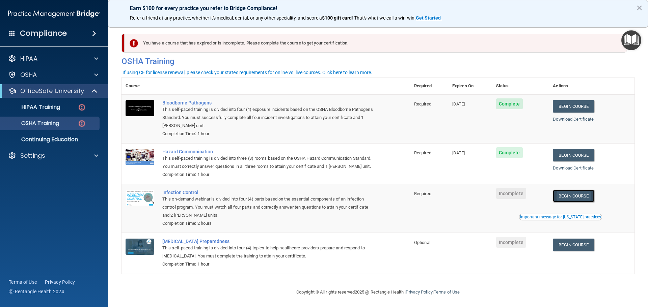
click at [573, 202] on link "Begin Course" at bounding box center [573, 196] width 41 height 12
click at [640, 7] on button "×" at bounding box center [639, 7] width 6 height 11
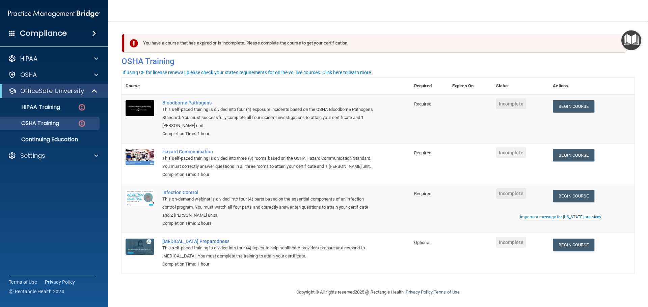
click at [5, 33] on div "Compliance" at bounding box center [54, 33] width 108 height 15
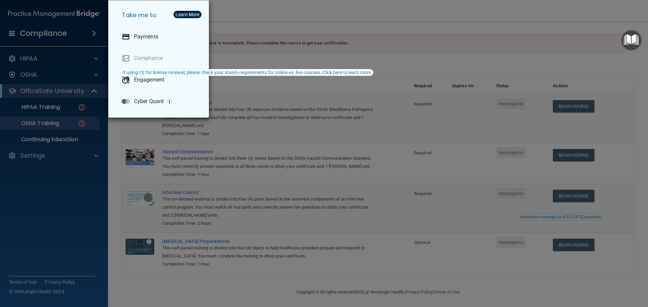
click at [43, 34] on div "Take me to: Payments Compliance Engagement Cyber Quant" at bounding box center [324, 153] width 648 height 307
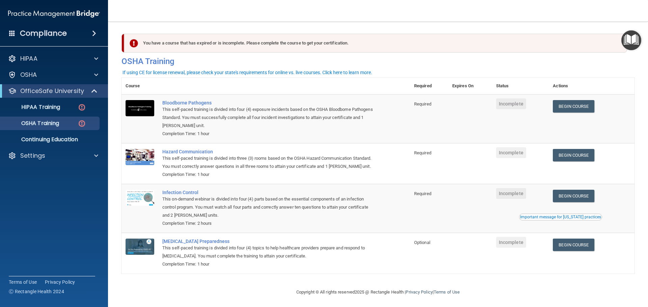
click at [94, 33] on span at bounding box center [94, 33] width 4 height 8
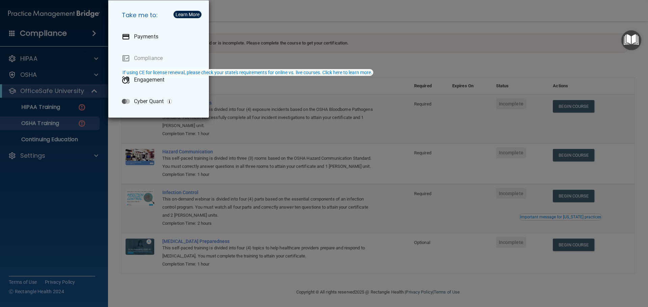
click at [93, 32] on div "Take me to: Payments Compliance Engagement Cyber Quant" at bounding box center [324, 153] width 648 height 307
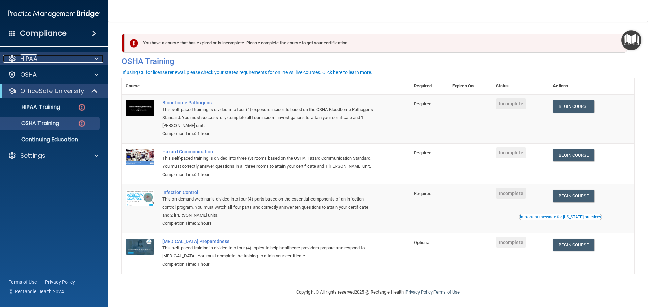
click at [32, 58] on p "HIPAA" at bounding box center [28, 59] width 17 height 8
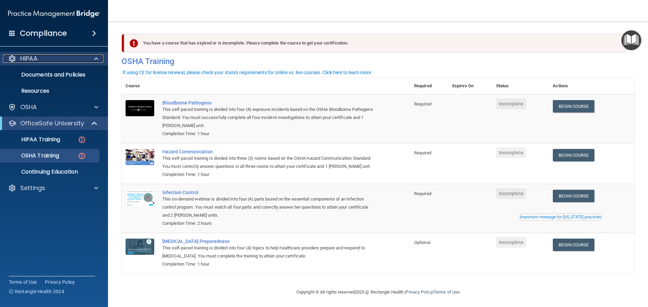
click at [33, 56] on p "HIPAA" at bounding box center [28, 59] width 17 height 8
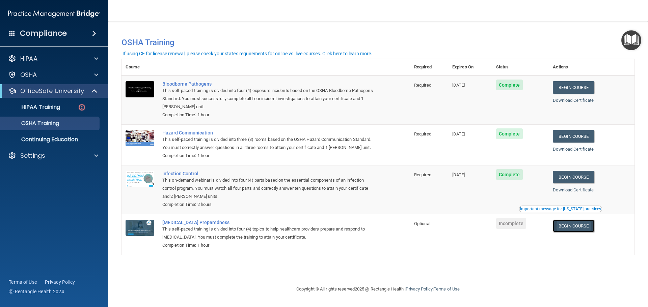
click at [589, 229] on link "Begin Course" at bounding box center [573, 226] width 41 height 12
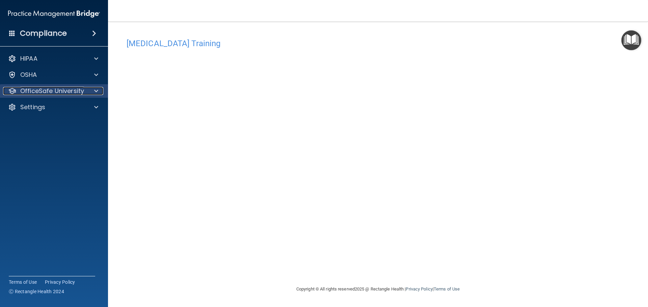
click at [65, 89] on p "OfficeSafe University" at bounding box center [52, 91] width 64 height 8
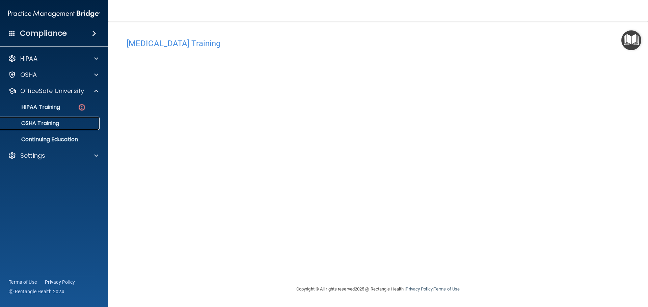
click at [46, 124] on p "OSHA Training" at bounding box center [31, 123] width 55 height 7
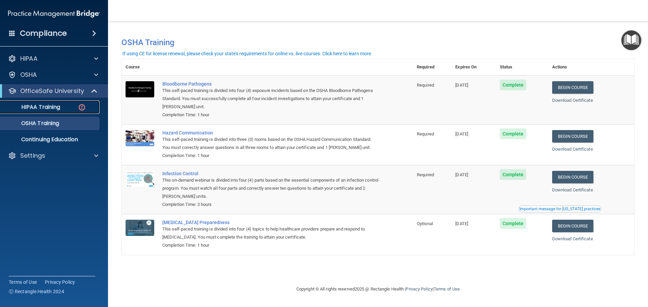
click at [57, 107] on p "HIPAA Training" at bounding box center [32, 107] width 56 height 7
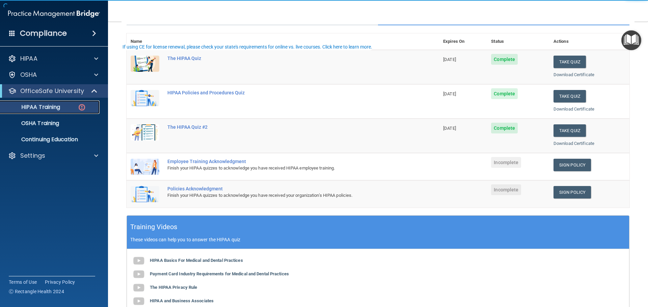
scroll to position [101, 0]
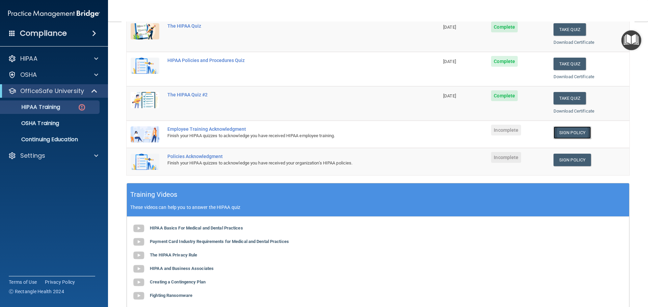
click at [563, 132] on link "Sign Policy" at bounding box center [571, 133] width 37 height 12
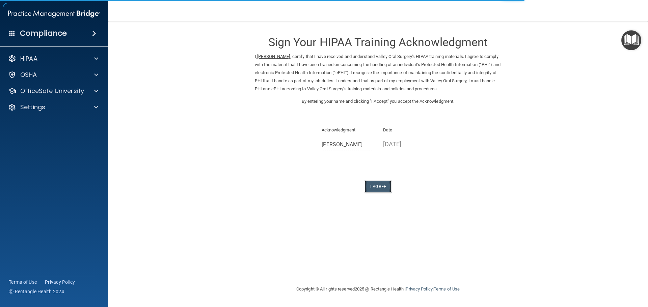
click at [386, 186] on button "I Agree" at bounding box center [377, 187] width 27 height 12
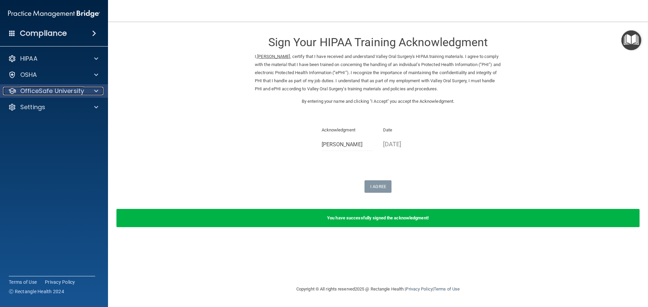
click at [93, 90] on div at bounding box center [95, 91] width 17 height 8
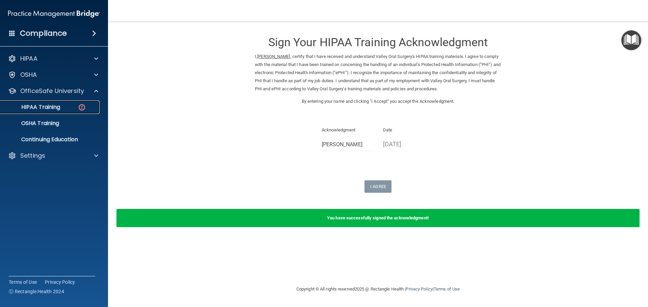
click at [60, 106] on p "HIPAA Training" at bounding box center [32, 107] width 56 height 7
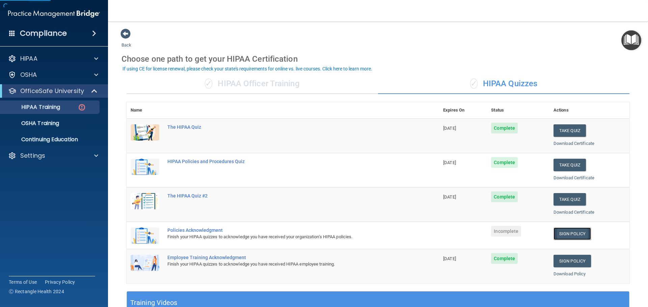
click at [566, 236] on link "Sign Policy" at bounding box center [571, 234] width 37 height 12
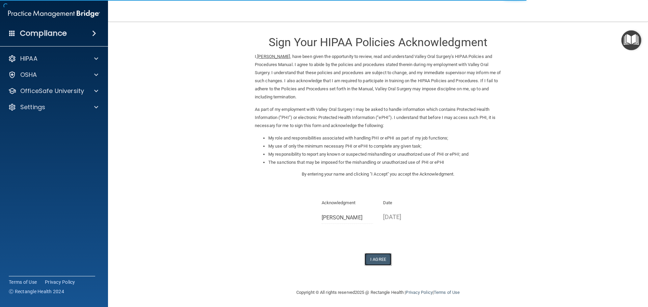
click at [376, 261] on button "I Agree" at bounding box center [377, 259] width 27 height 12
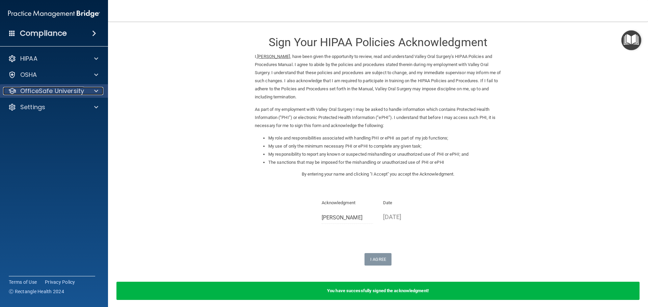
click at [94, 90] on span at bounding box center [96, 91] width 4 height 8
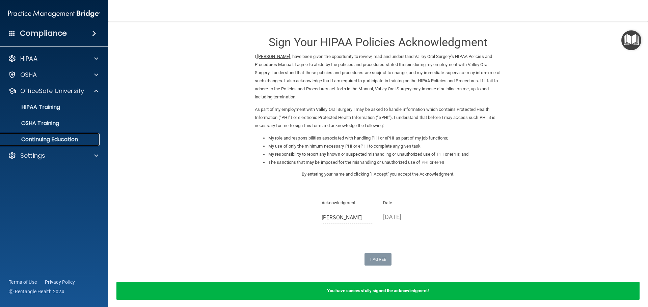
click at [61, 140] on p "Continuing Education" at bounding box center [50, 139] width 92 height 7
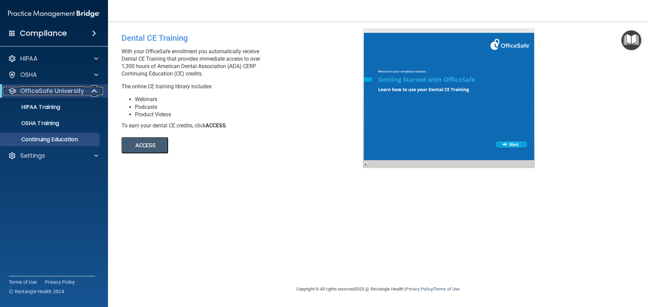
click at [25, 89] on p "OfficeSafe University" at bounding box center [52, 91] width 64 height 8
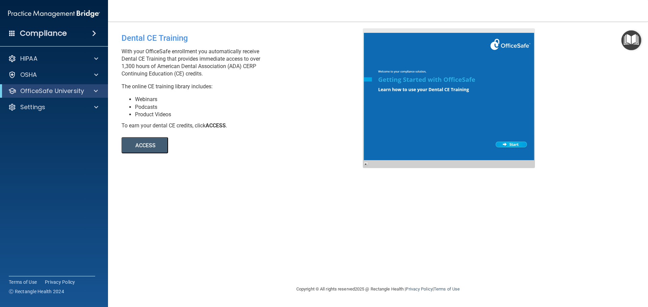
click at [9, 32] on span at bounding box center [12, 33] width 6 height 6
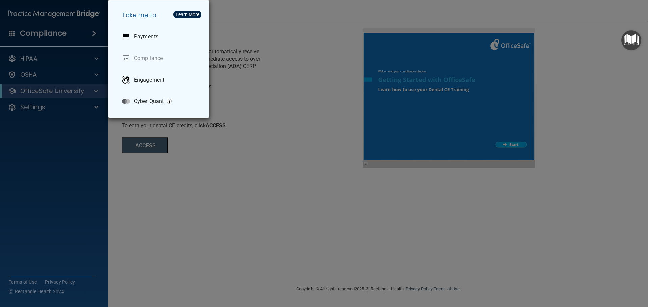
click at [9, 32] on div "Take me to: Payments Compliance Engagement Cyber Quant" at bounding box center [324, 153] width 648 height 307
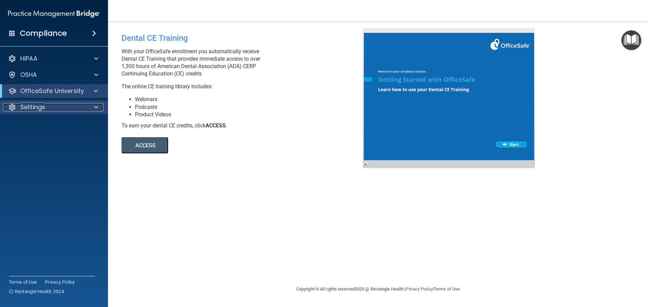
click at [36, 109] on p "Settings" at bounding box center [32, 107] width 25 height 8
click at [34, 139] on p "Sign Out" at bounding box center [50, 139] width 92 height 7
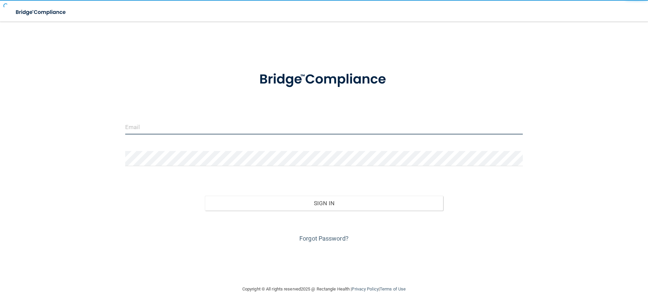
type input "[EMAIL_ADDRESS][DOMAIN_NAME]"
